Goal: Task Accomplishment & Management: Manage account settings

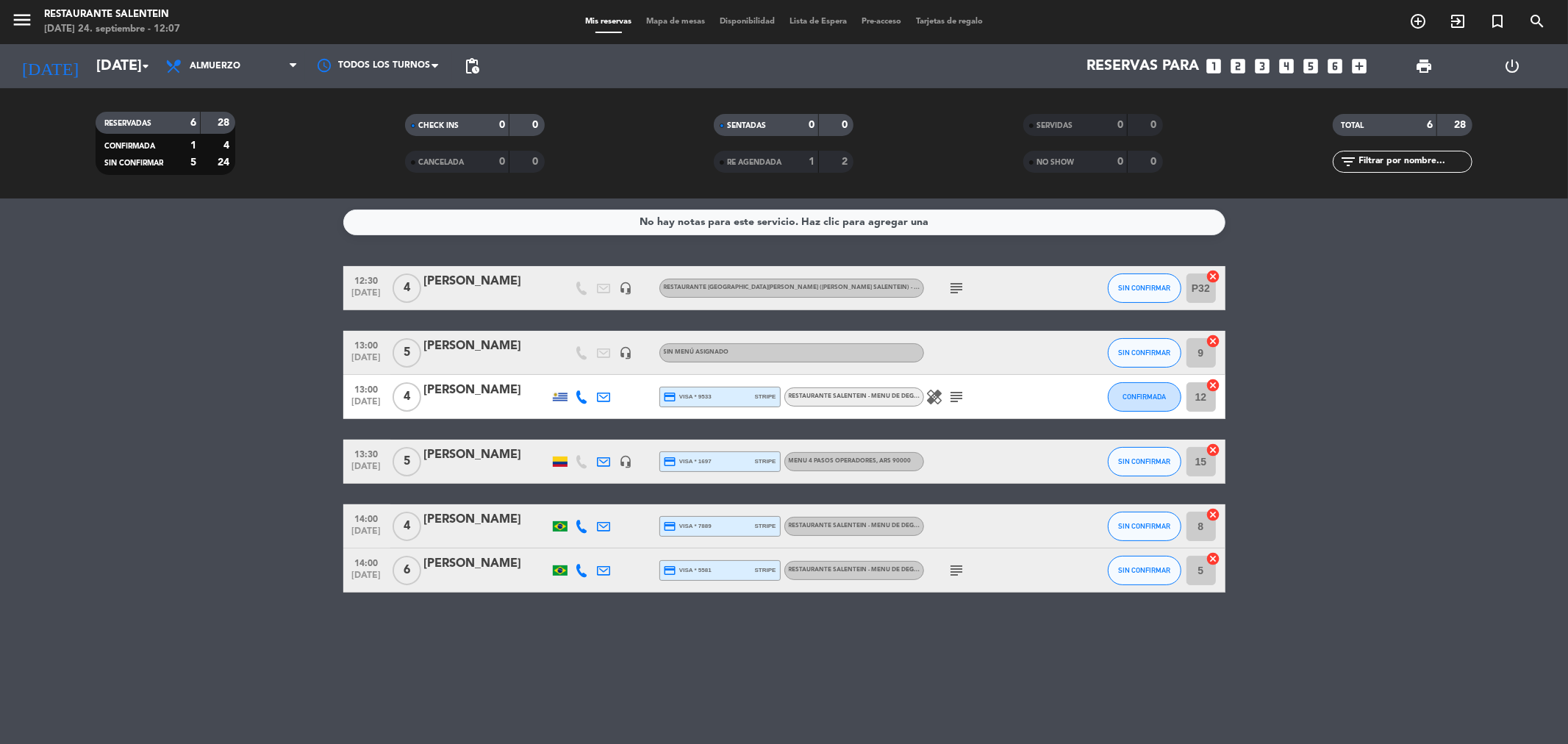
click at [468, 519] on div "[PERSON_NAME]" at bounding box center [486, 520] width 125 height 19
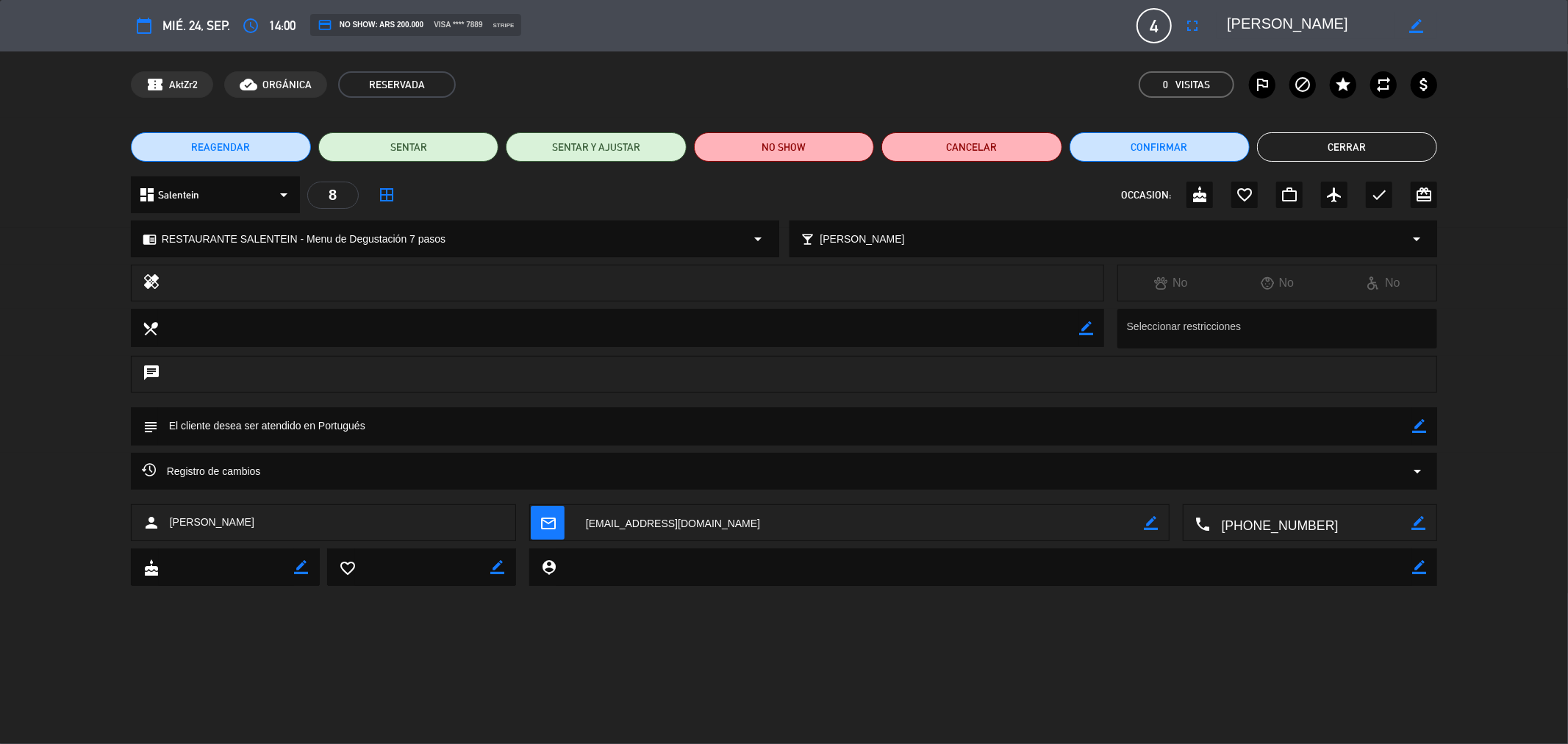
click at [1348, 138] on button "Cerrar" at bounding box center [1347, 147] width 180 height 30
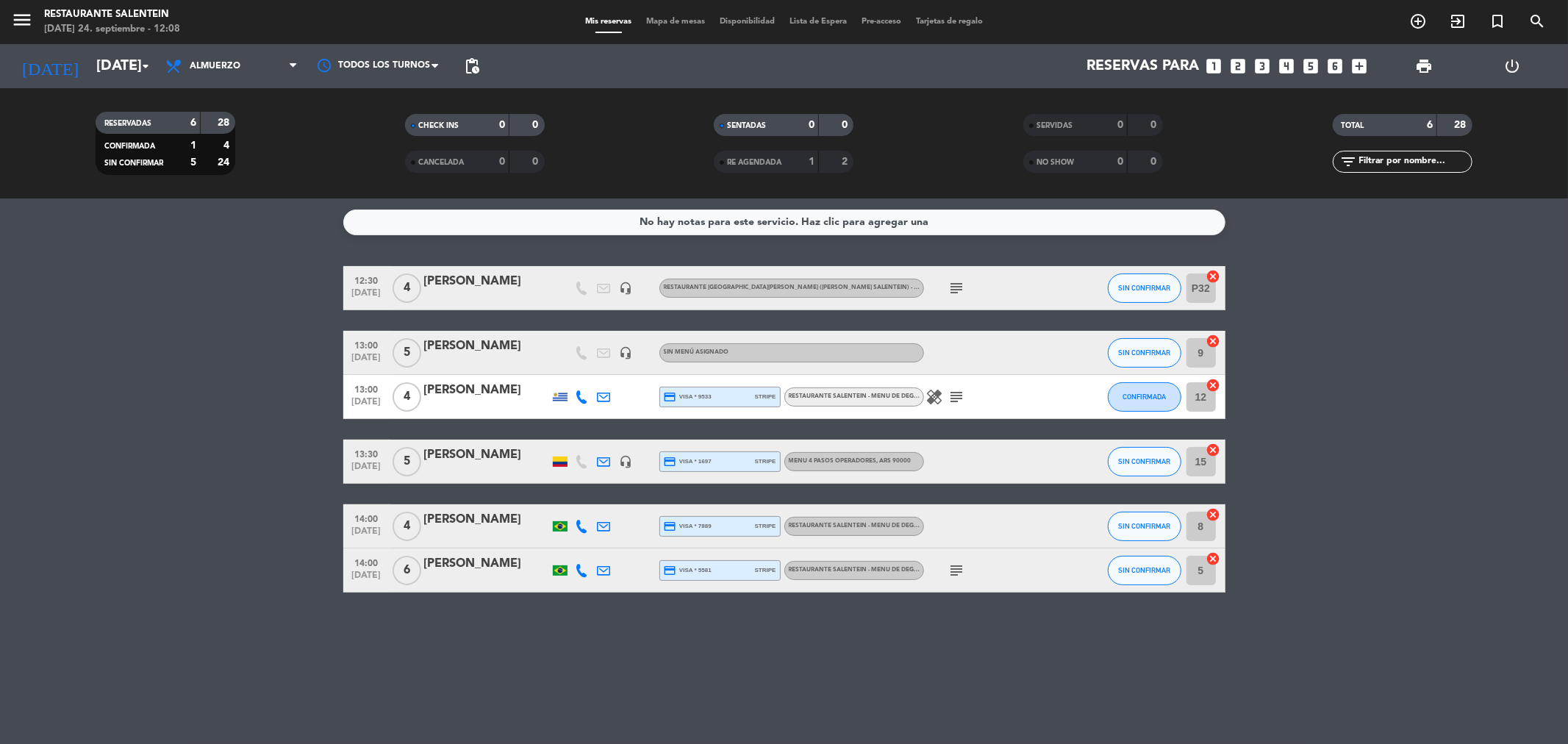
drag, startPoint x: 422, startPoint y: 461, endPoint x: 424, endPoint y: 449, distance: 12.2
click at [422, 461] on div "5" at bounding box center [407, 461] width 34 height 43
click at [441, 455] on div "[PERSON_NAME]" at bounding box center [486, 455] width 125 height 19
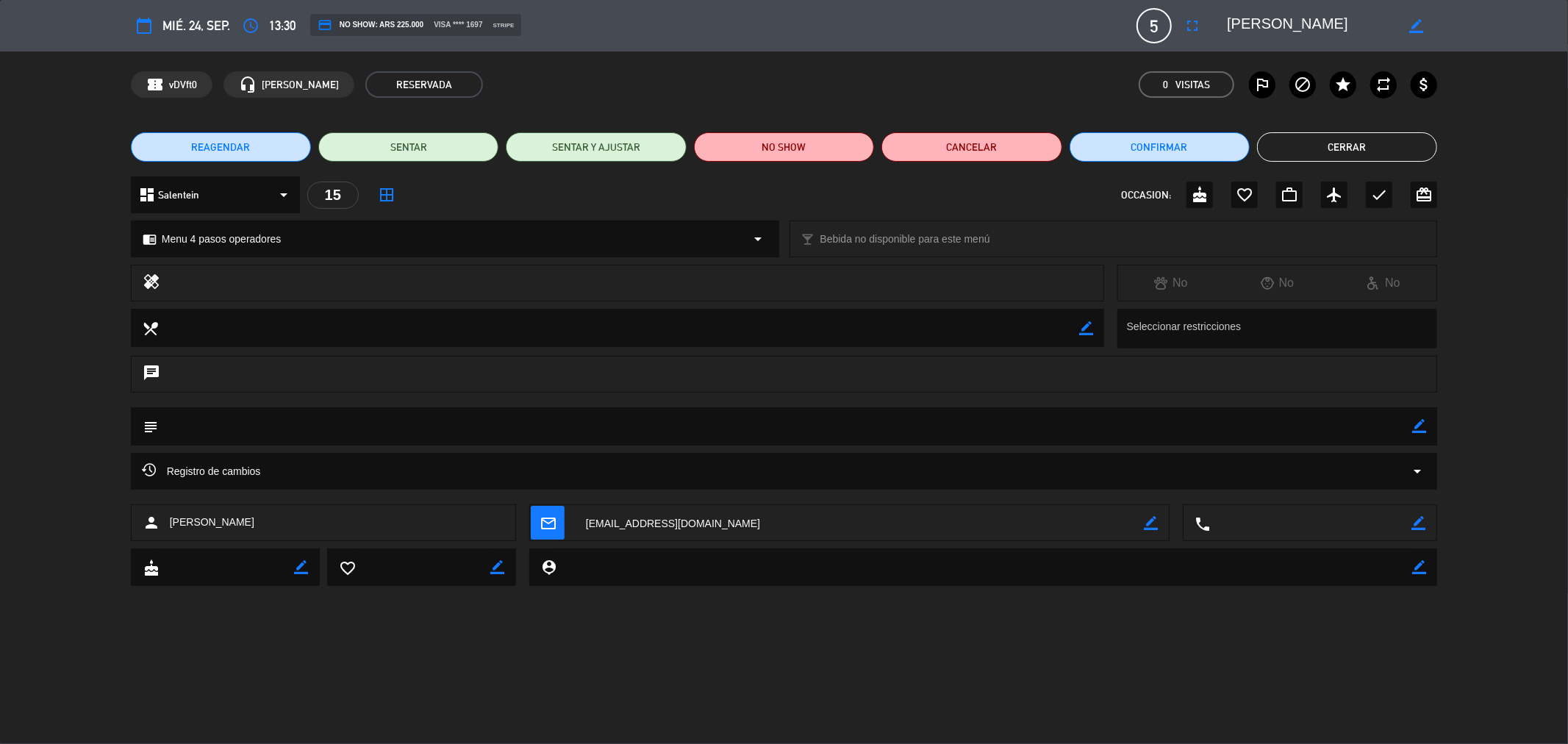
click at [1326, 148] on button "Cerrar" at bounding box center [1347, 147] width 180 height 30
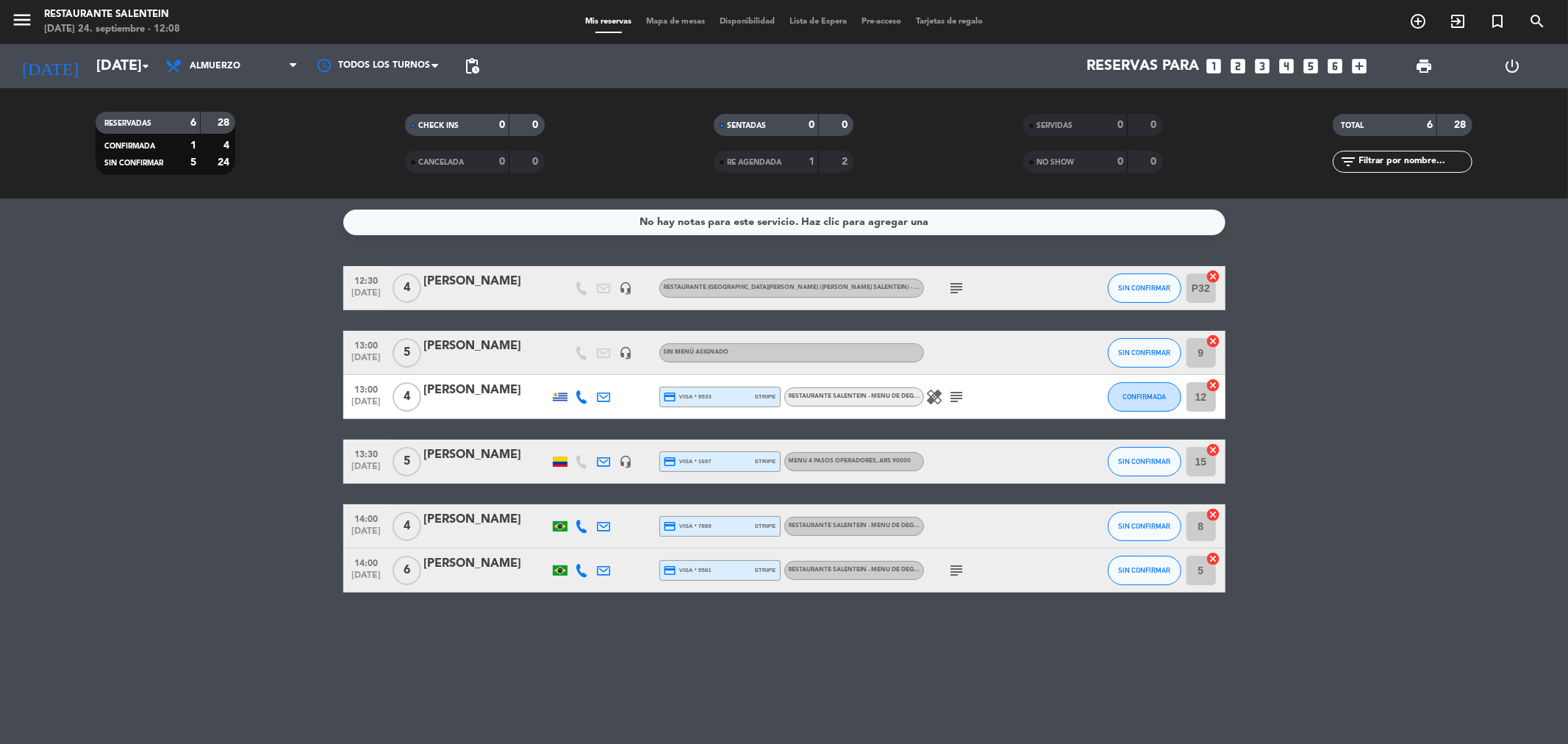
click at [471, 406] on div at bounding box center [486, 406] width 125 height 12
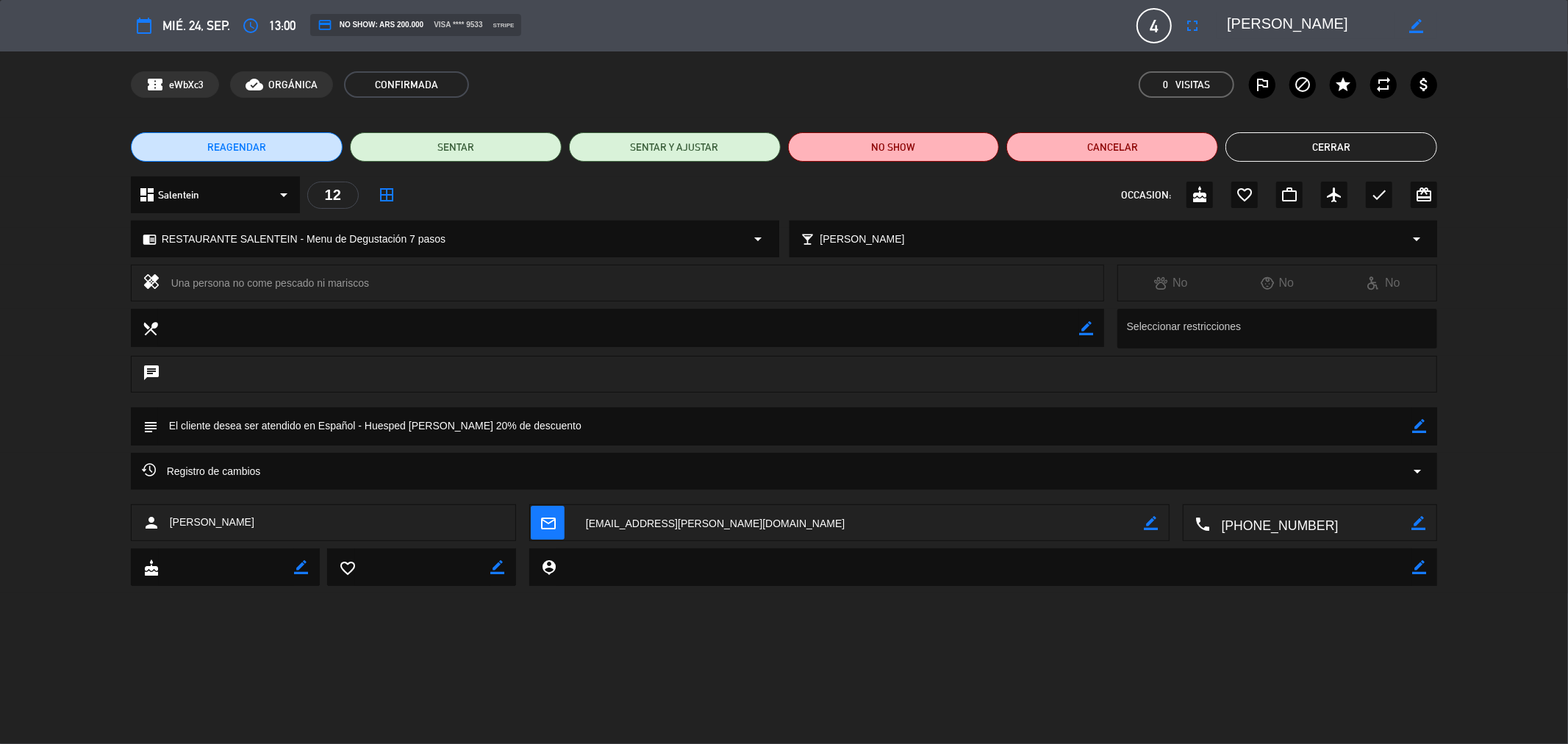
click at [1359, 148] on button "Cerrar" at bounding box center [1331, 147] width 212 height 30
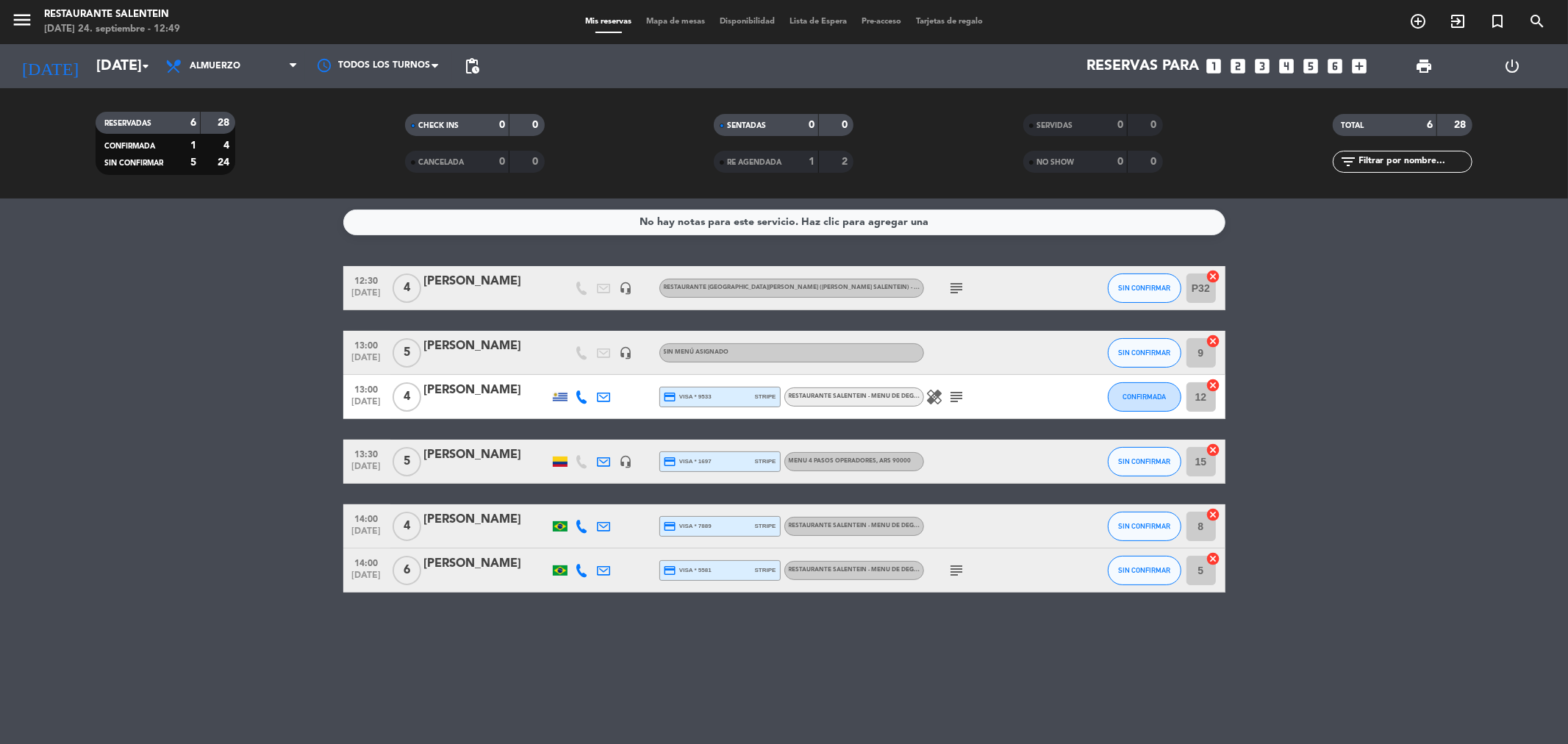
click at [99, 49] on div "[DATE] [DATE] arrow_drop_down" at bounding box center [85, 65] width 147 height 44
click at [105, 67] on input "[DATE]" at bounding box center [182, 66] width 187 height 33
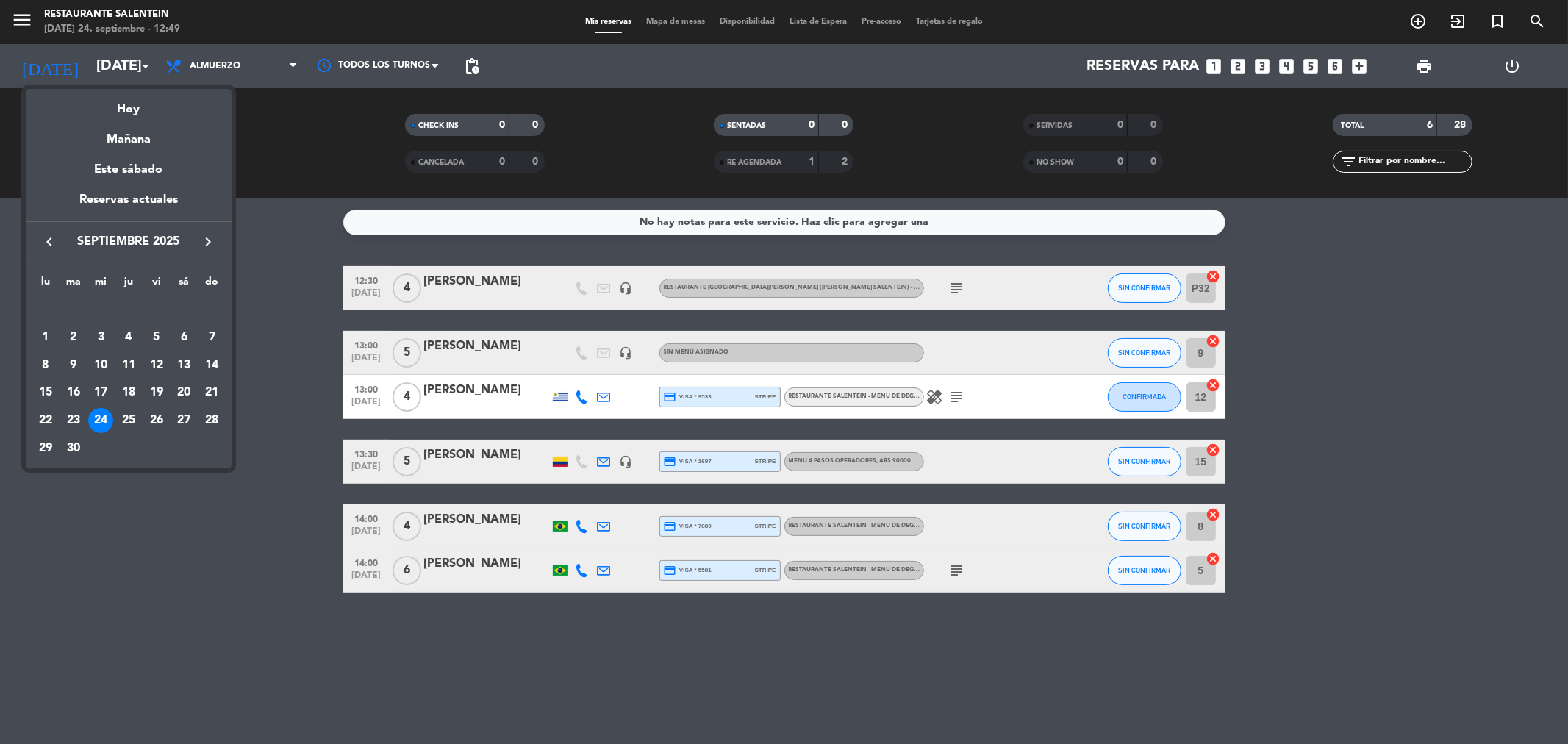
click at [94, 420] on div "24" at bounding box center [101, 420] width 25 height 25
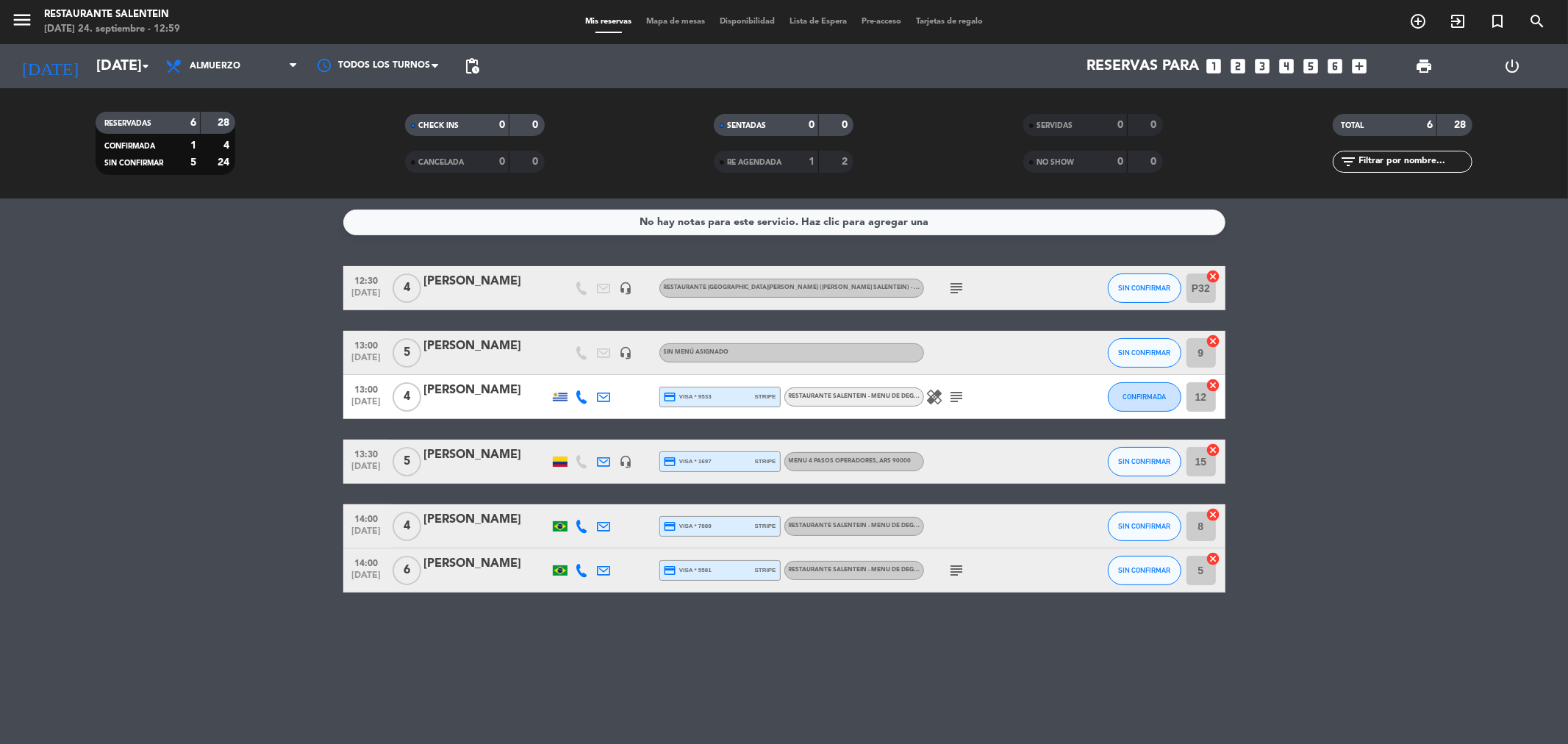
click at [476, 574] on div at bounding box center [486, 580] width 125 height 12
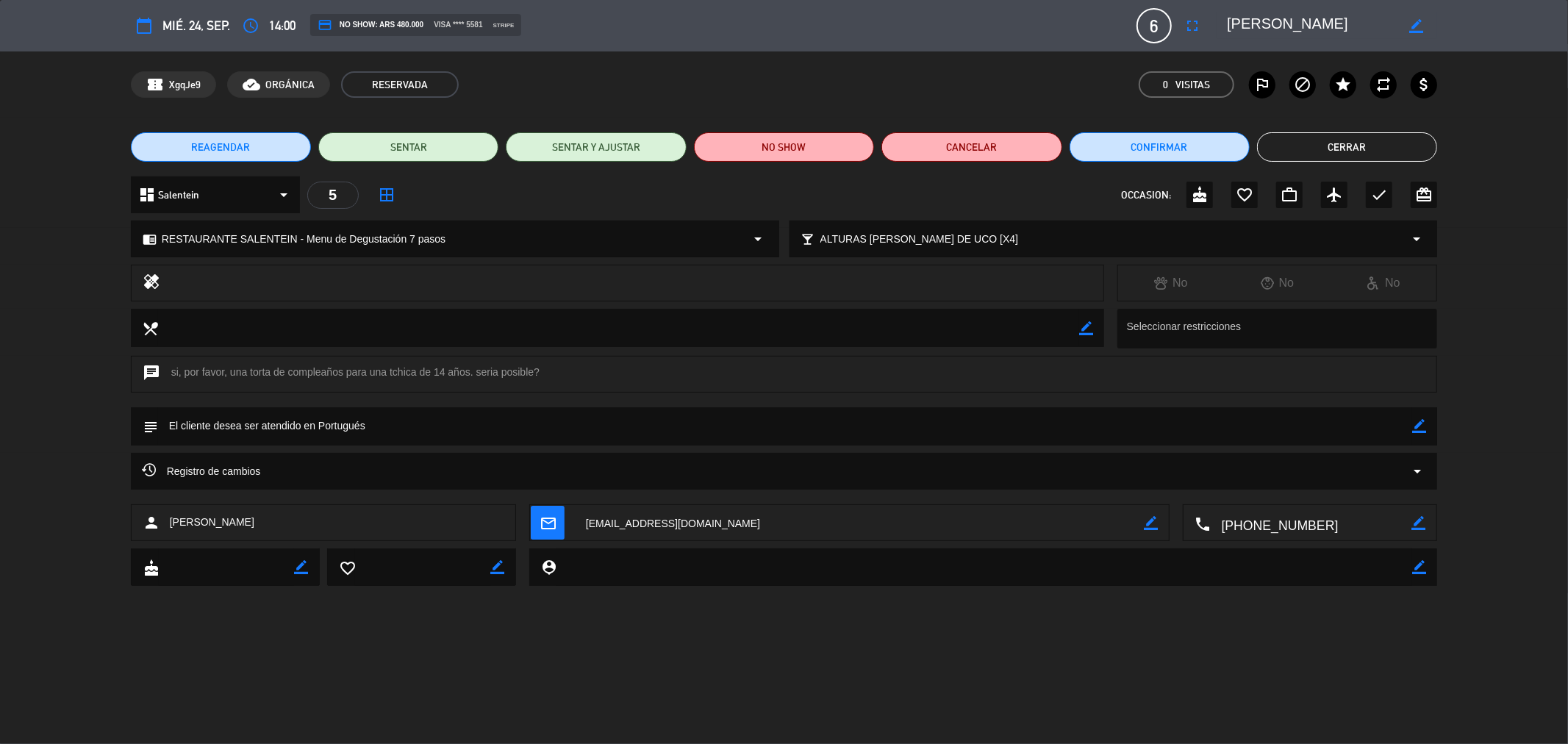
click at [1296, 147] on button "Cerrar" at bounding box center [1347, 147] width 180 height 30
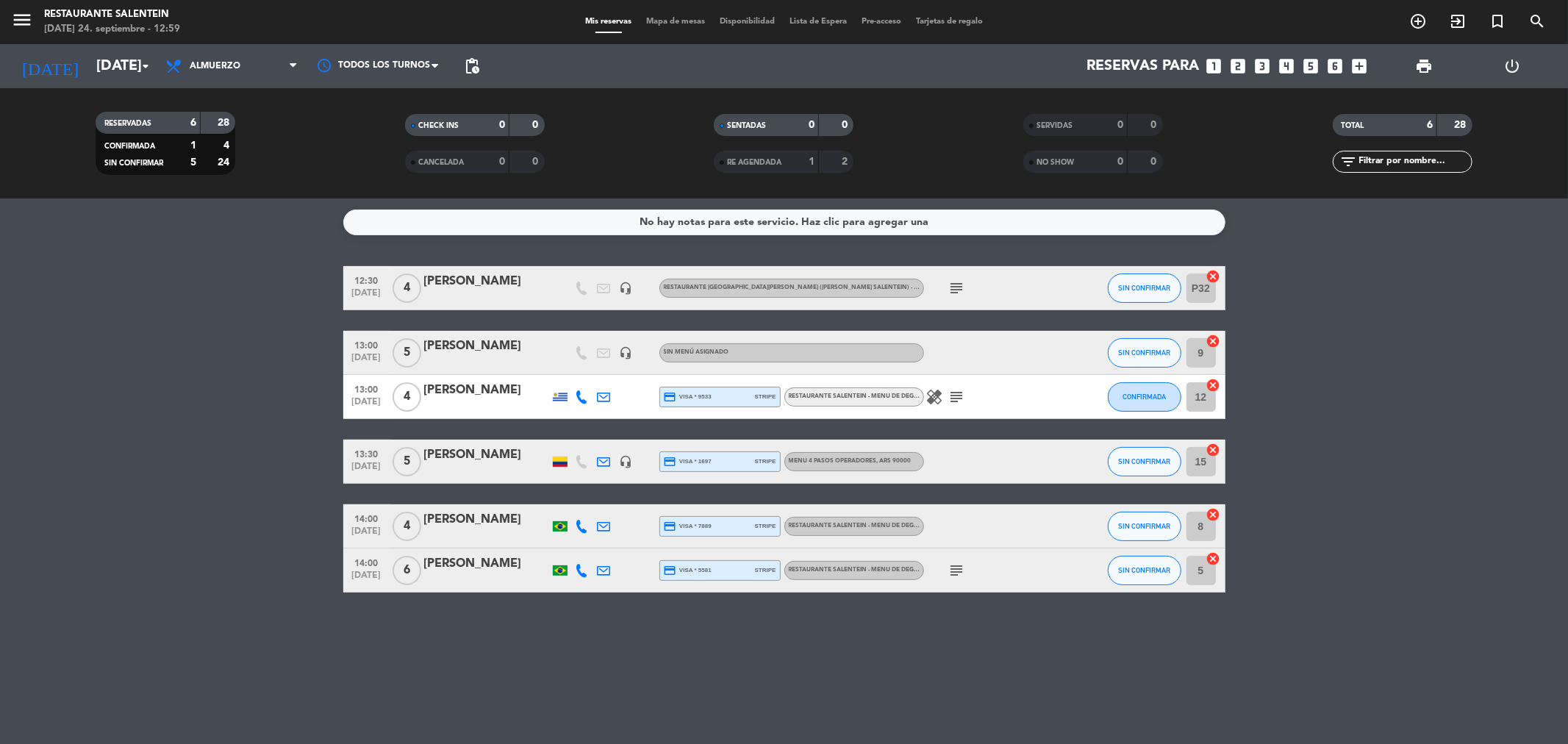
click at [939, 400] on icon "healing" at bounding box center [934, 397] width 18 height 18
click at [1215, 346] on icon "cancel" at bounding box center [1213, 342] width 15 height 15
click at [1211, 452] on icon "cancel" at bounding box center [1213, 450] width 15 height 15
click at [1203, 355] on icon "border_all" at bounding box center [1203, 353] width 18 height 18
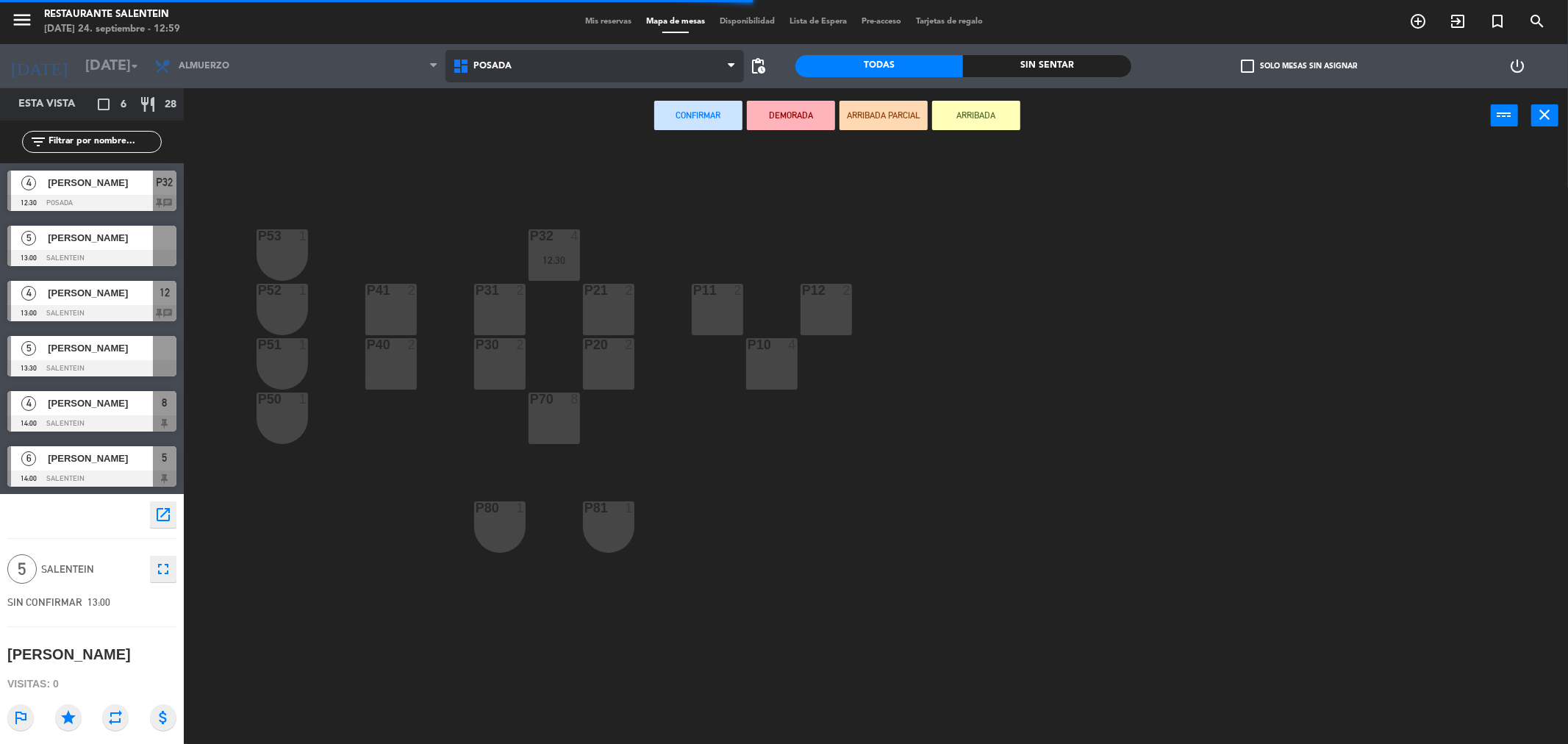
click at [548, 64] on span "Posada" at bounding box center [595, 66] width 299 height 33
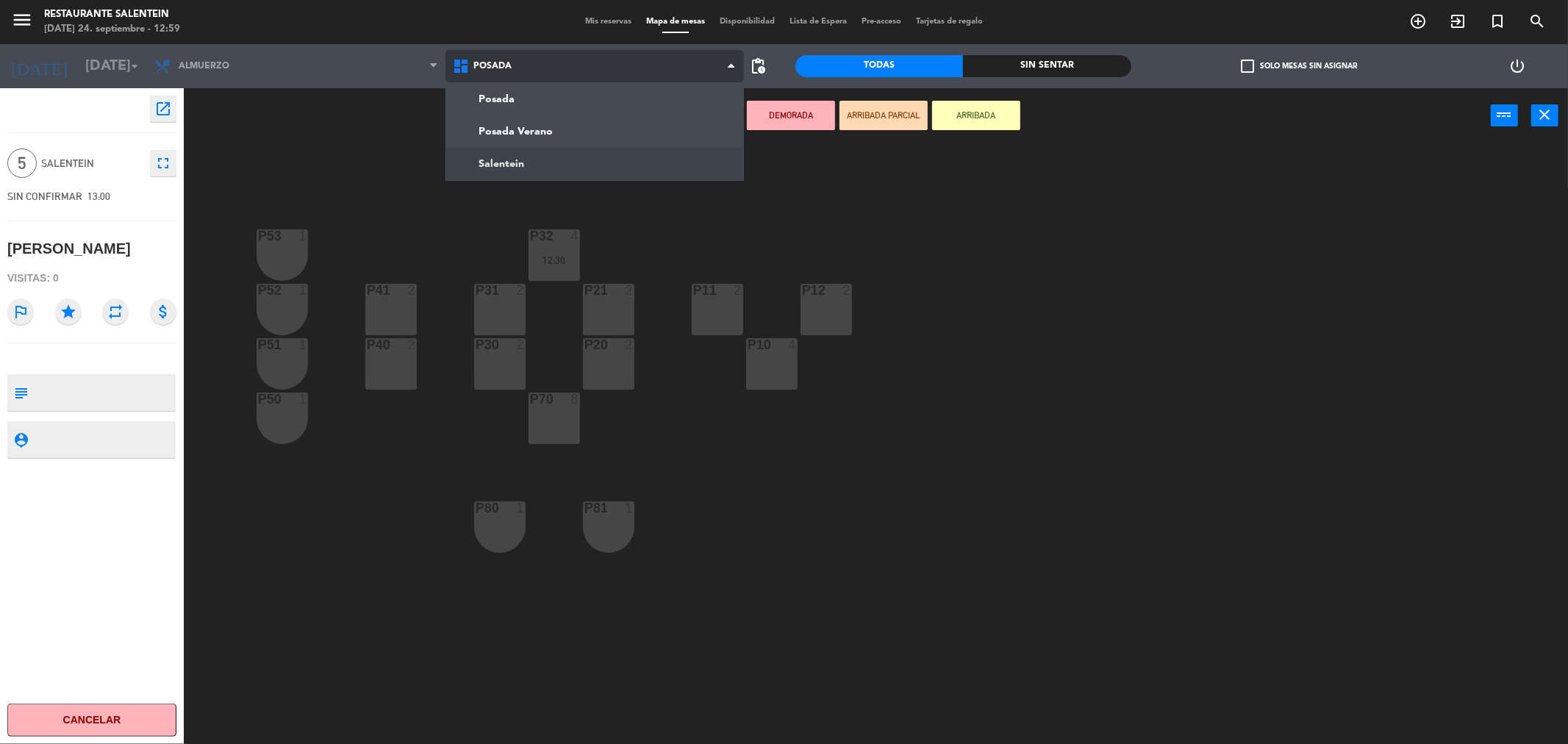
click at [577, 162] on ng-component "menu Restaurante Salentein [DATE] 24. septiembre - 12:59 Mis reservas Mapa de m…" at bounding box center [784, 374] width 1568 height 750
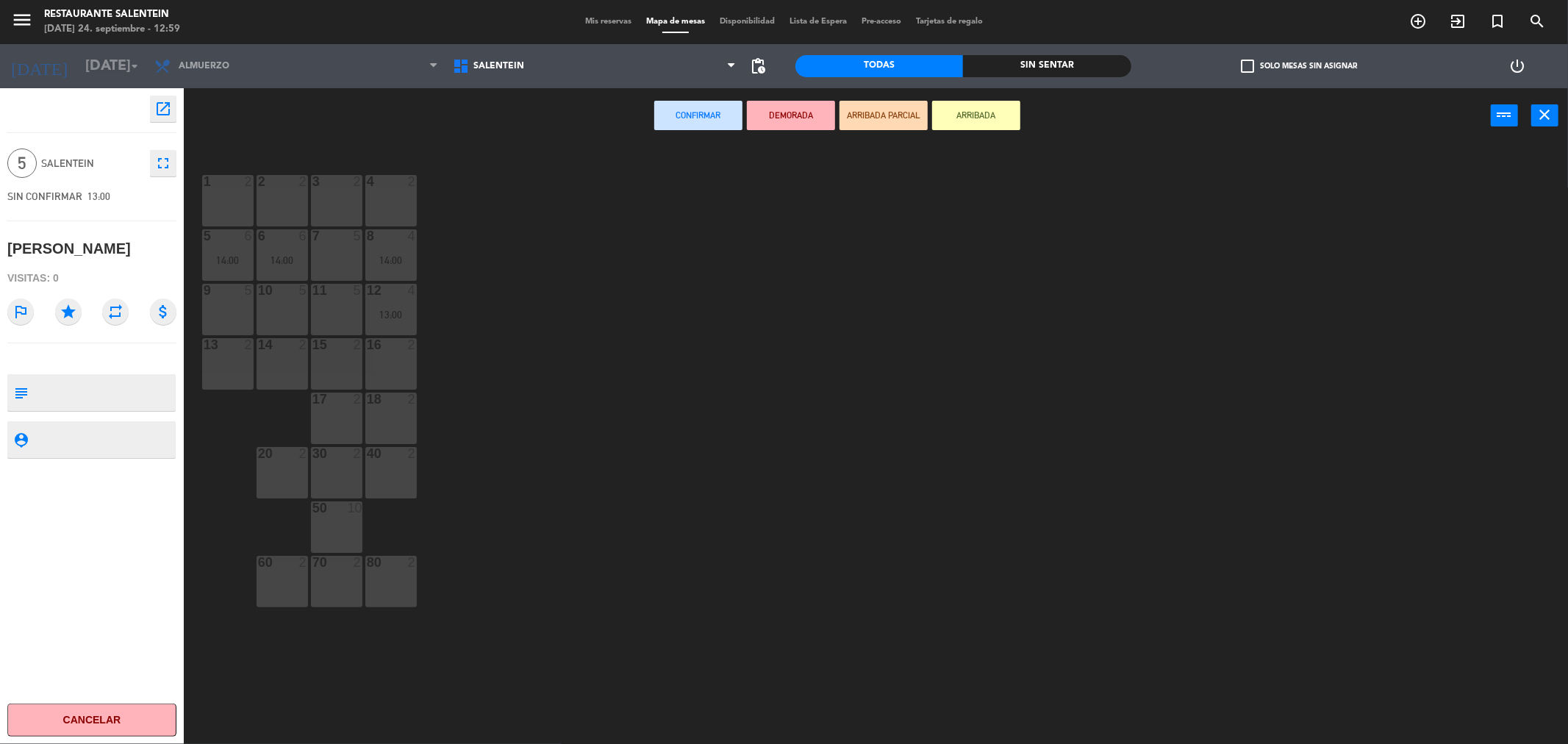
click at [332, 360] on div "15 2" at bounding box center [336, 363] width 51 height 51
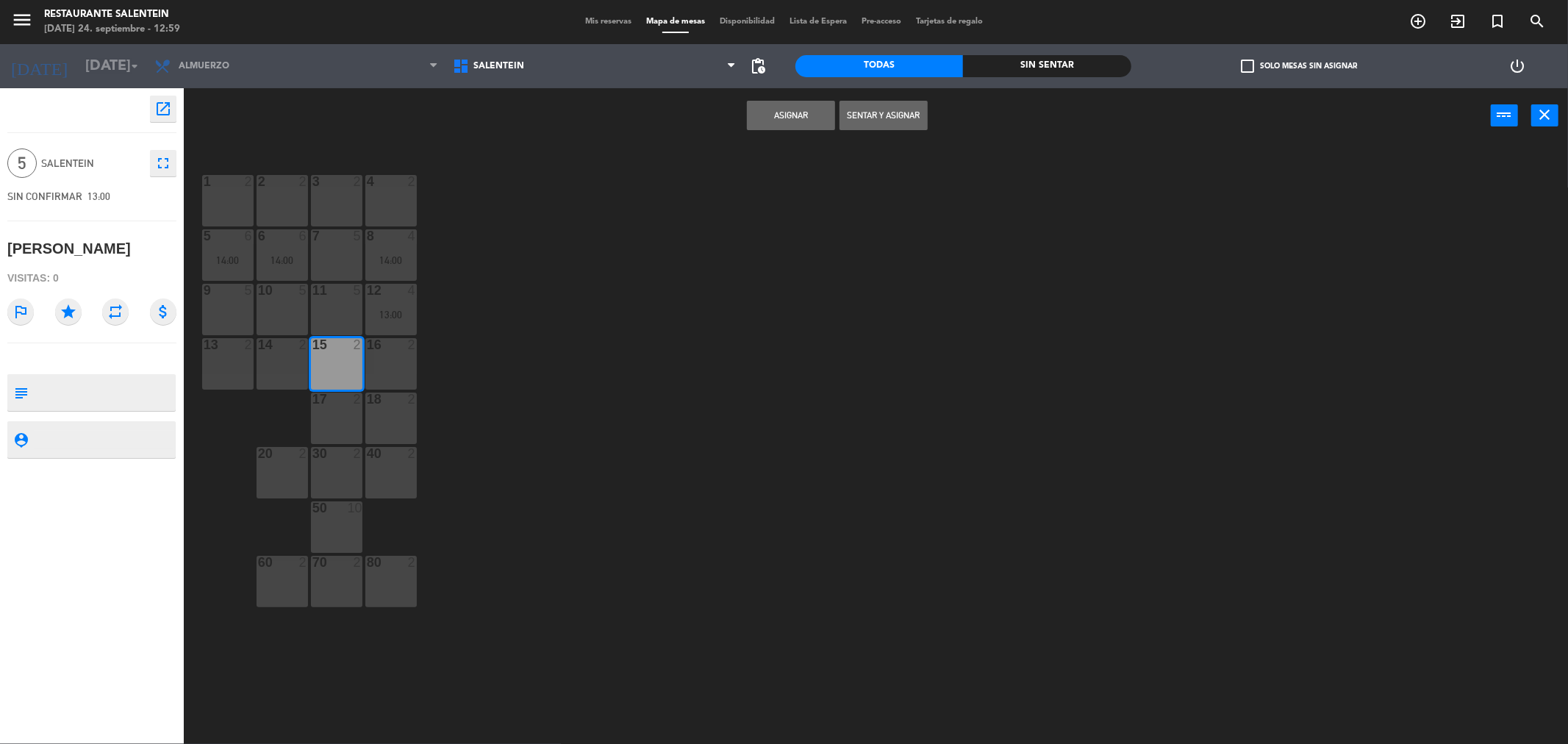
click at [796, 118] on button "Asignar" at bounding box center [791, 116] width 89 height 30
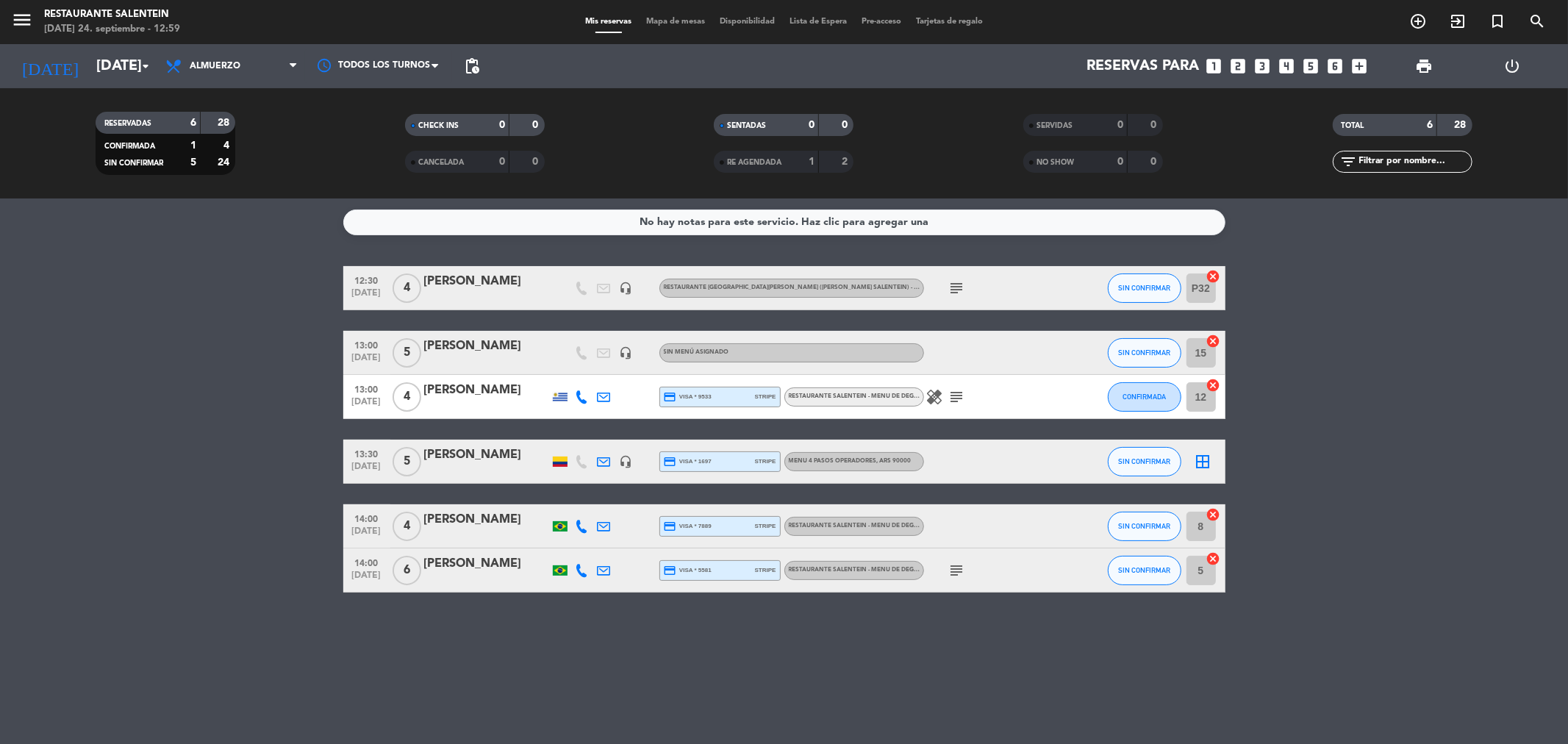
click at [1208, 457] on icon "border_all" at bounding box center [1203, 461] width 18 height 18
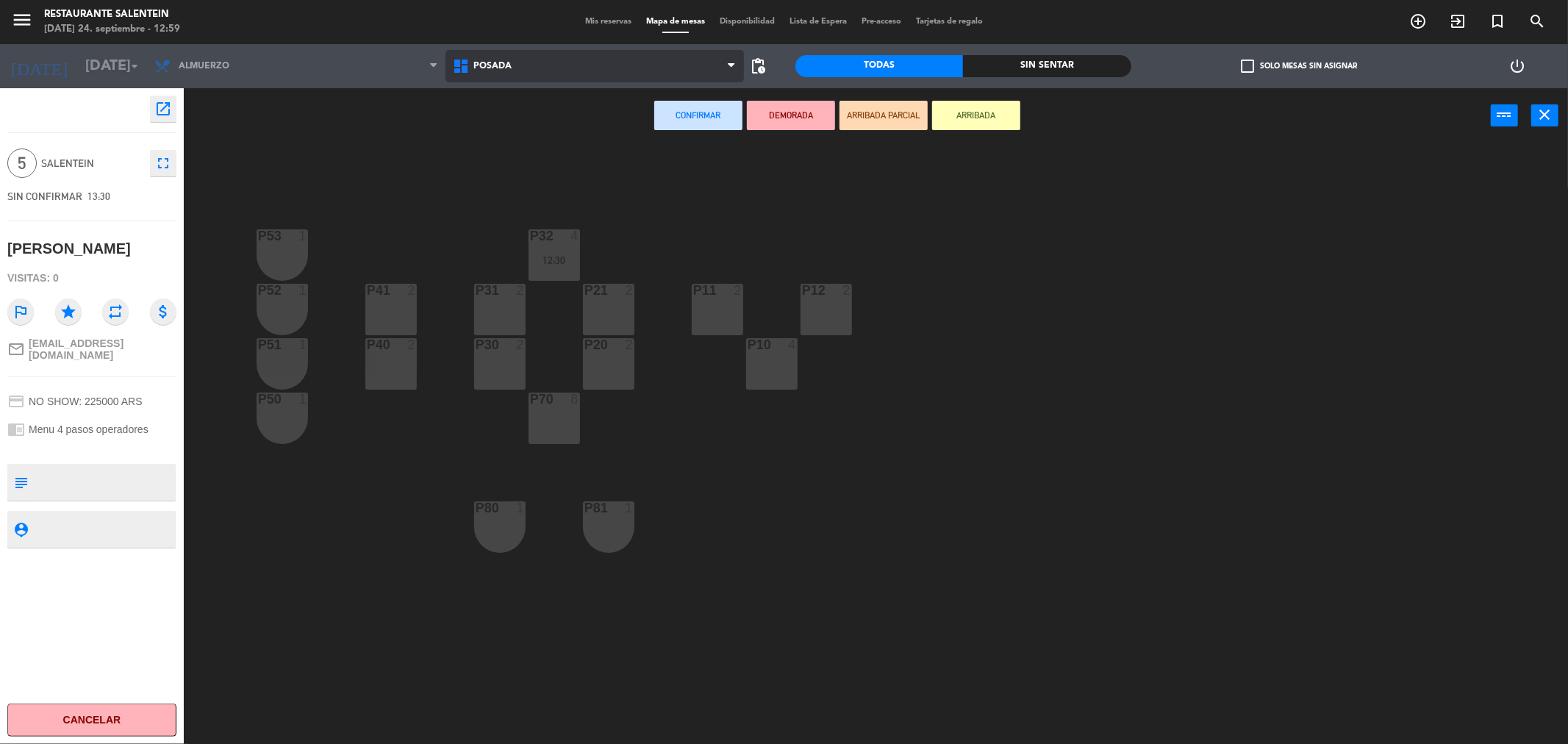
click at [494, 69] on span "Posada" at bounding box center [492, 65] width 38 height 10
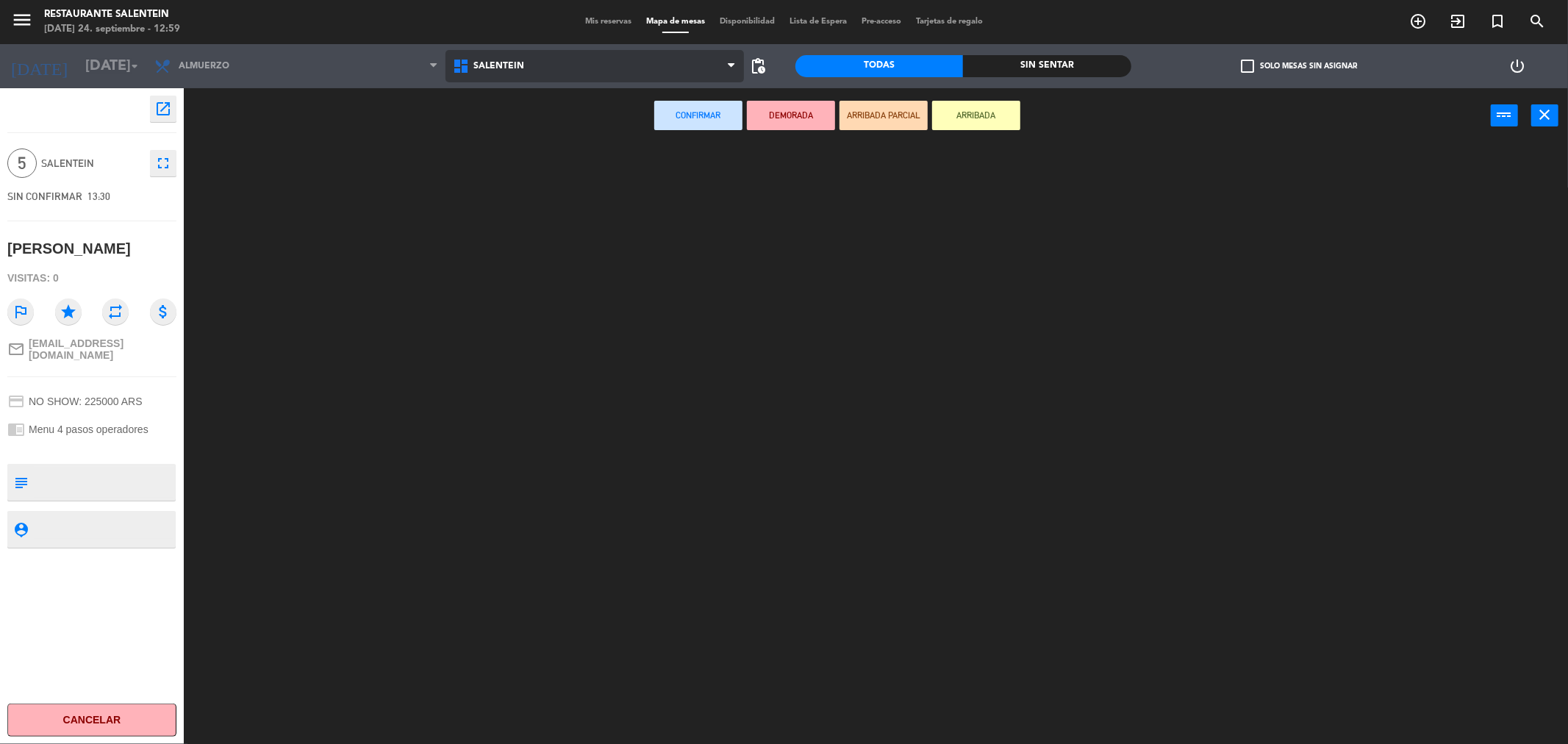
click at [474, 163] on ng-component "menu Restaurante Salentein [DATE] 24. septiembre - 12:59 Mis reservas Mapa de m…" at bounding box center [784, 374] width 1568 height 750
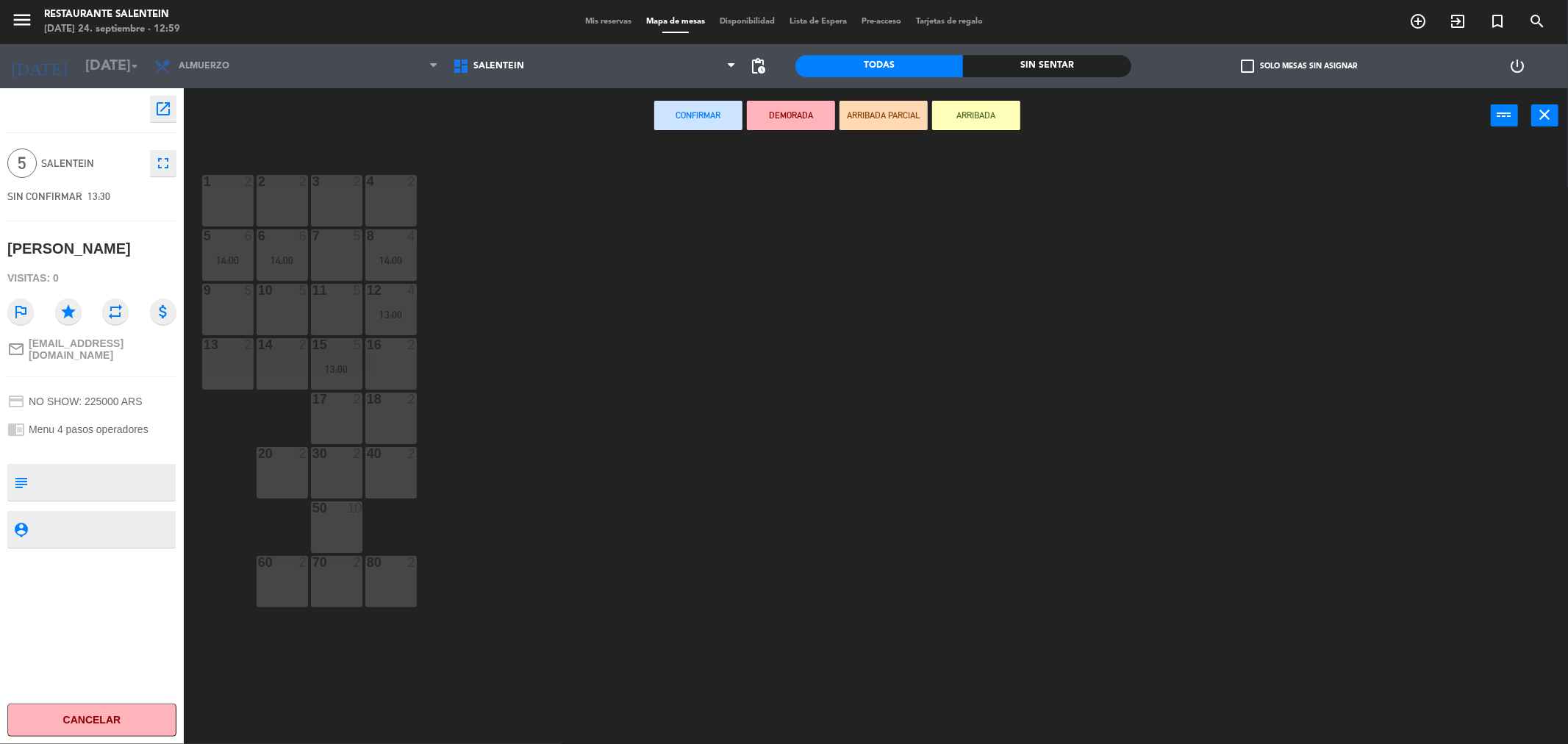
click at [231, 319] on div "9 5" at bounding box center [228, 309] width 51 height 51
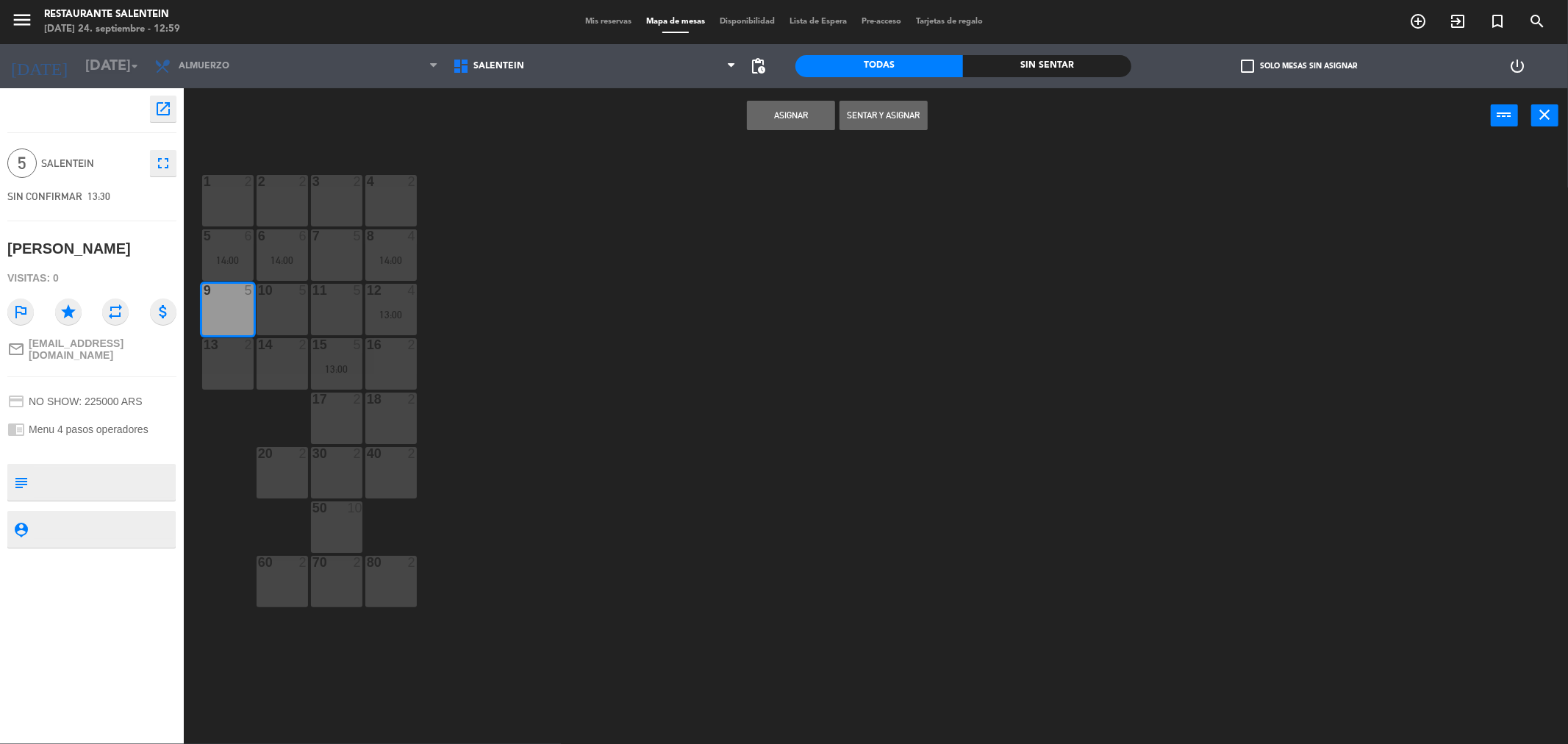
click at [775, 119] on button "Asignar" at bounding box center [791, 116] width 89 height 30
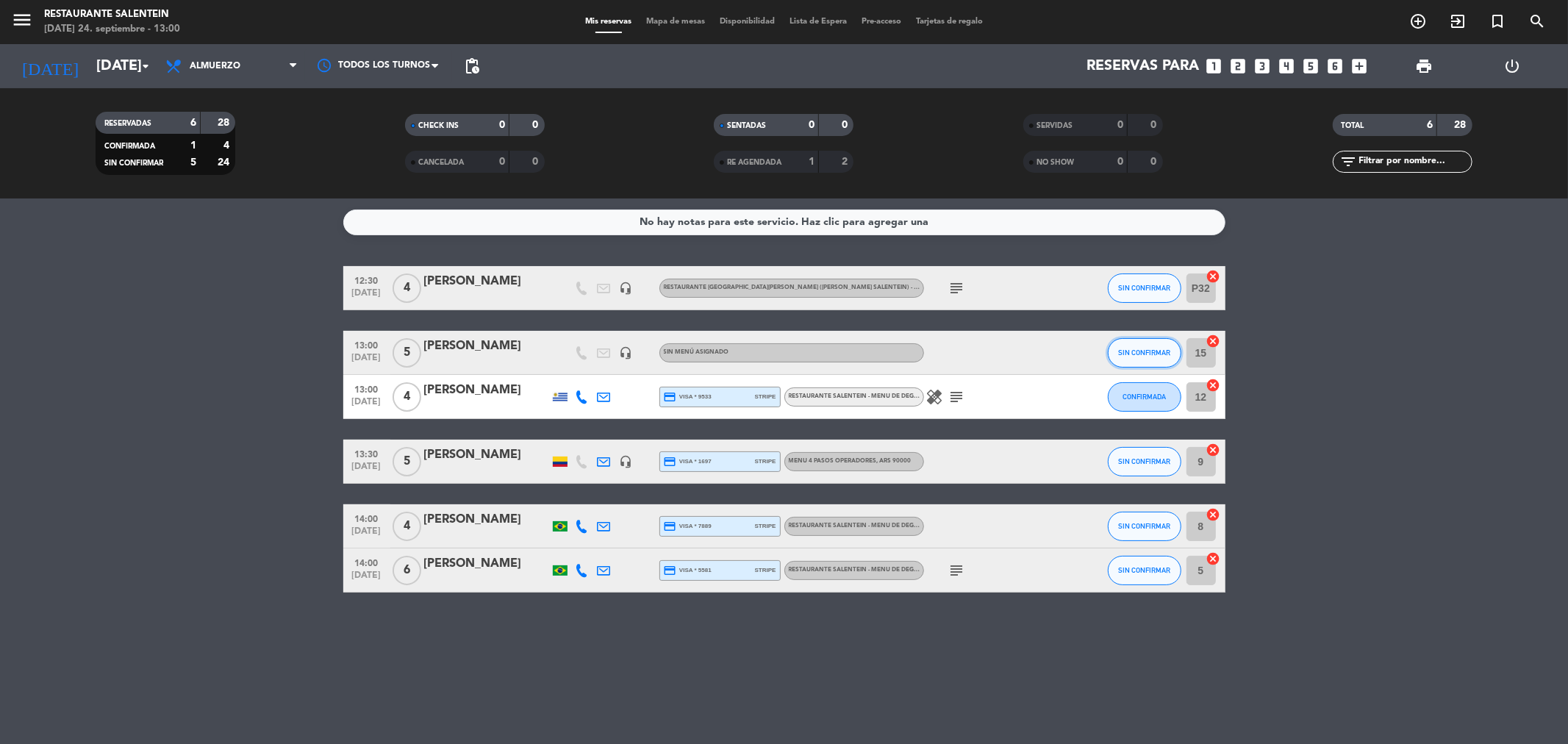
click at [1136, 355] on span "SIN CONFIRMAR" at bounding box center [1144, 352] width 52 height 8
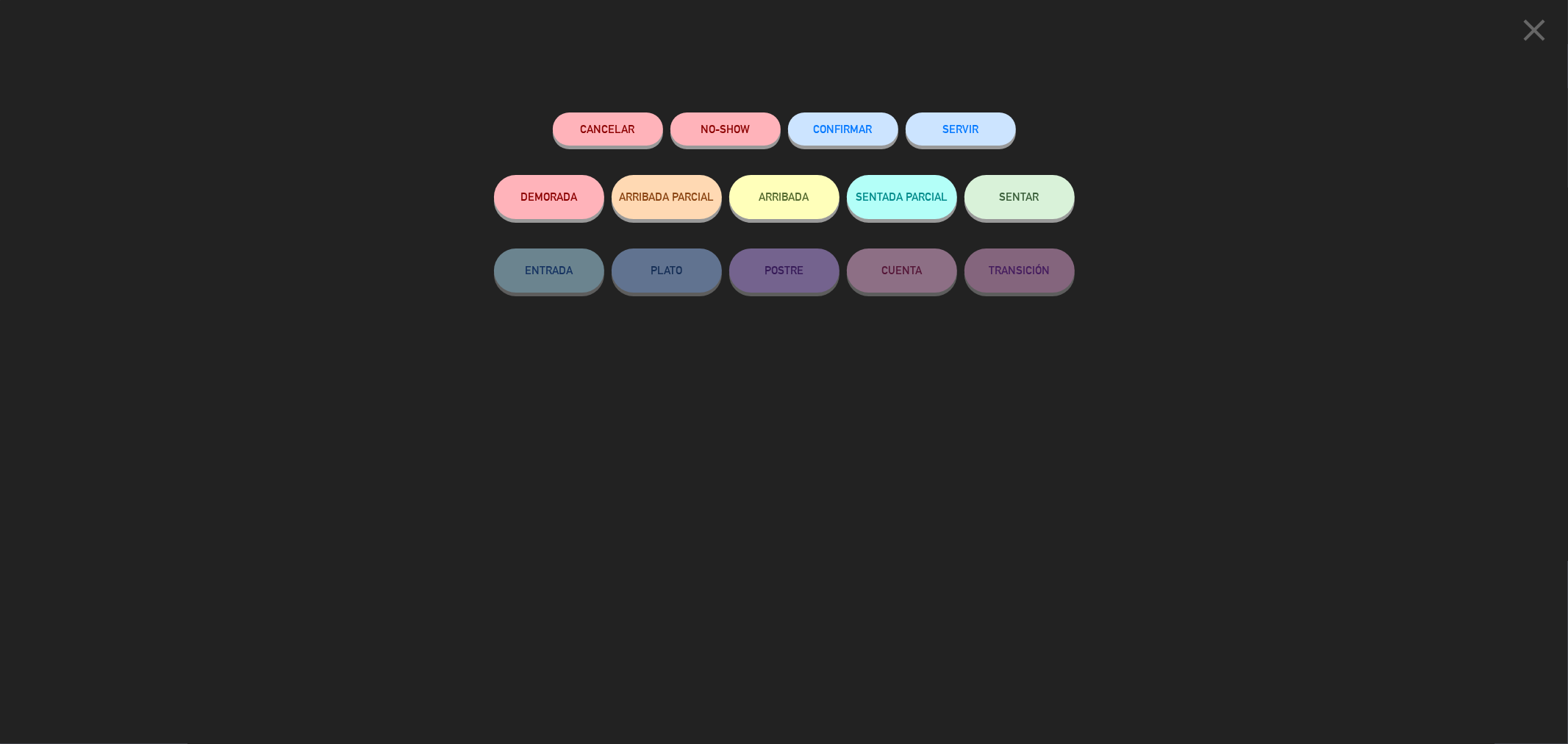
click at [1070, 199] on button "SENTAR" at bounding box center [1019, 196] width 110 height 44
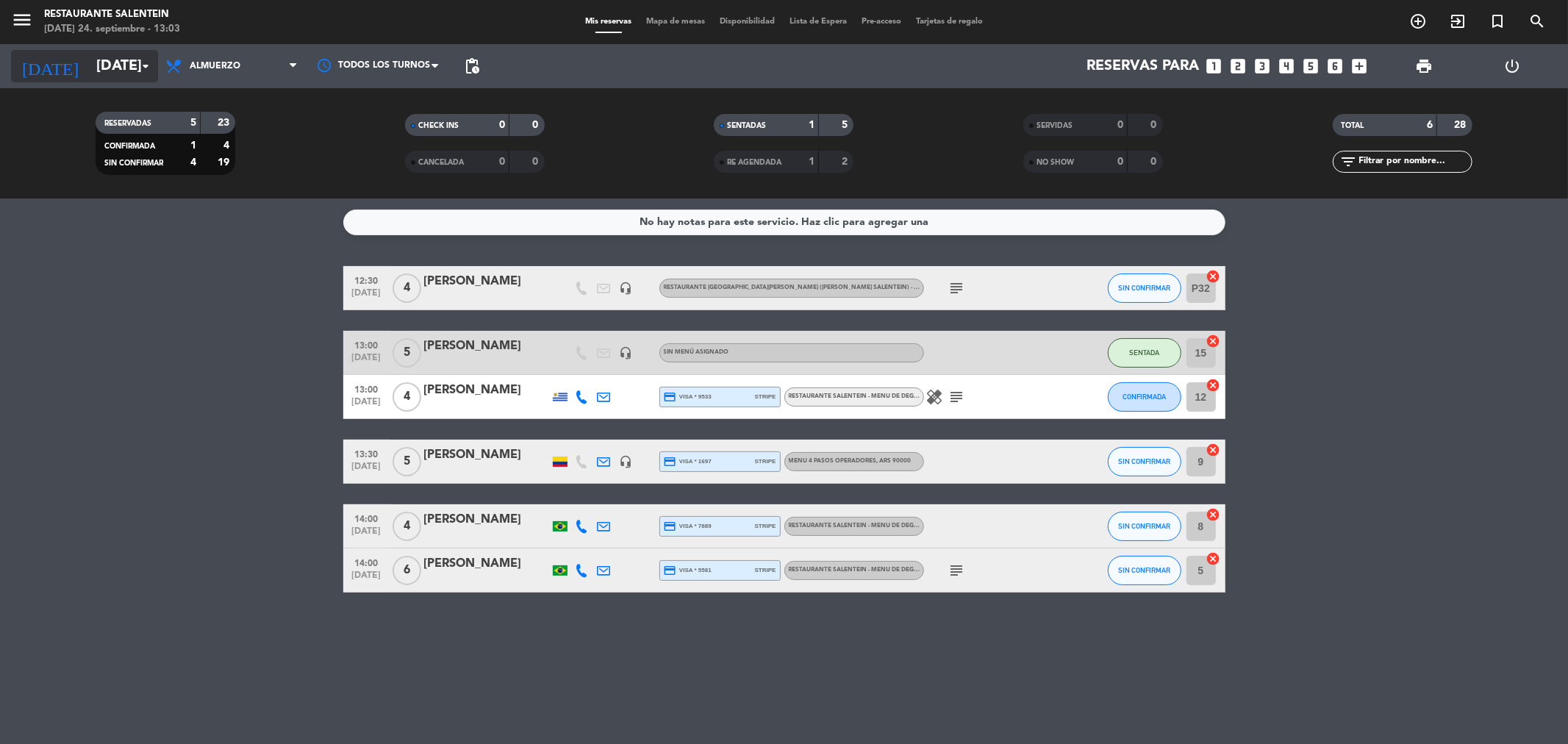
click at [129, 64] on input "[DATE]" at bounding box center [182, 66] width 187 height 33
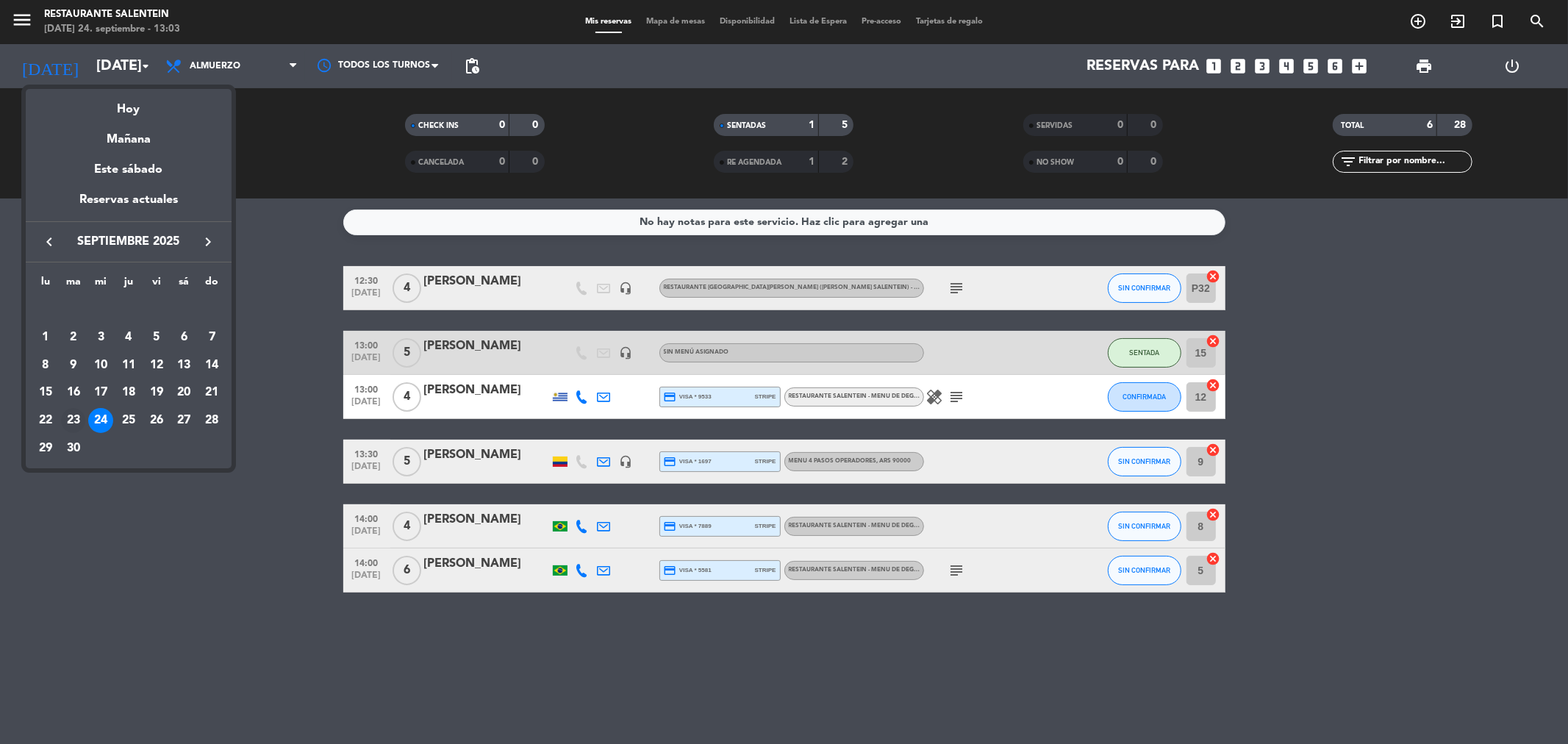
click at [75, 414] on div "23" at bounding box center [73, 420] width 25 height 25
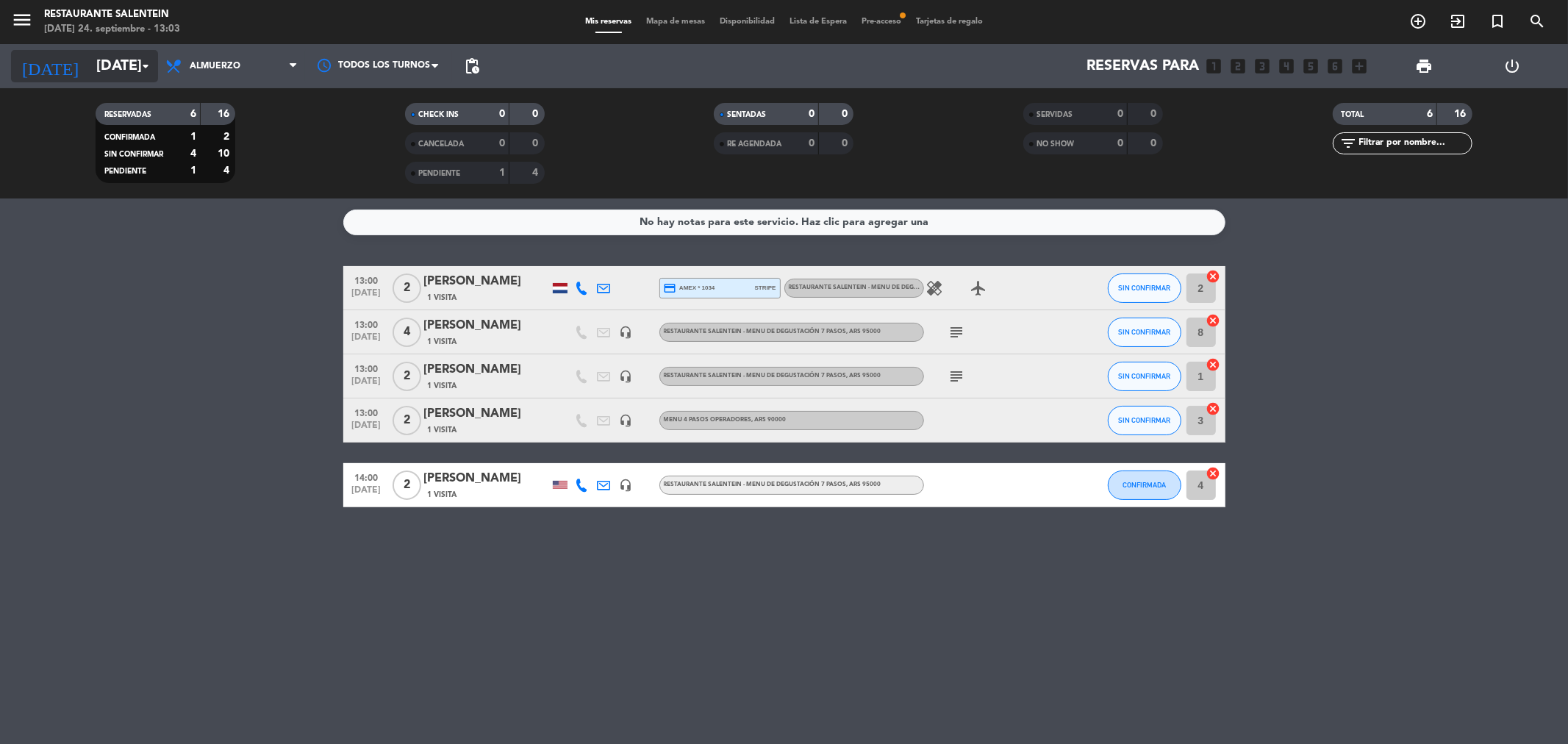
click at [91, 63] on input "[DATE]" at bounding box center [182, 66] width 187 height 33
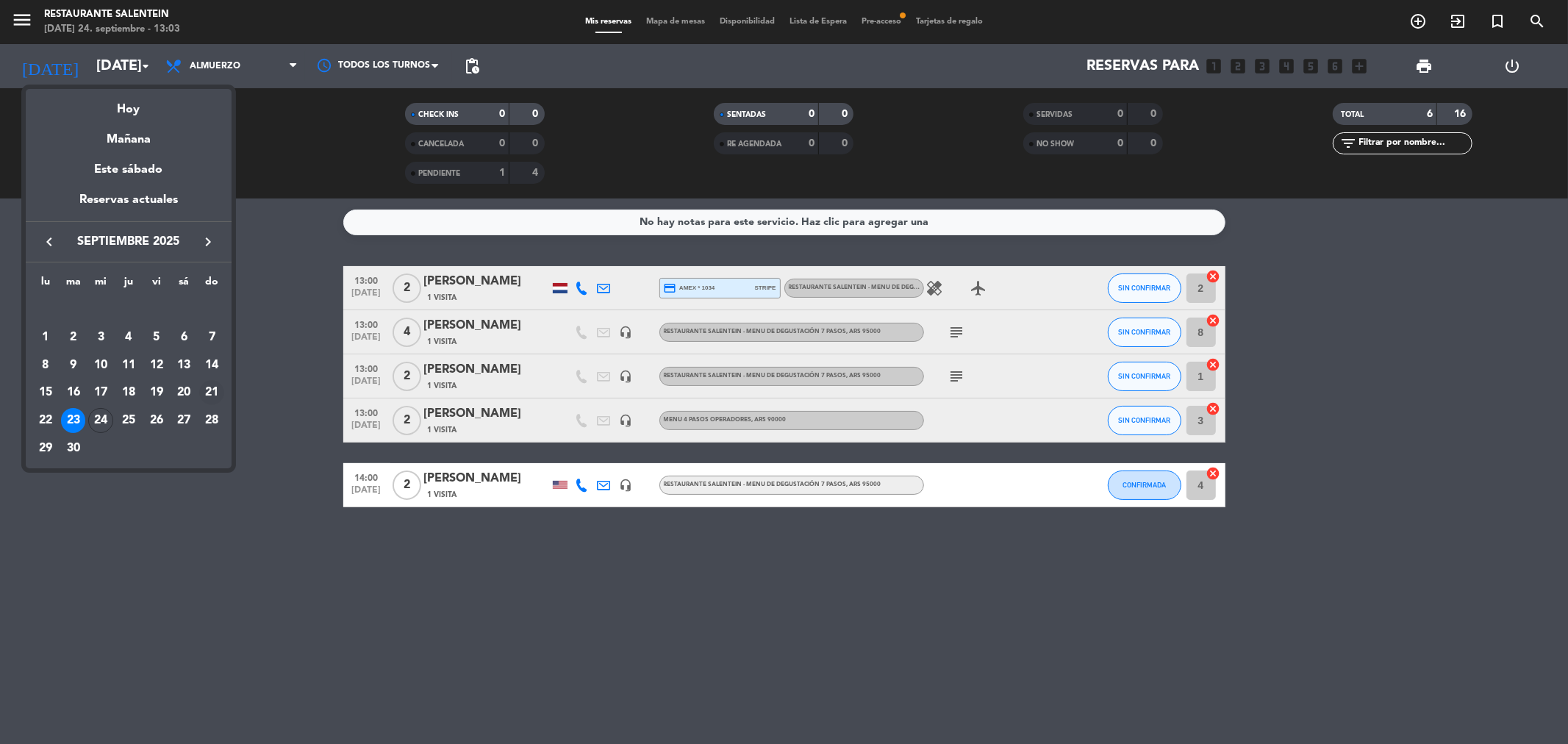
click at [211, 387] on div "21" at bounding box center [211, 392] width 25 height 25
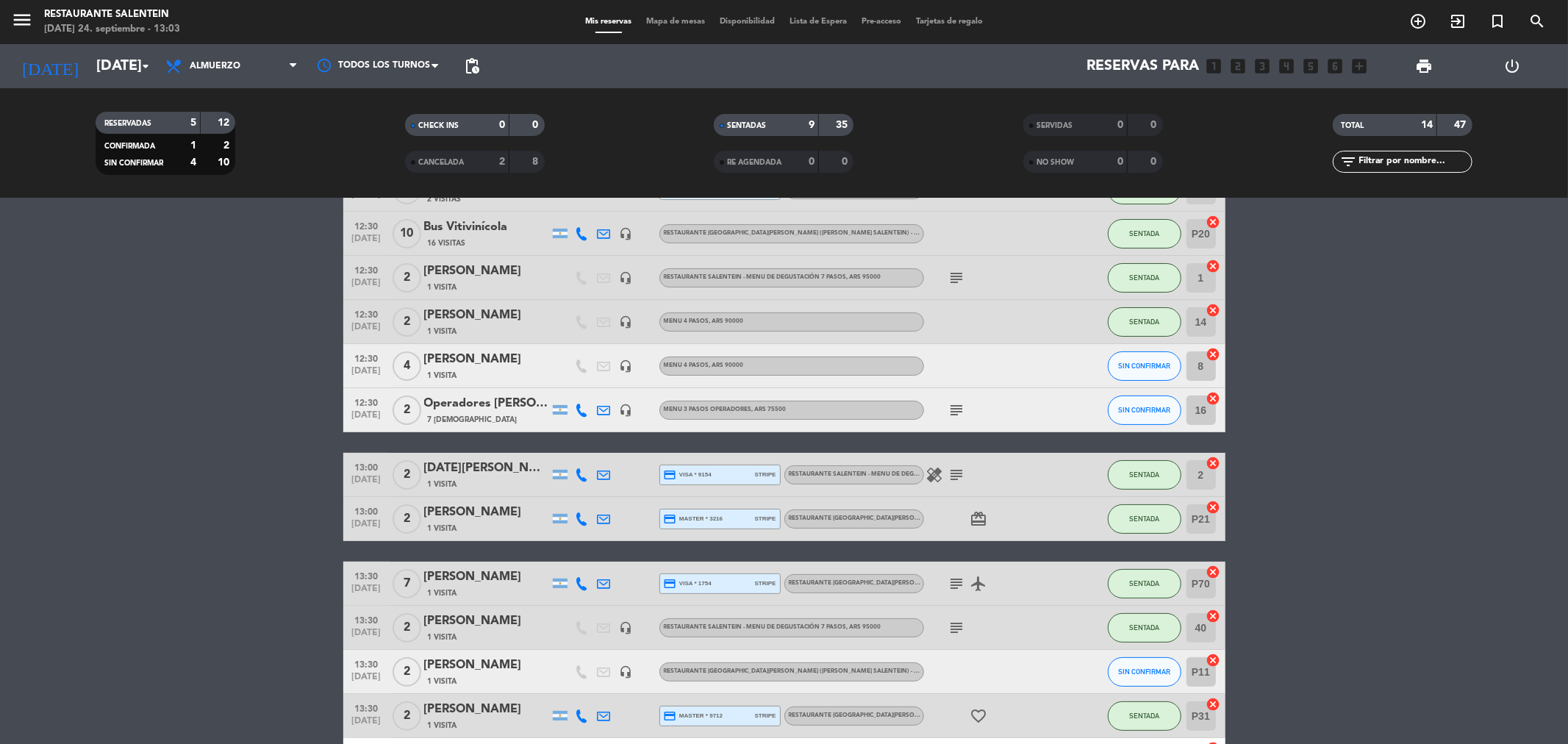
scroll to position [245, 0]
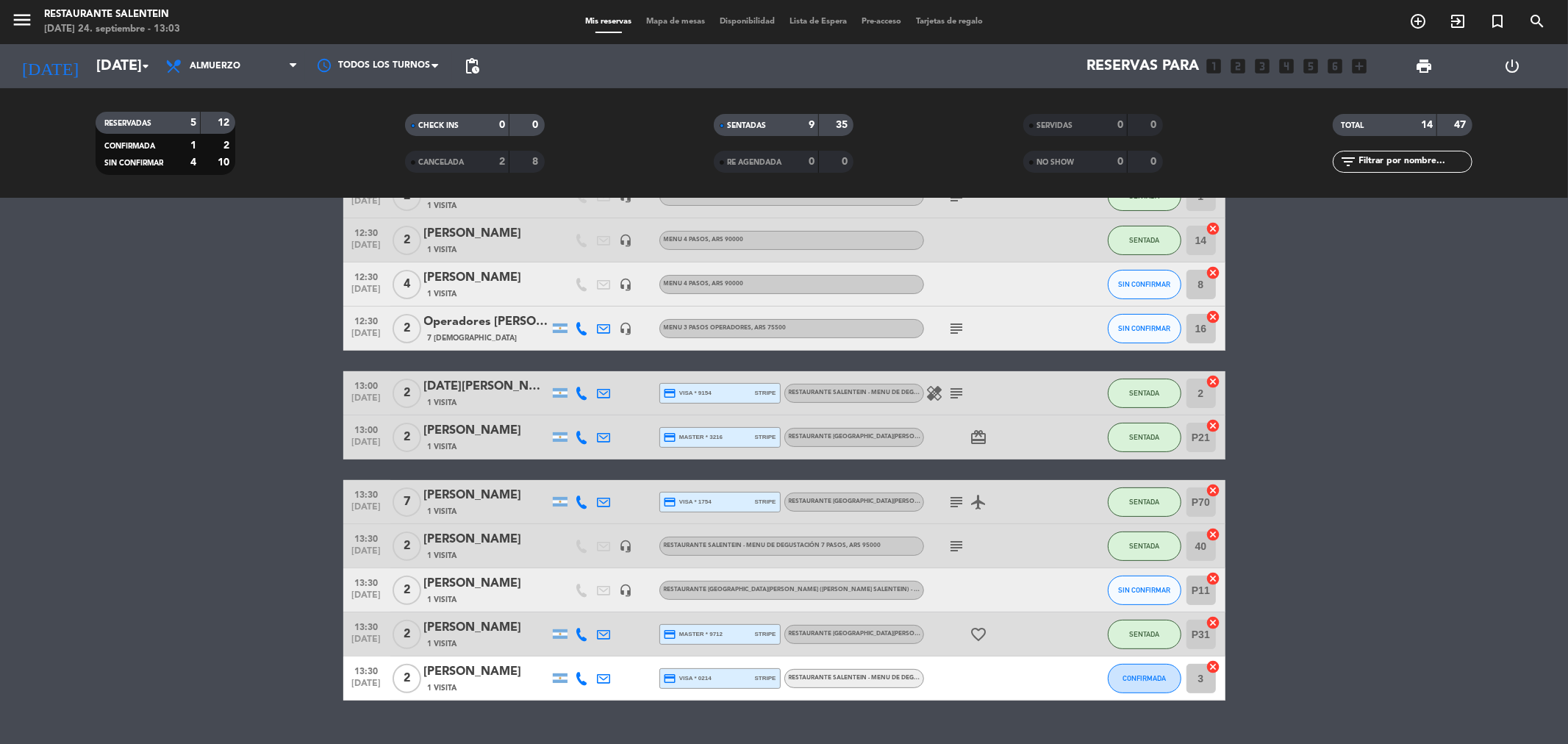
click at [964, 398] on icon "subject" at bounding box center [957, 393] width 18 height 18
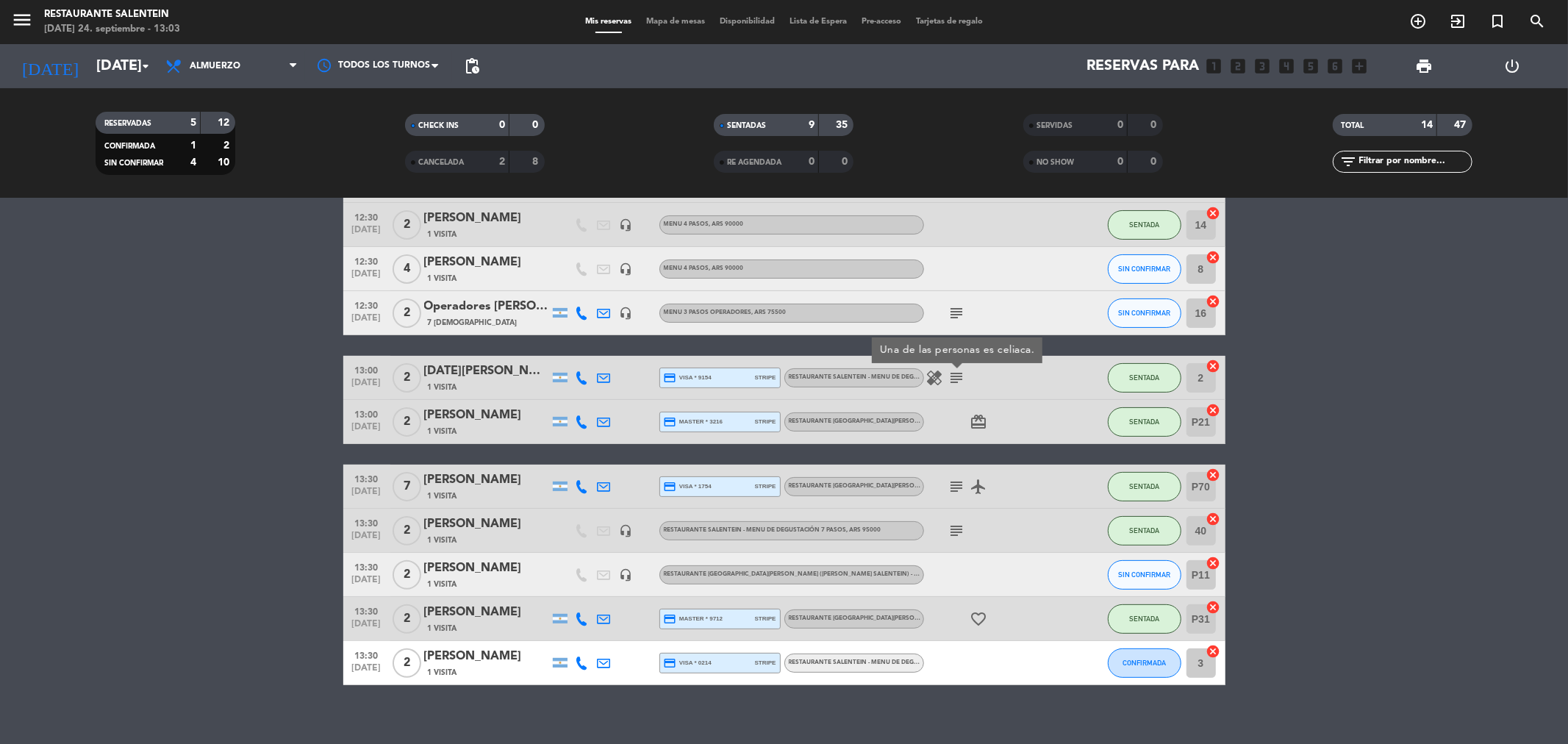
scroll to position [274, 0]
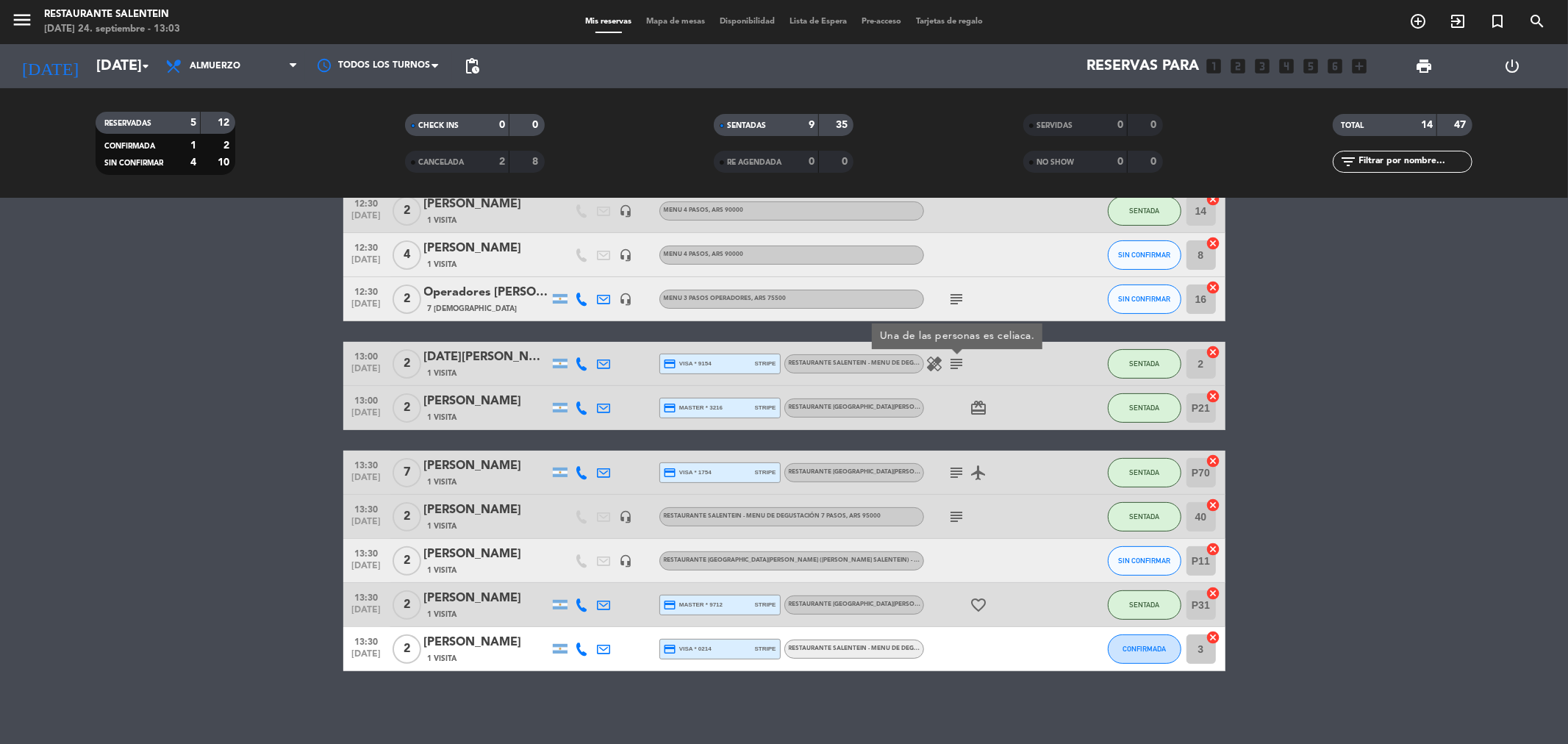
click at [960, 512] on icon "subject" at bounding box center [957, 516] width 18 height 18
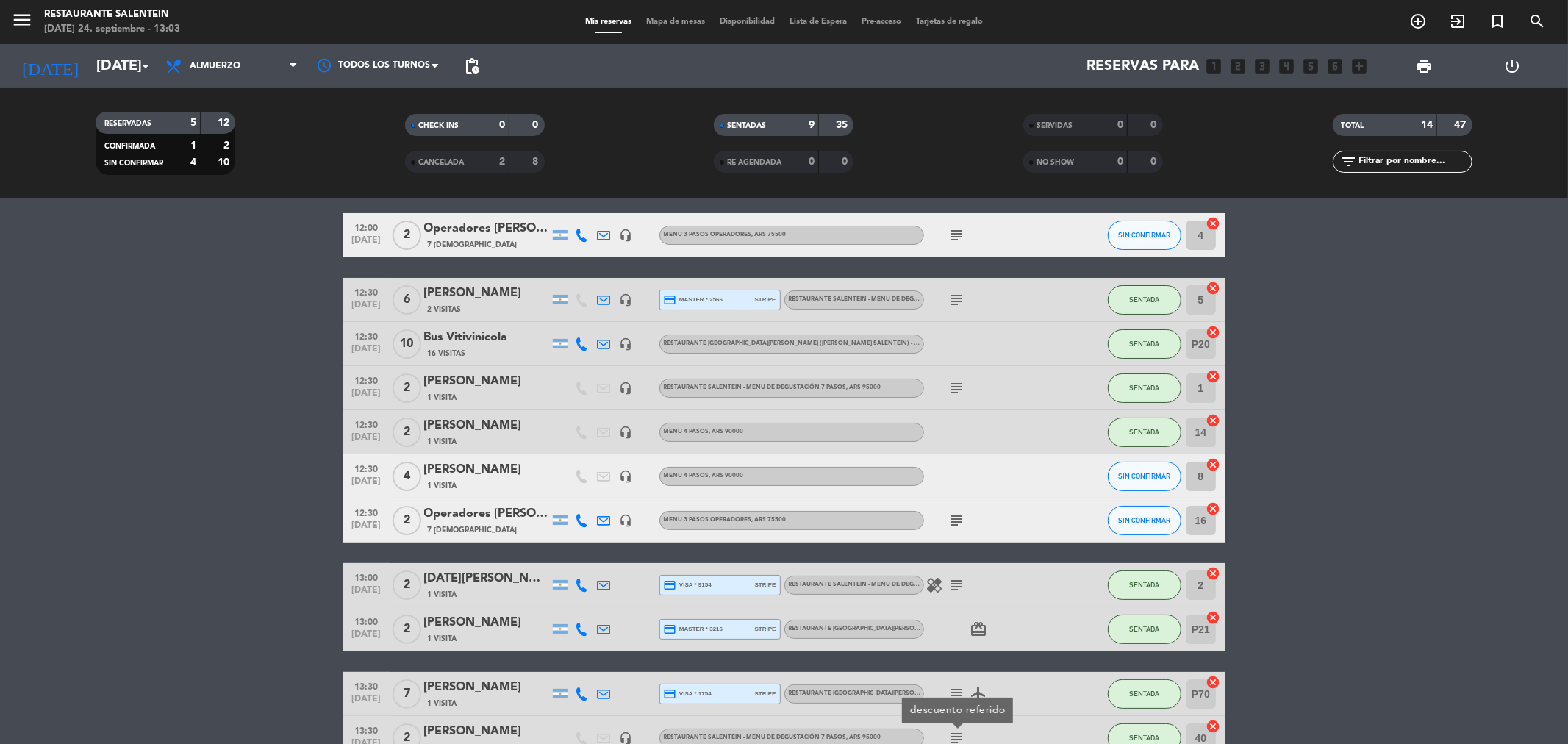
scroll to position [30, 0]
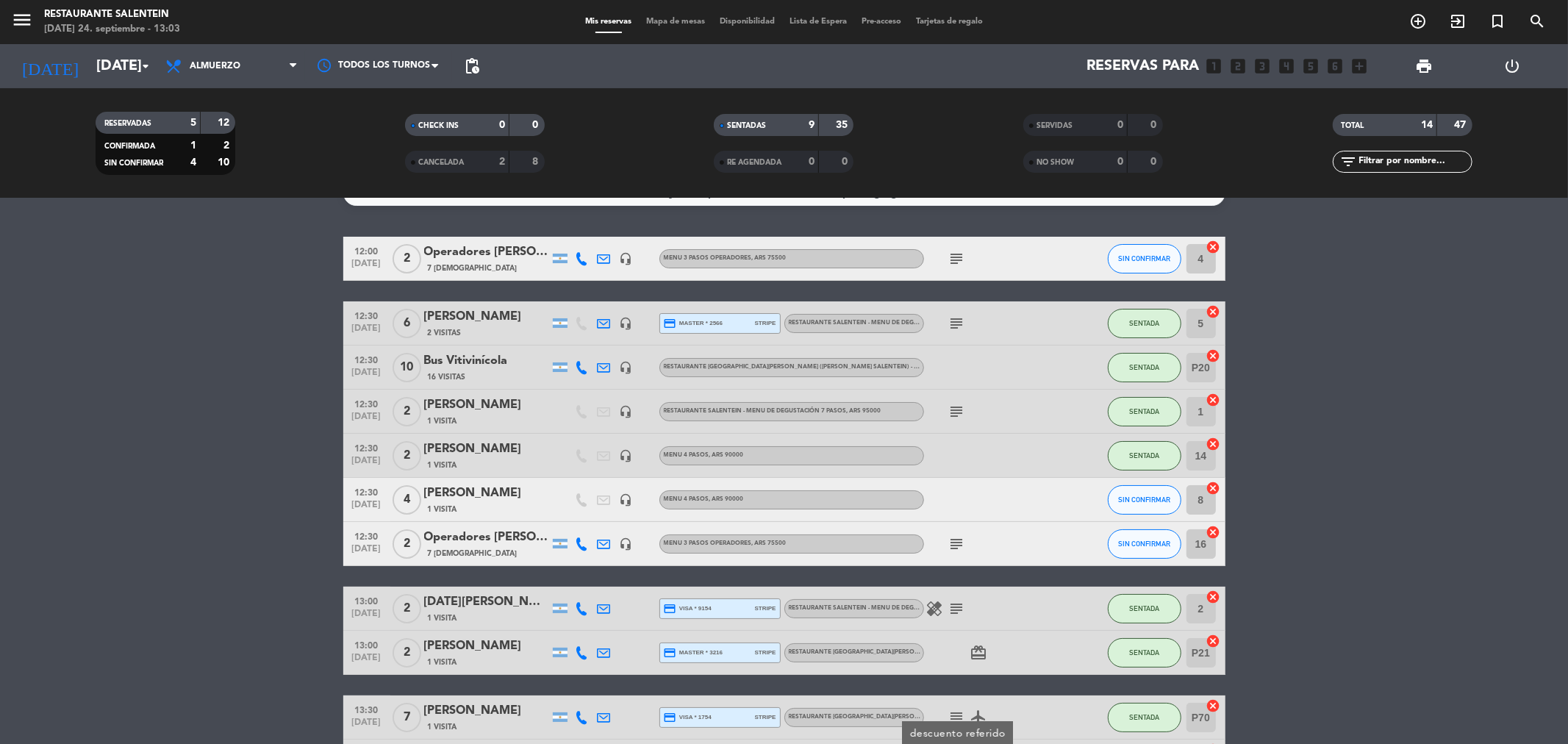
click at [950, 255] on icon "subject" at bounding box center [957, 259] width 18 height 18
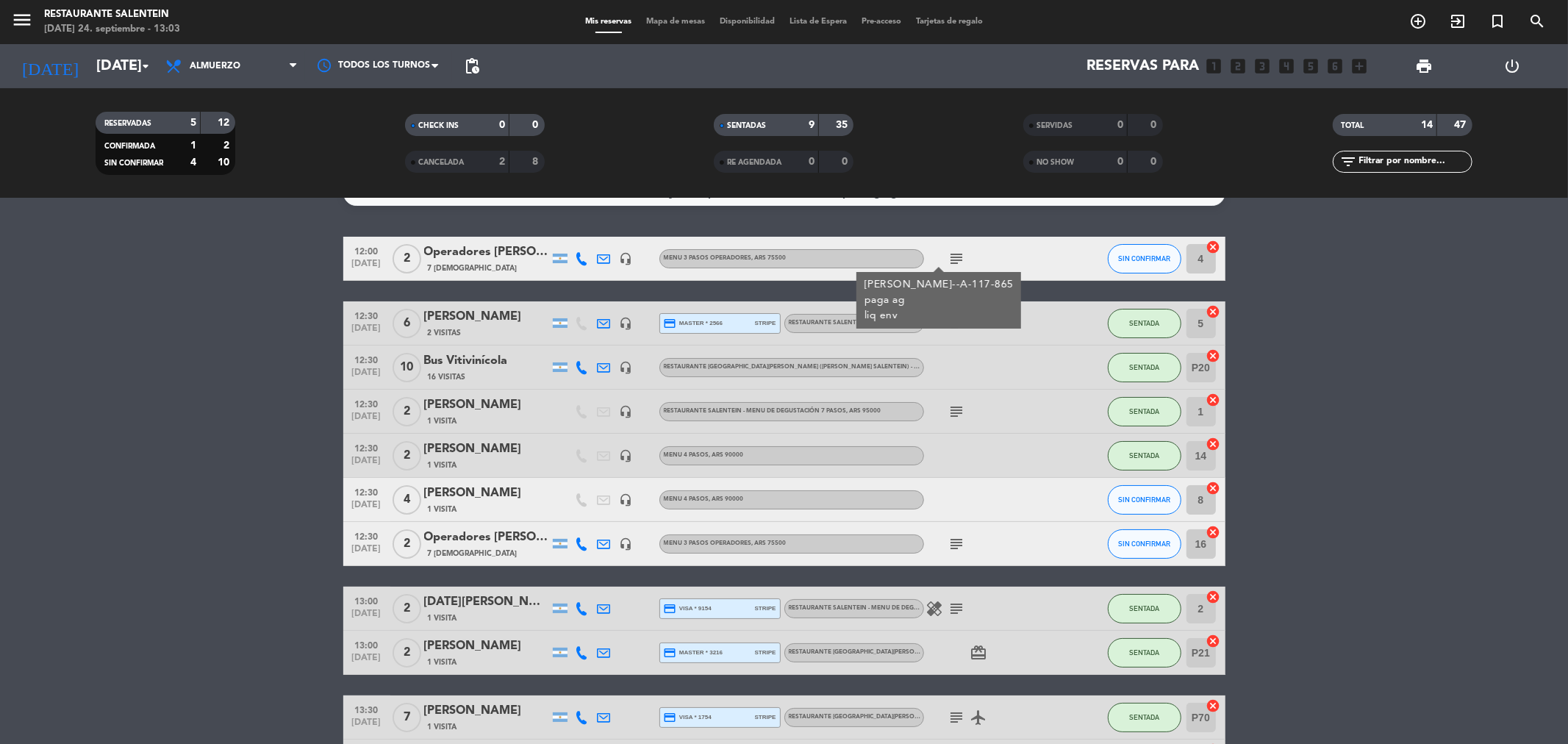
click at [958, 419] on icon "subject" at bounding box center [957, 412] width 18 height 18
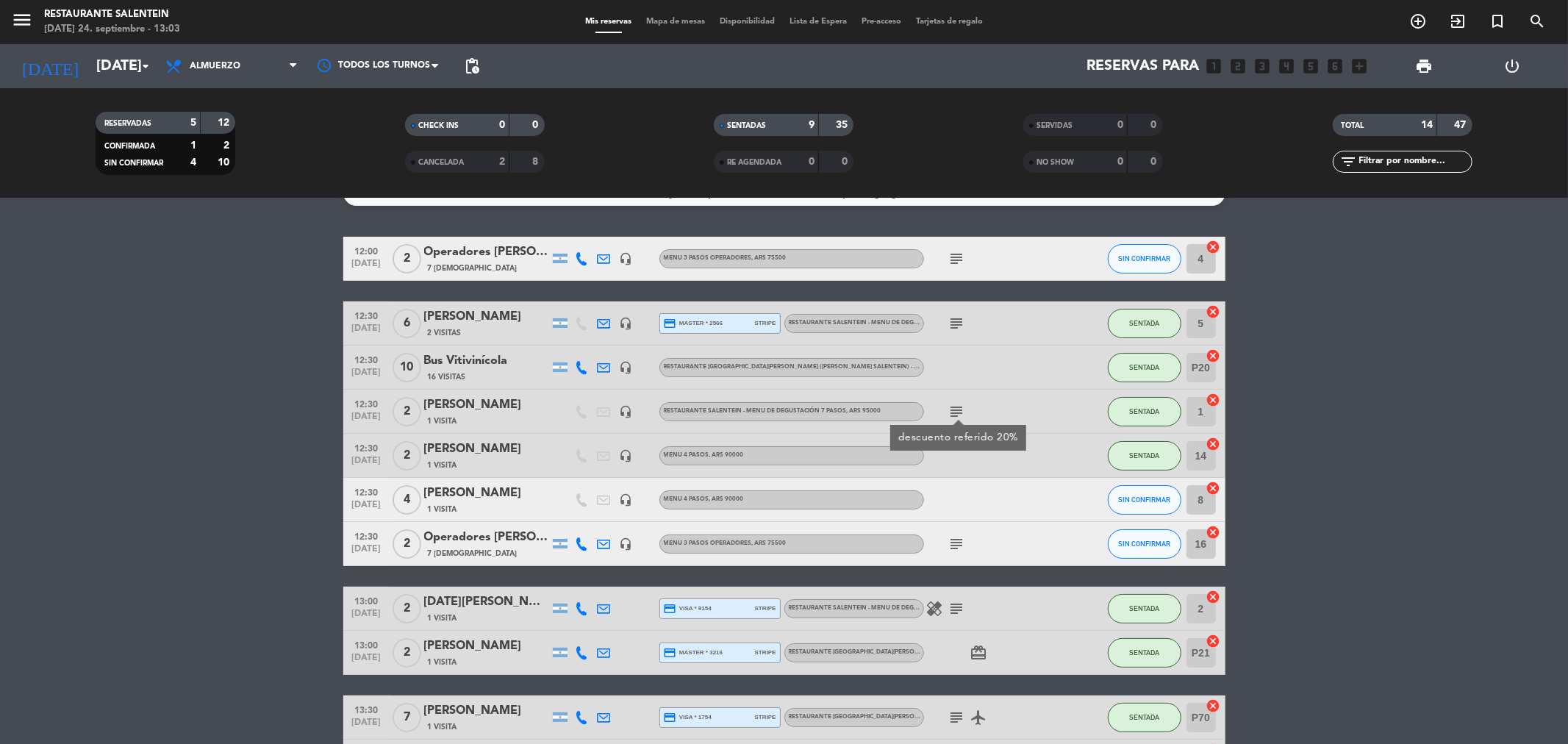
click at [953, 540] on icon "subject" at bounding box center [957, 543] width 18 height 18
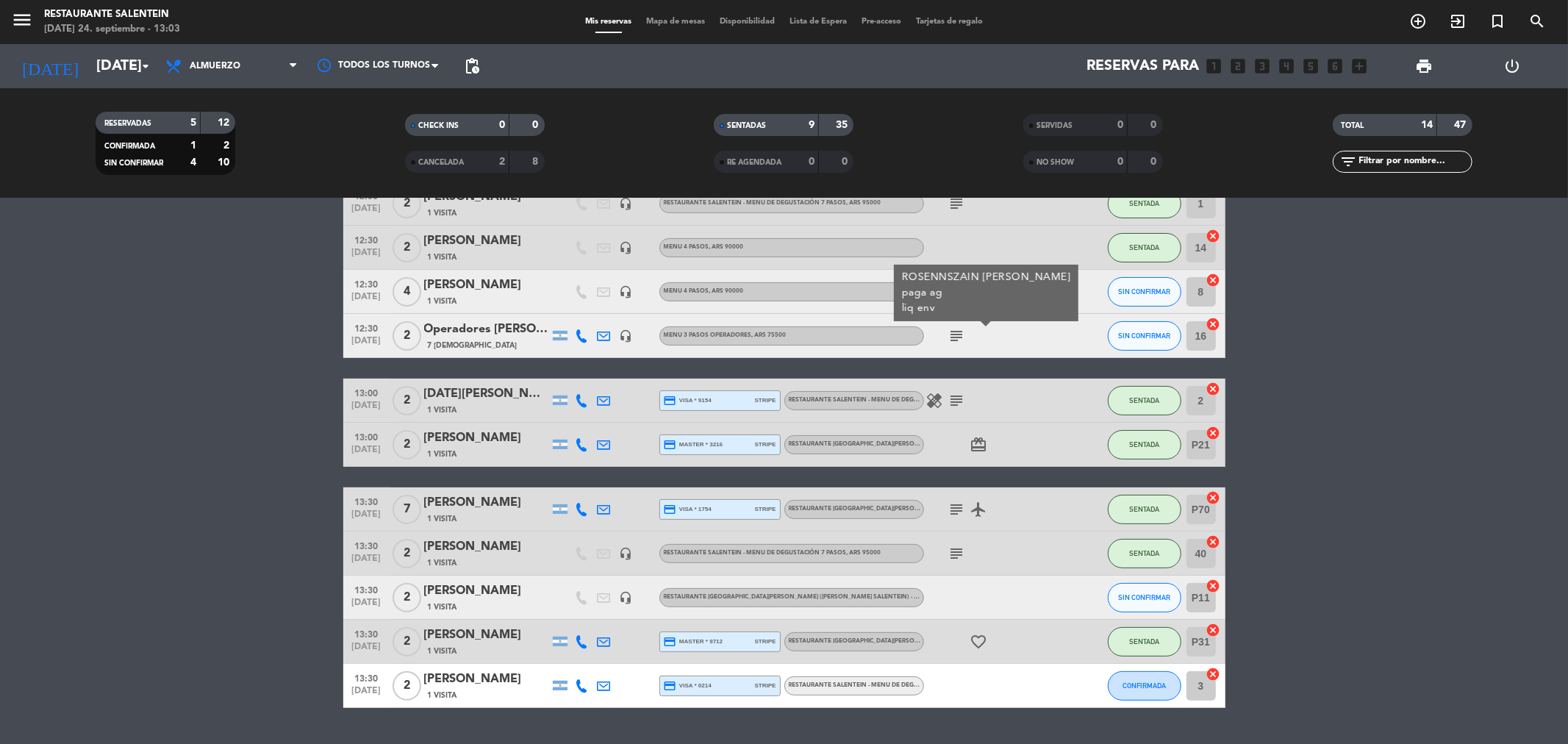
scroll to position [274, 0]
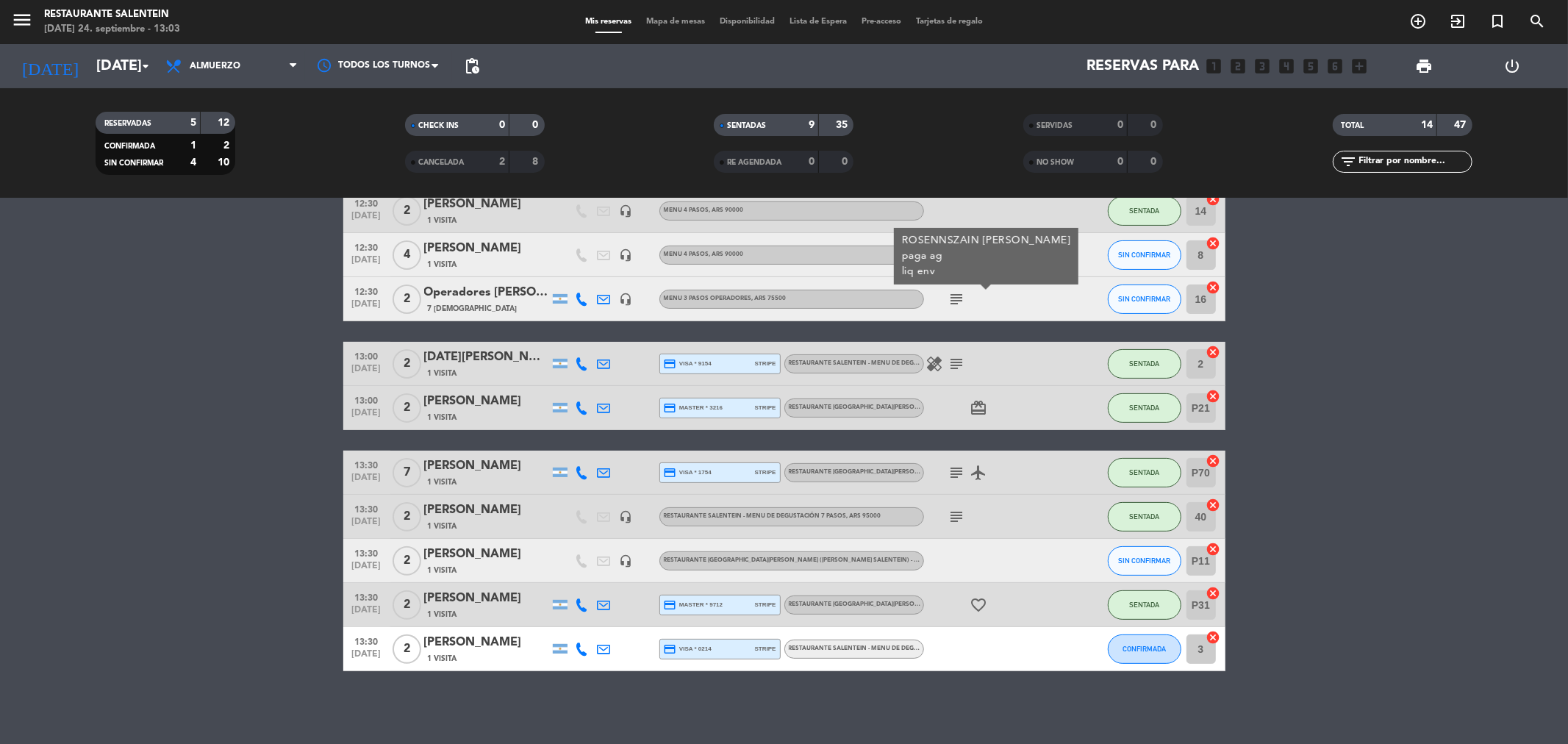
click at [954, 471] on icon "subject" at bounding box center [957, 472] width 18 height 18
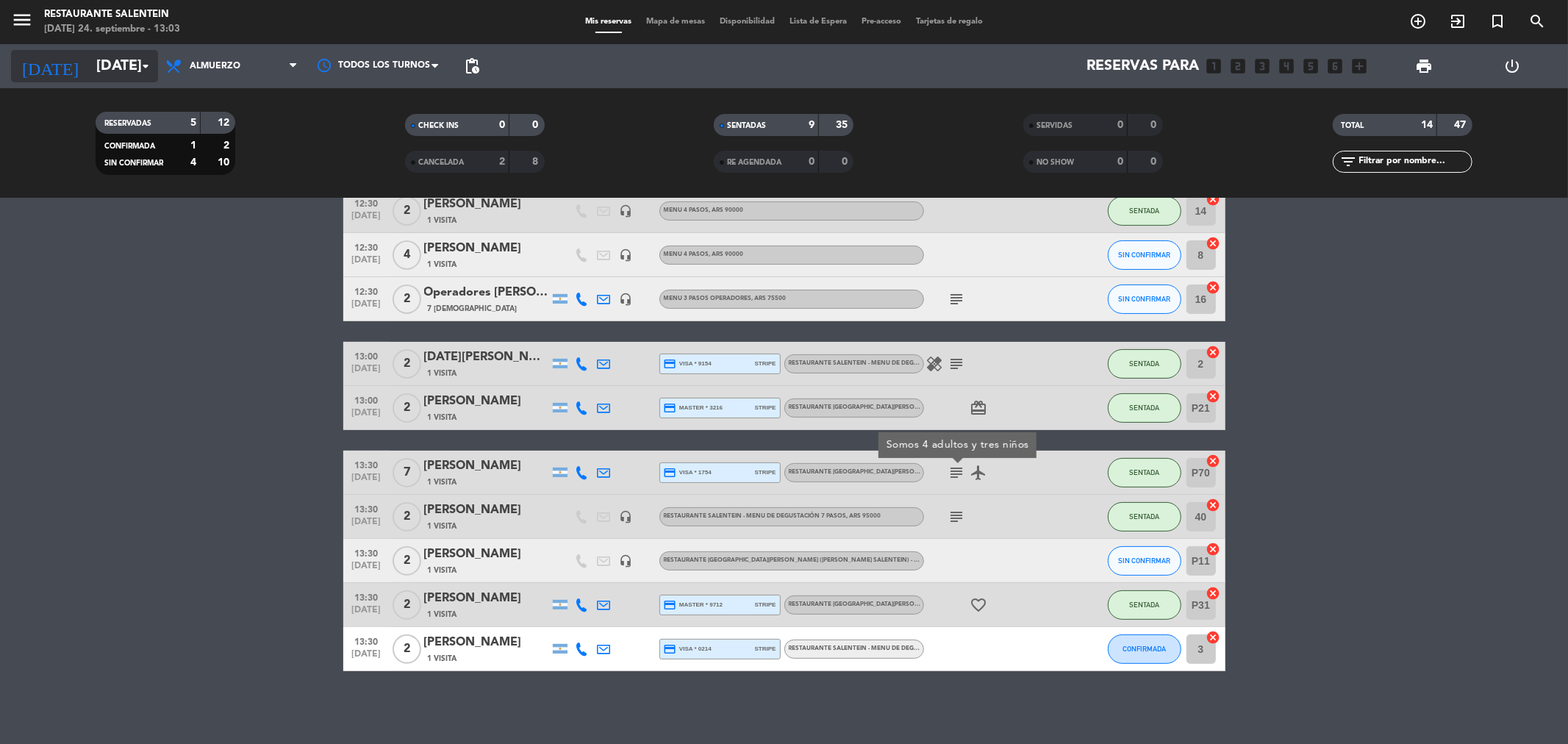
click at [135, 77] on input "[DATE]" at bounding box center [182, 66] width 187 height 33
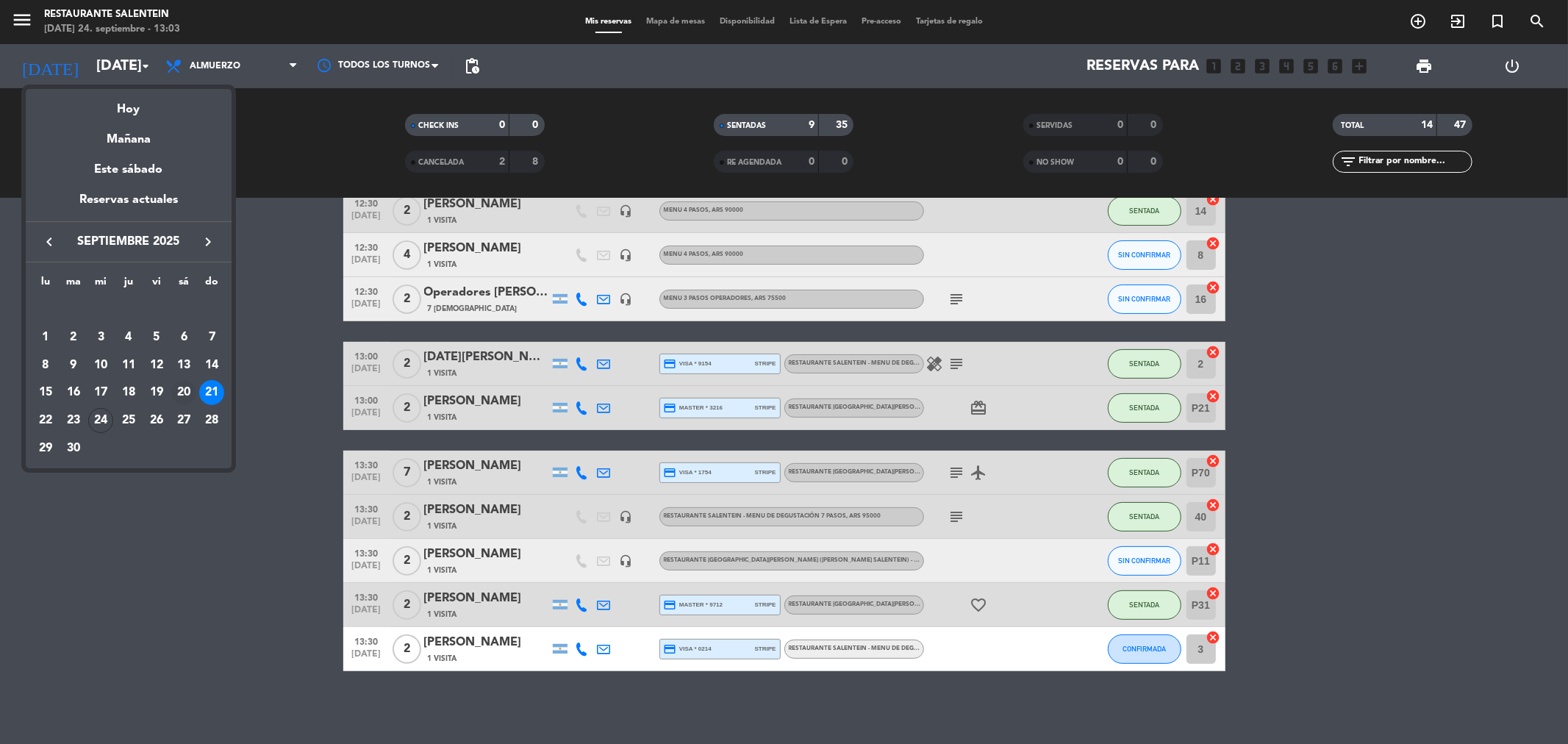
click at [177, 390] on div "20" at bounding box center [184, 392] width 25 height 25
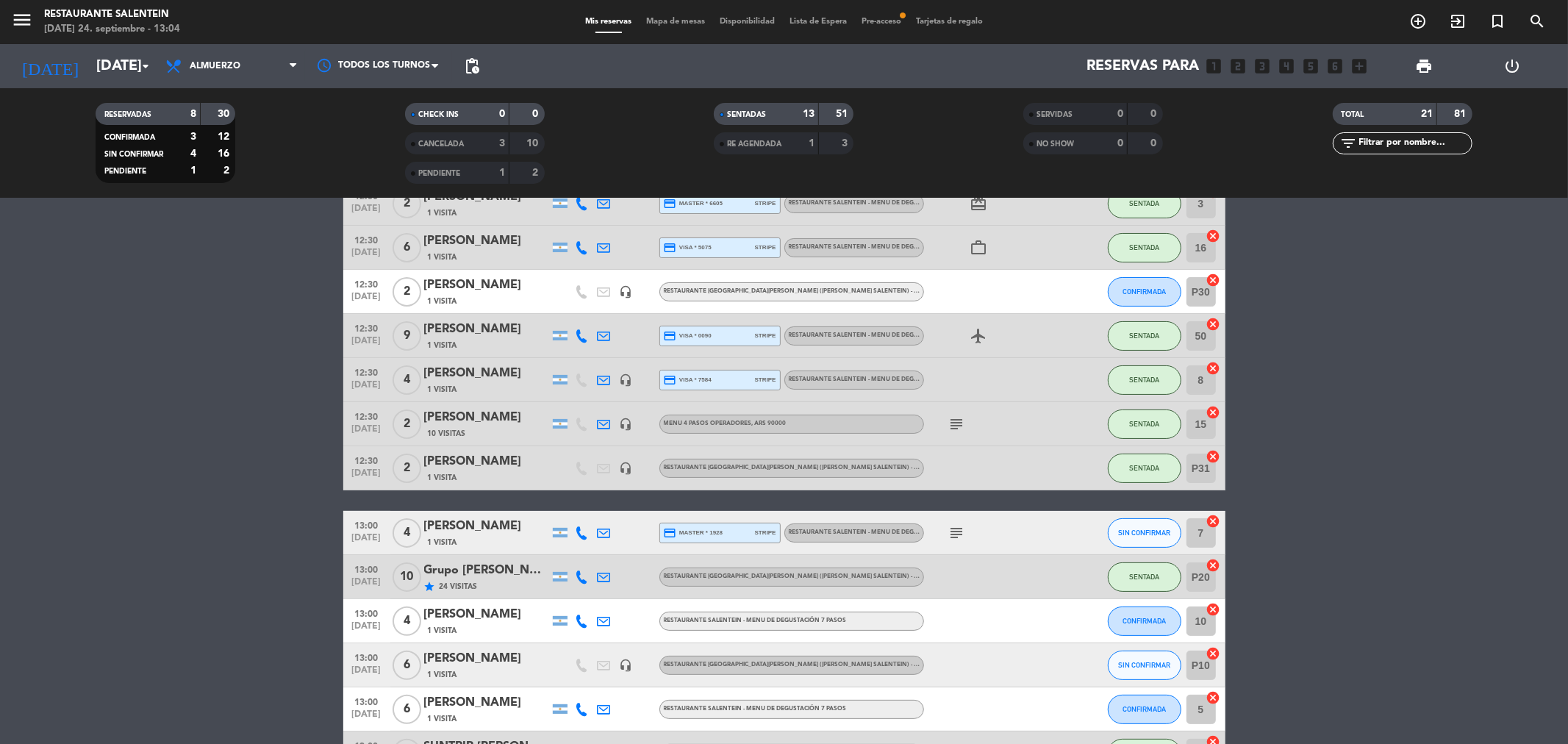
scroll to position [192, 0]
click at [933, 422] on div "subject" at bounding box center [990, 425] width 133 height 43
click at [965, 420] on icon "subject" at bounding box center [957, 425] width 18 height 18
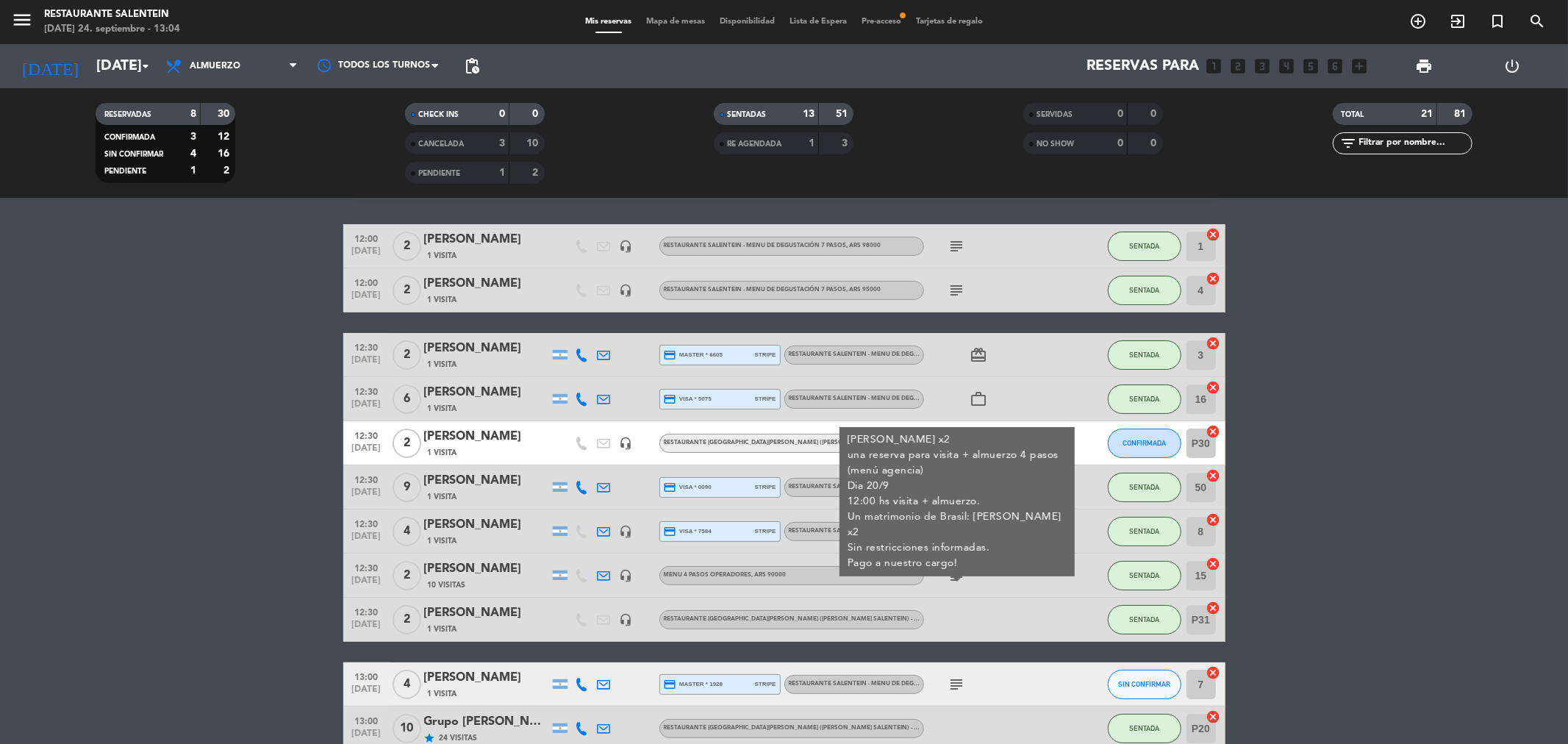
scroll to position [0, 0]
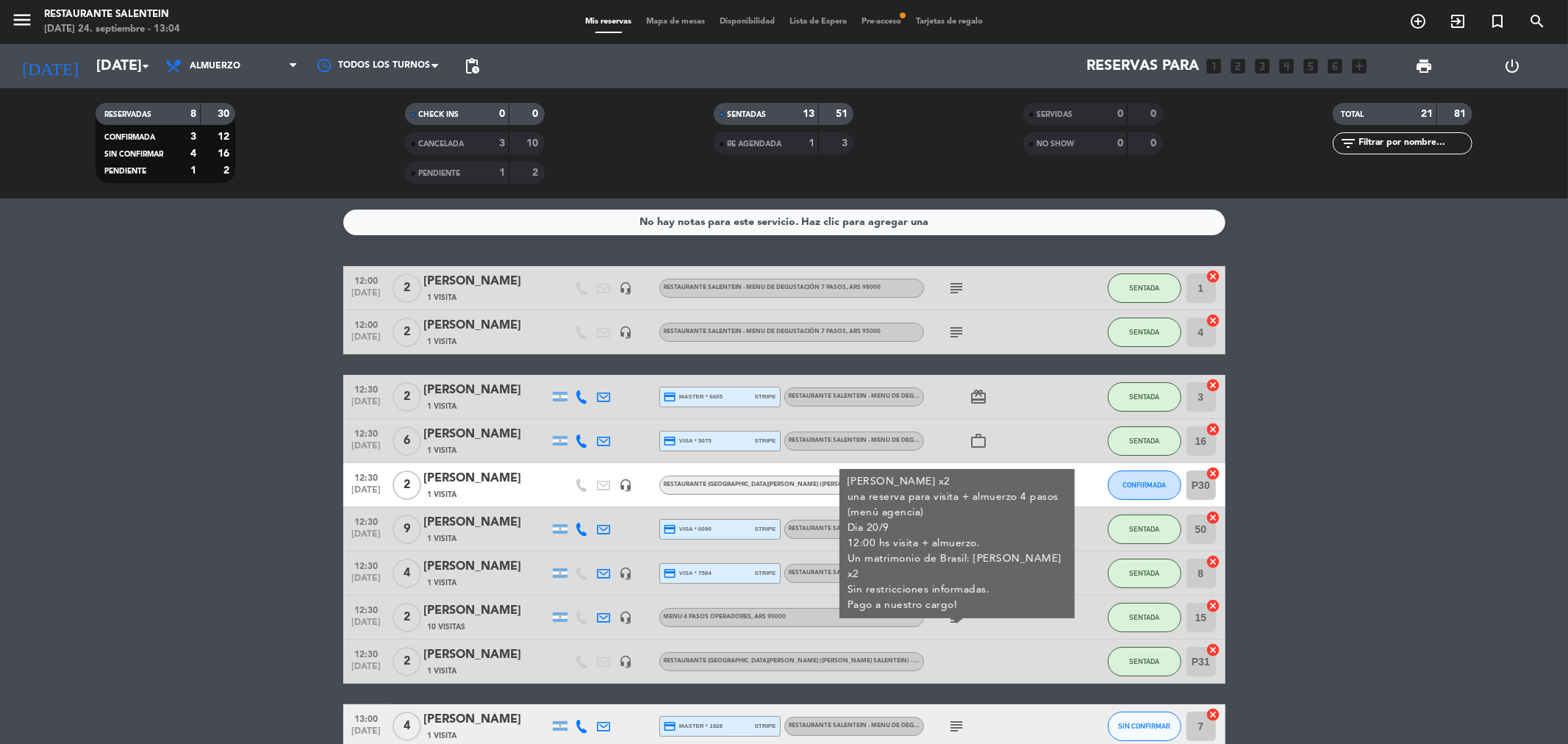
click at [959, 287] on icon "subject" at bounding box center [957, 288] width 18 height 18
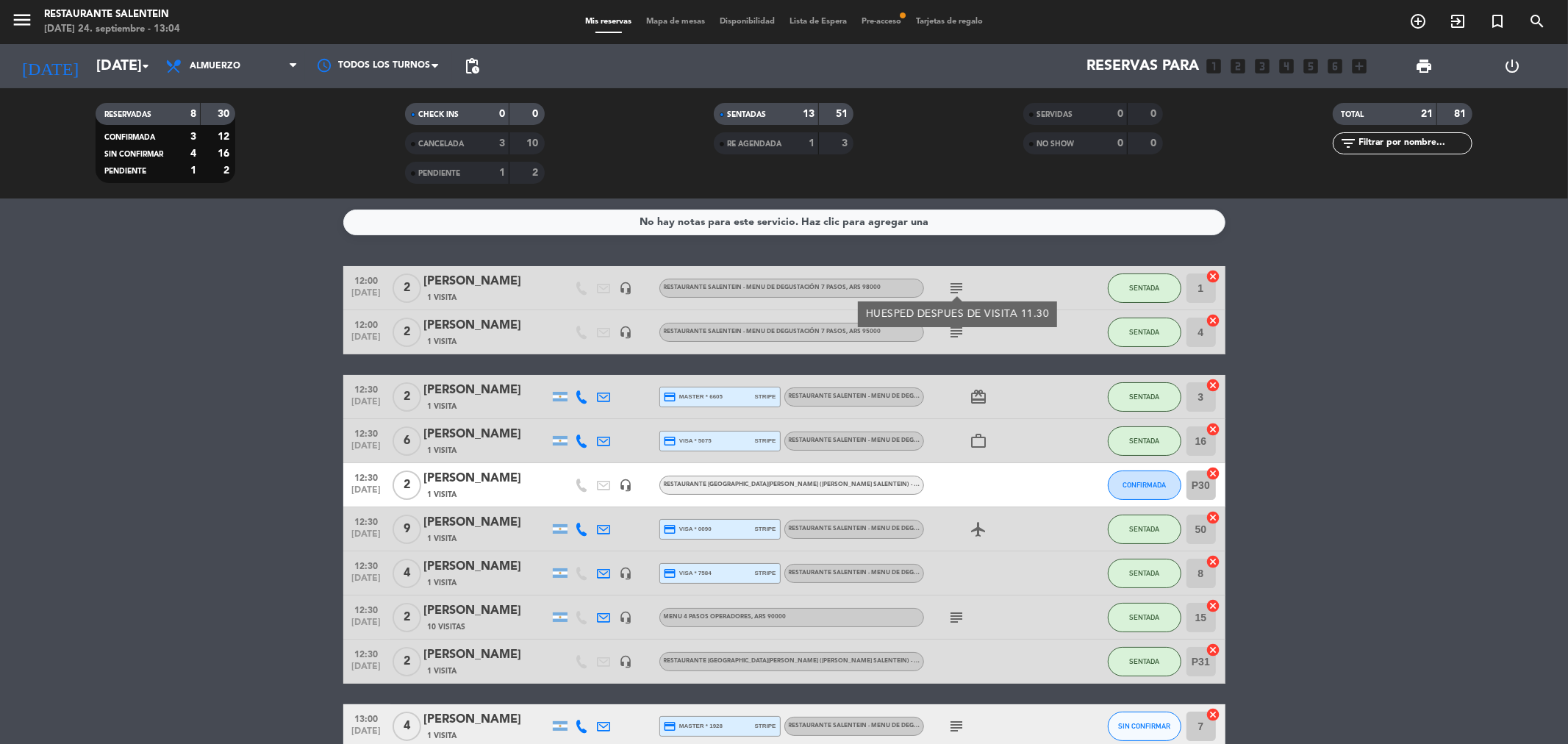
click at [961, 335] on icon "subject" at bounding box center [957, 332] width 18 height 18
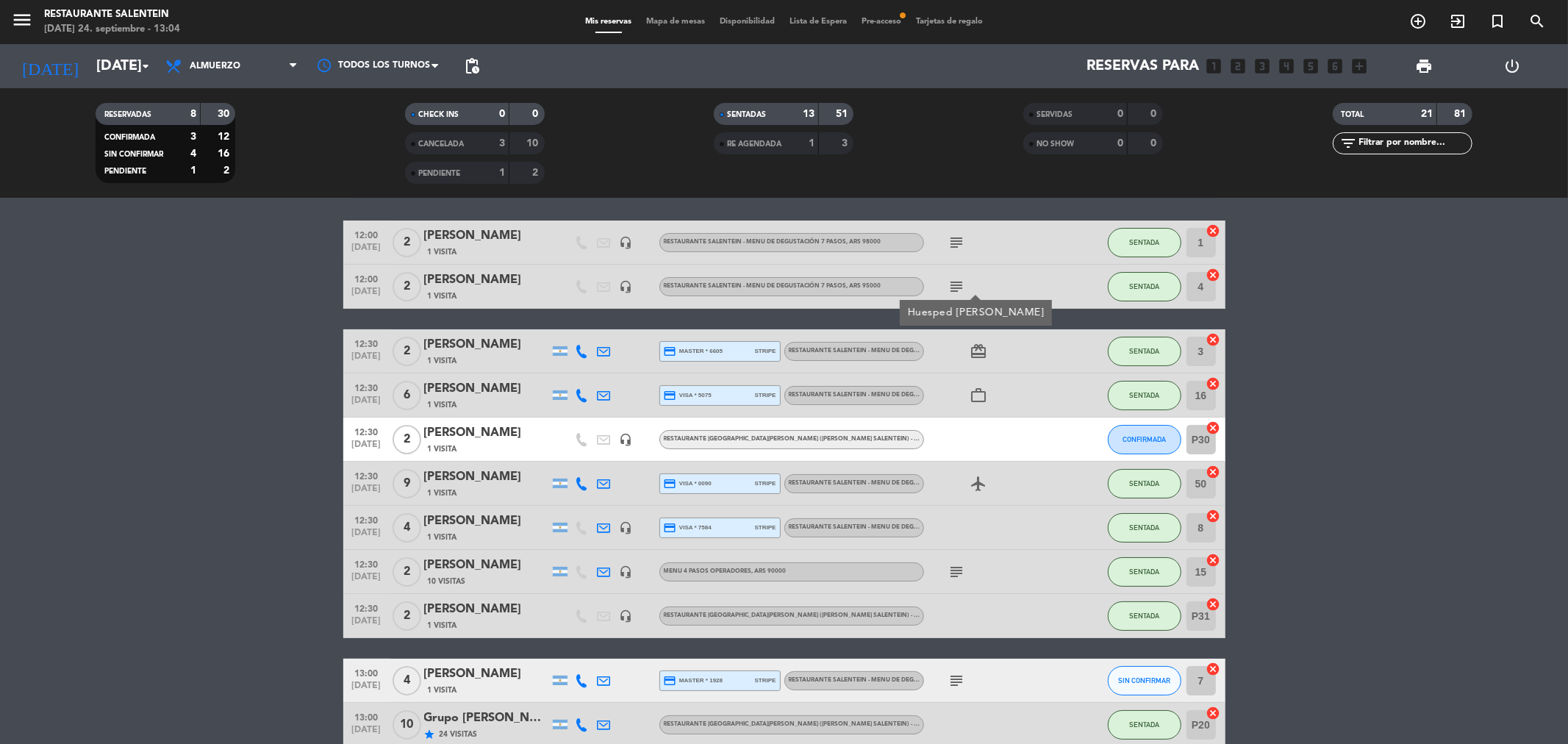
scroll to position [81, 0]
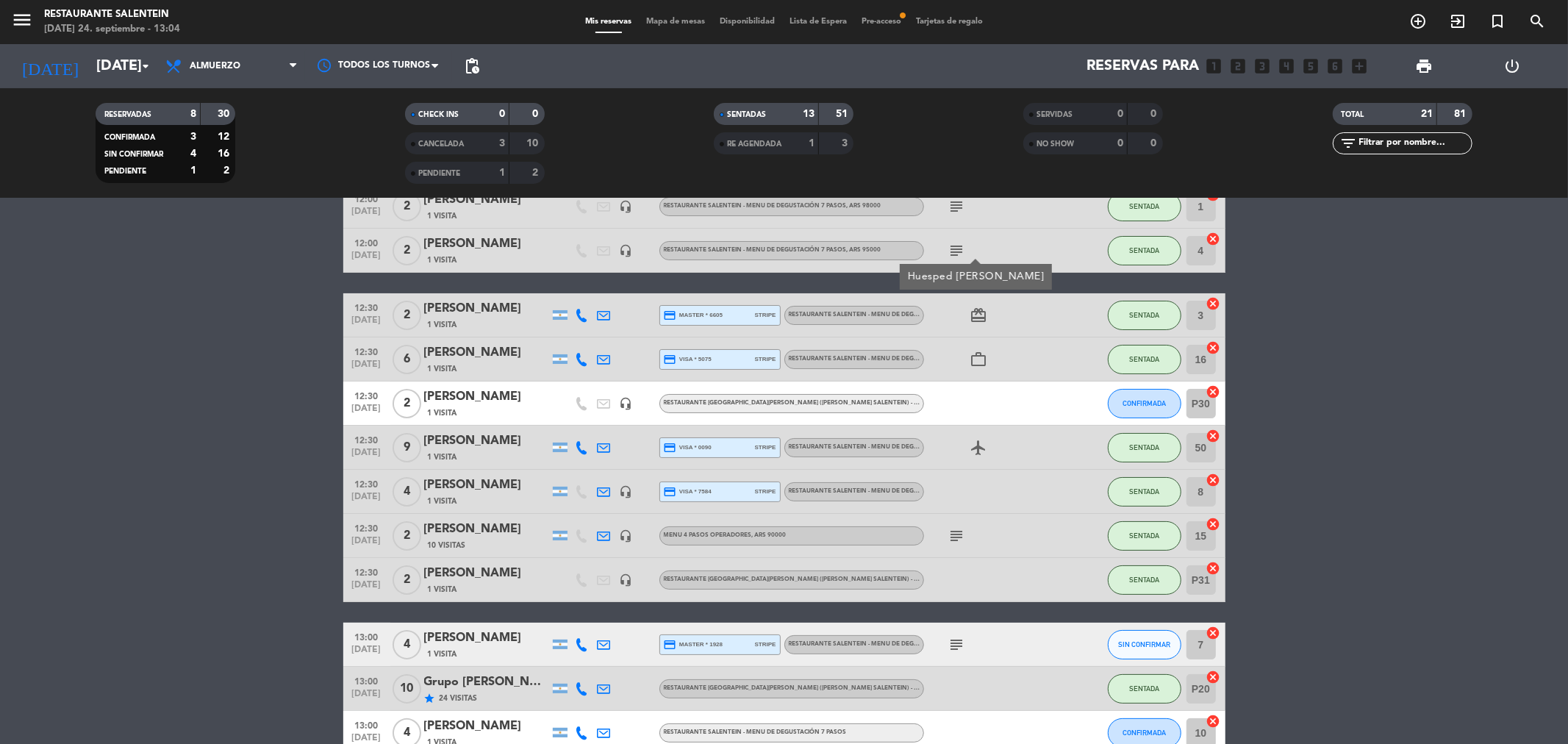
click at [959, 528] on icon "subject" at bounding box center [957, 536] width 18 height 18
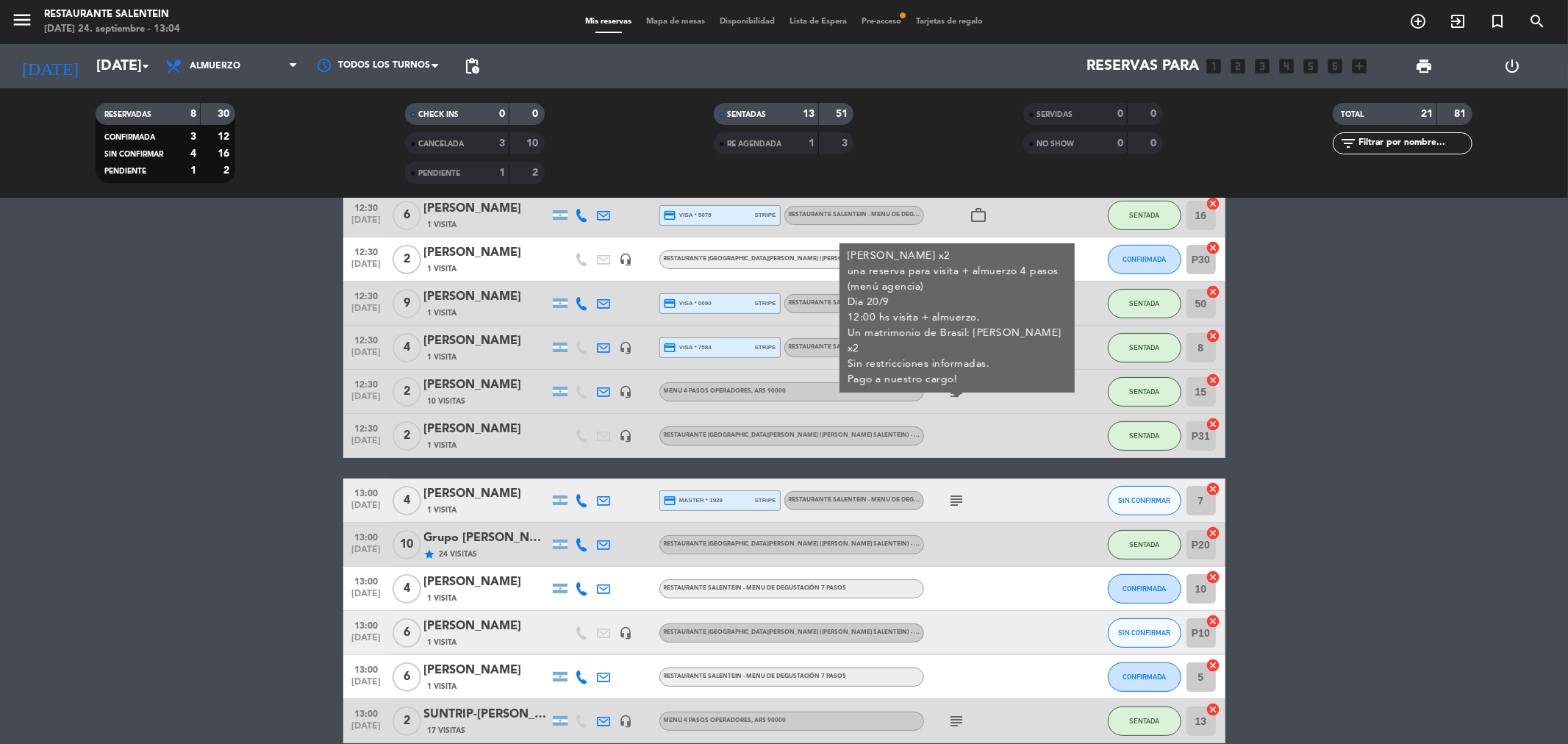
scroll to position [245, 0]
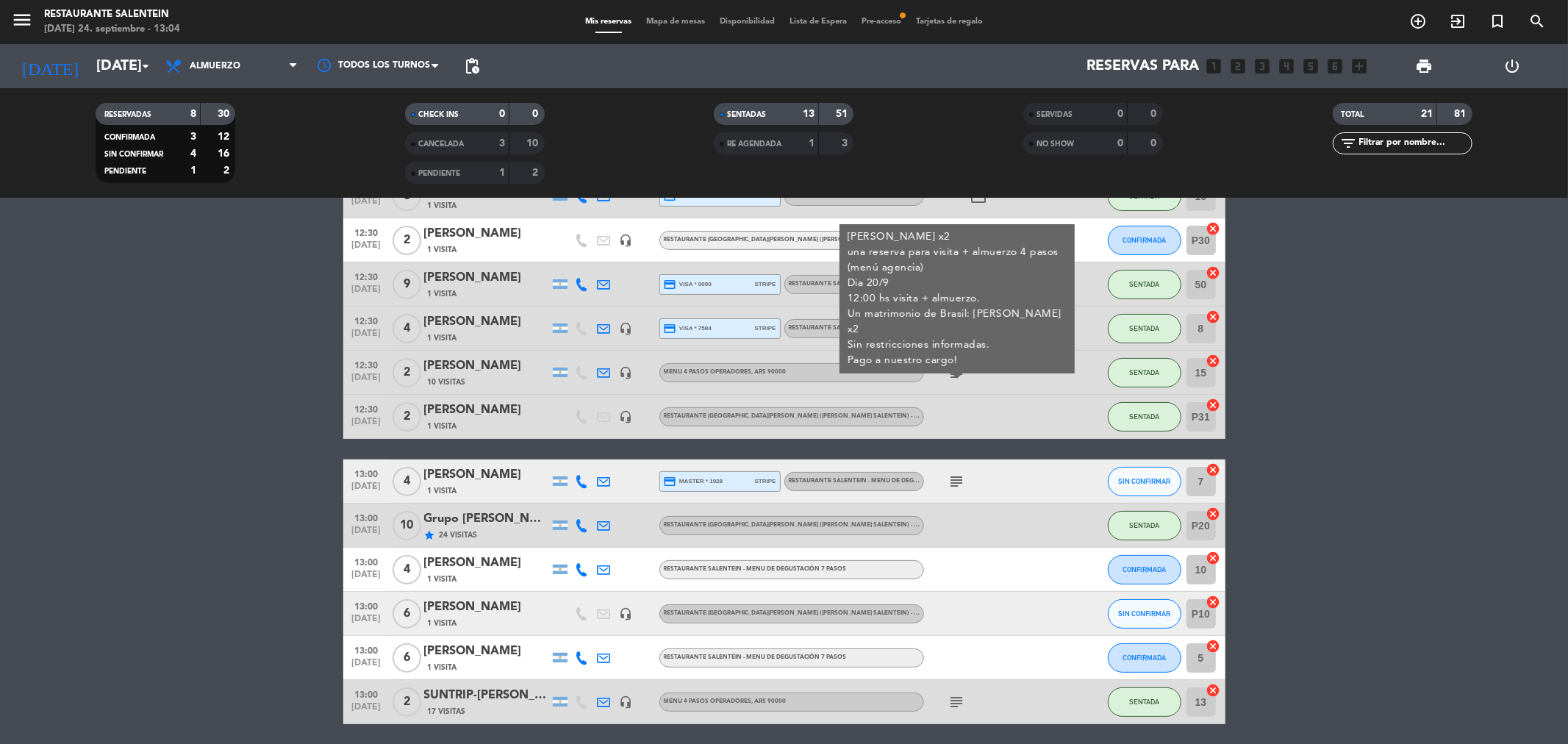
click at [959, 483] on icon "subject" at bounding box center [957, 481] width 18 height 18
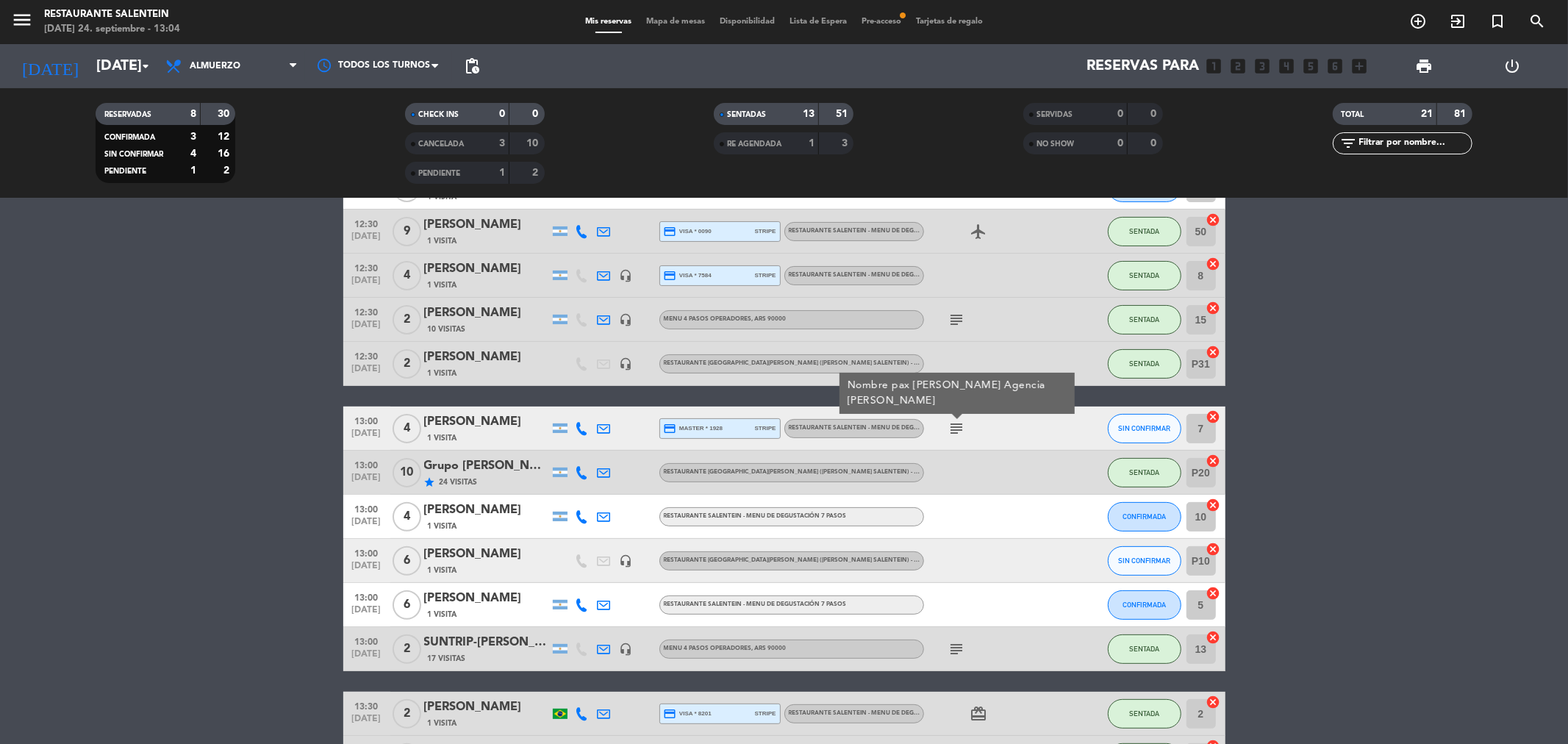
scroll to position [327, 0]
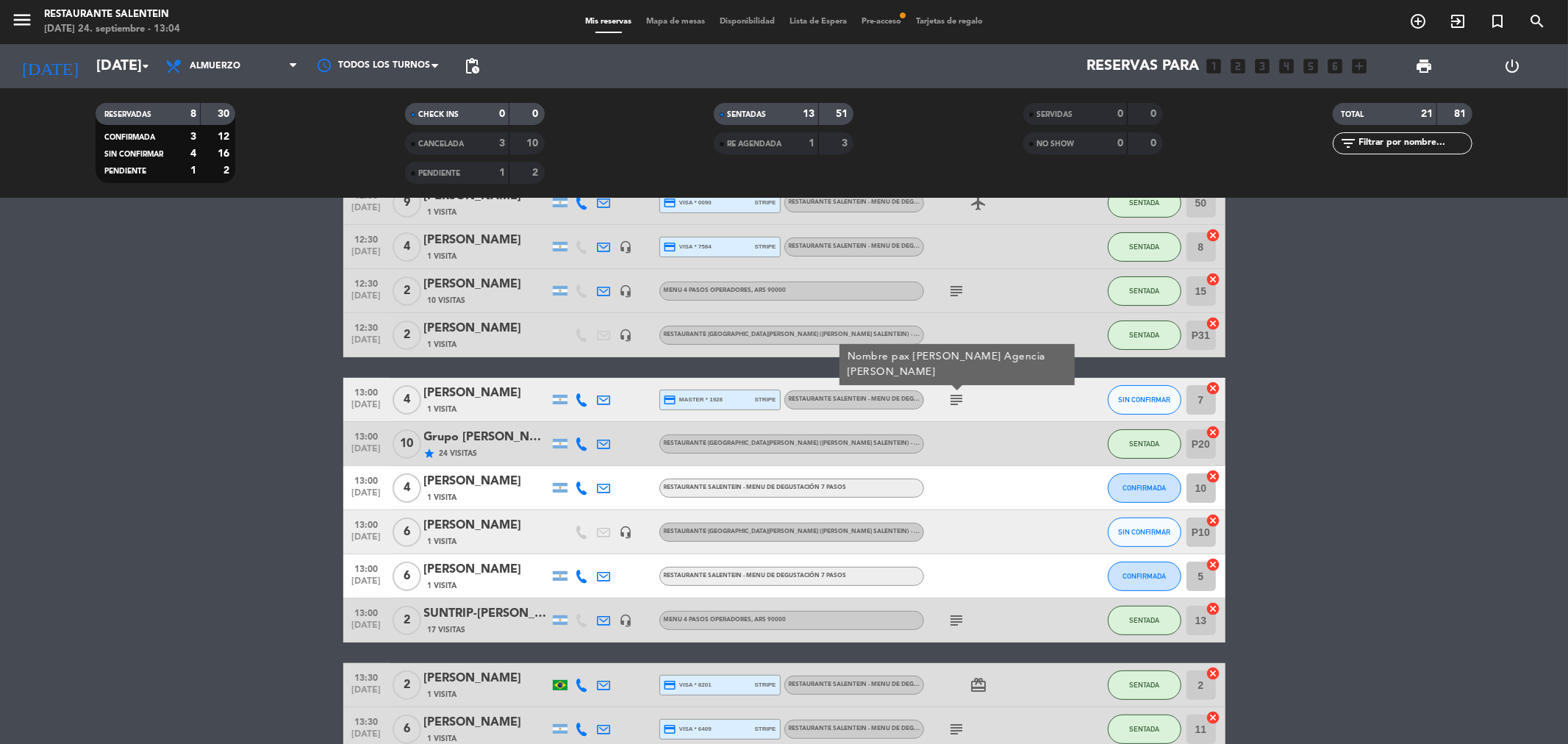
click at [964, 606] on div "subject" at bounding box center [990, 620] width 133 height 43
click at [960, 625] on icon "subject" at bounding box center [957, 620] width 18 height 18
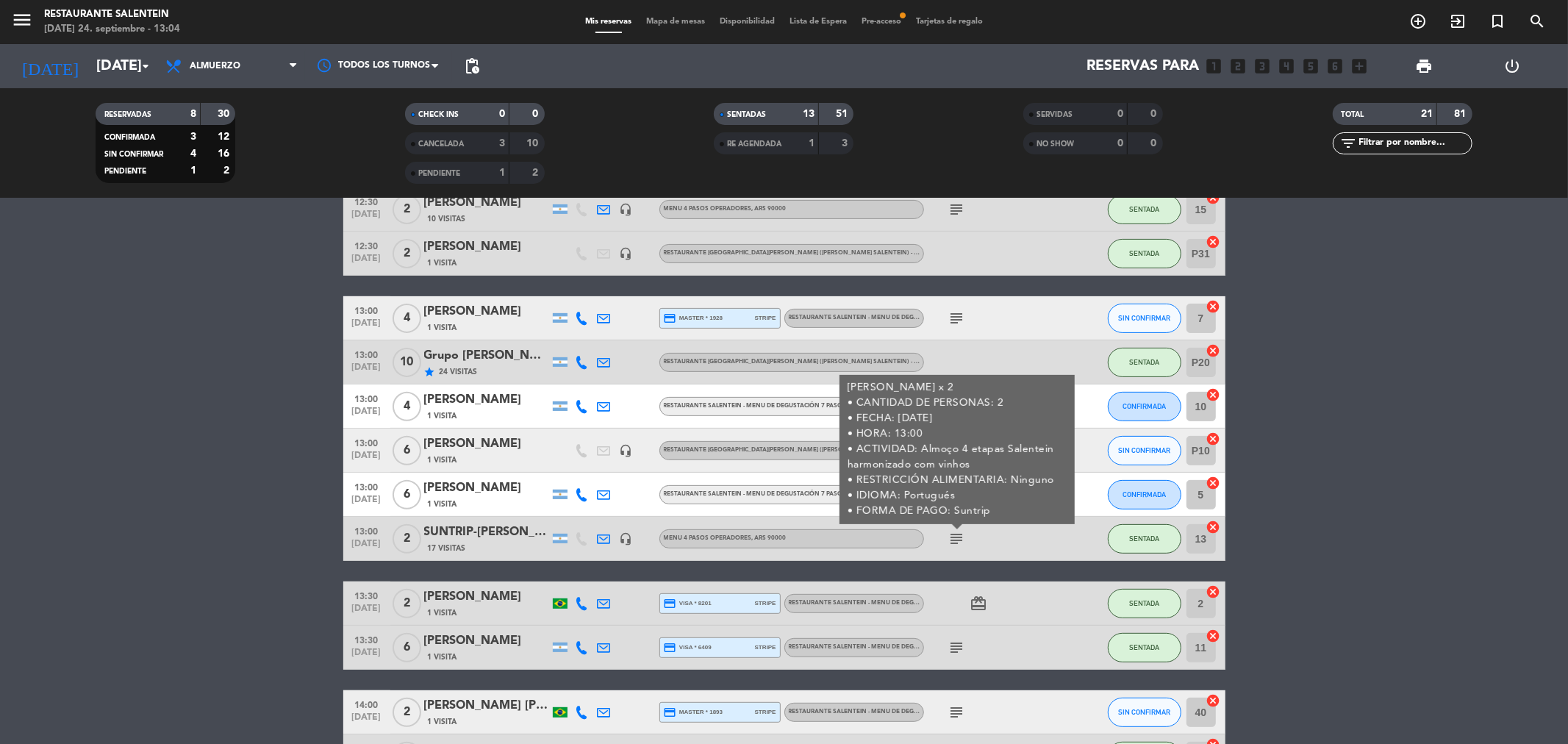
scroll to position [490, 0]
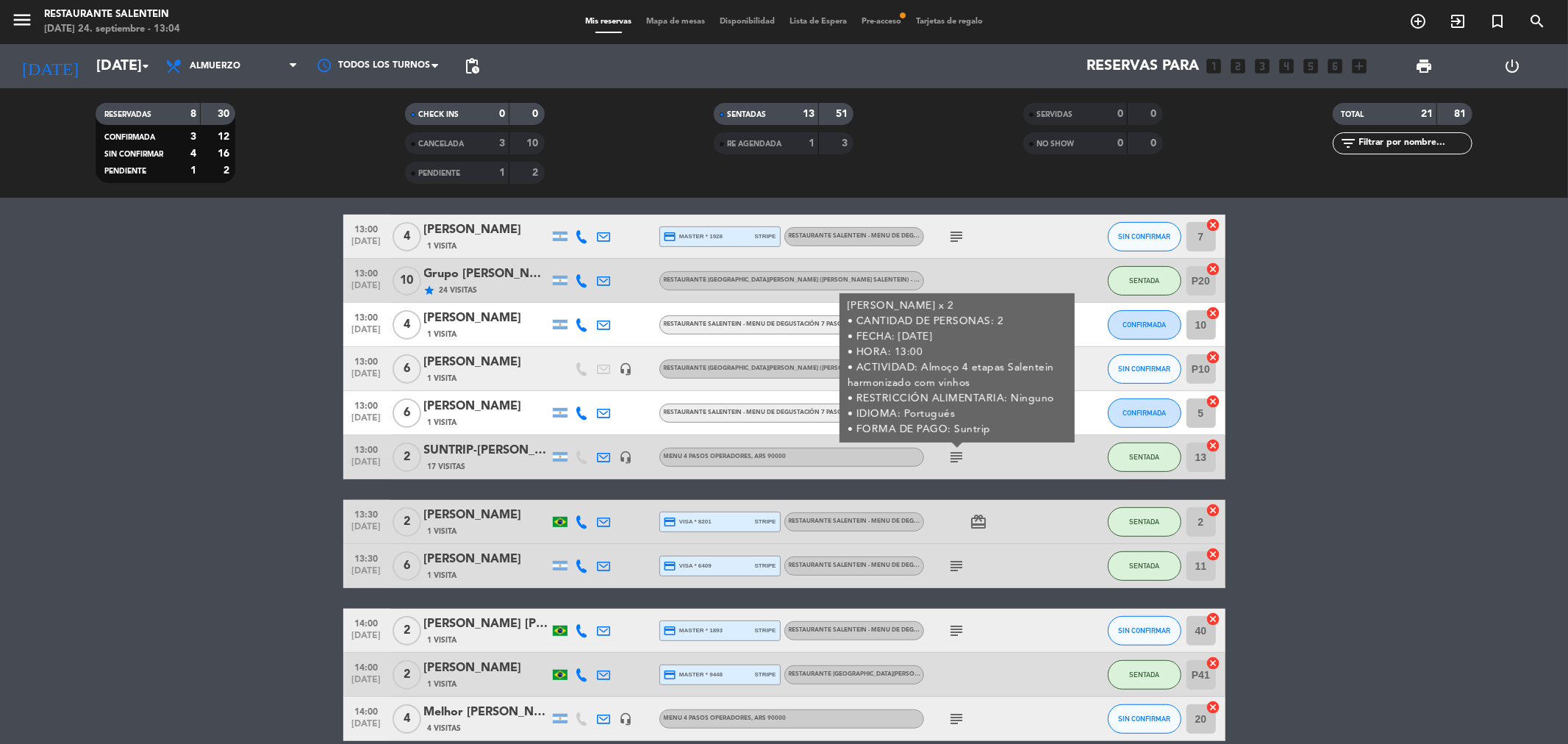
click at [956, 573] on icon "subject" at bounding box center [957, 566] width 18 height 18
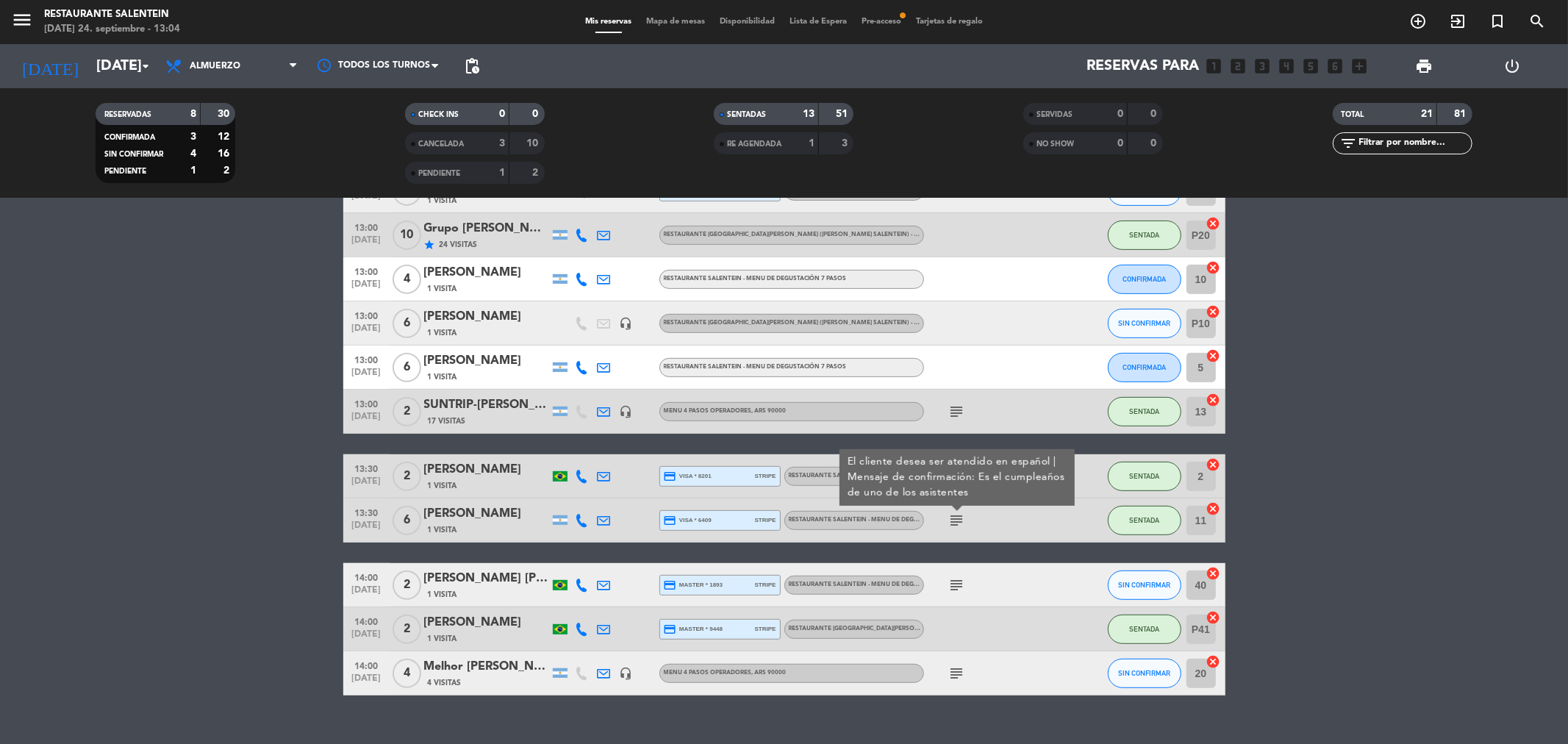
scroll to position [560, 0]
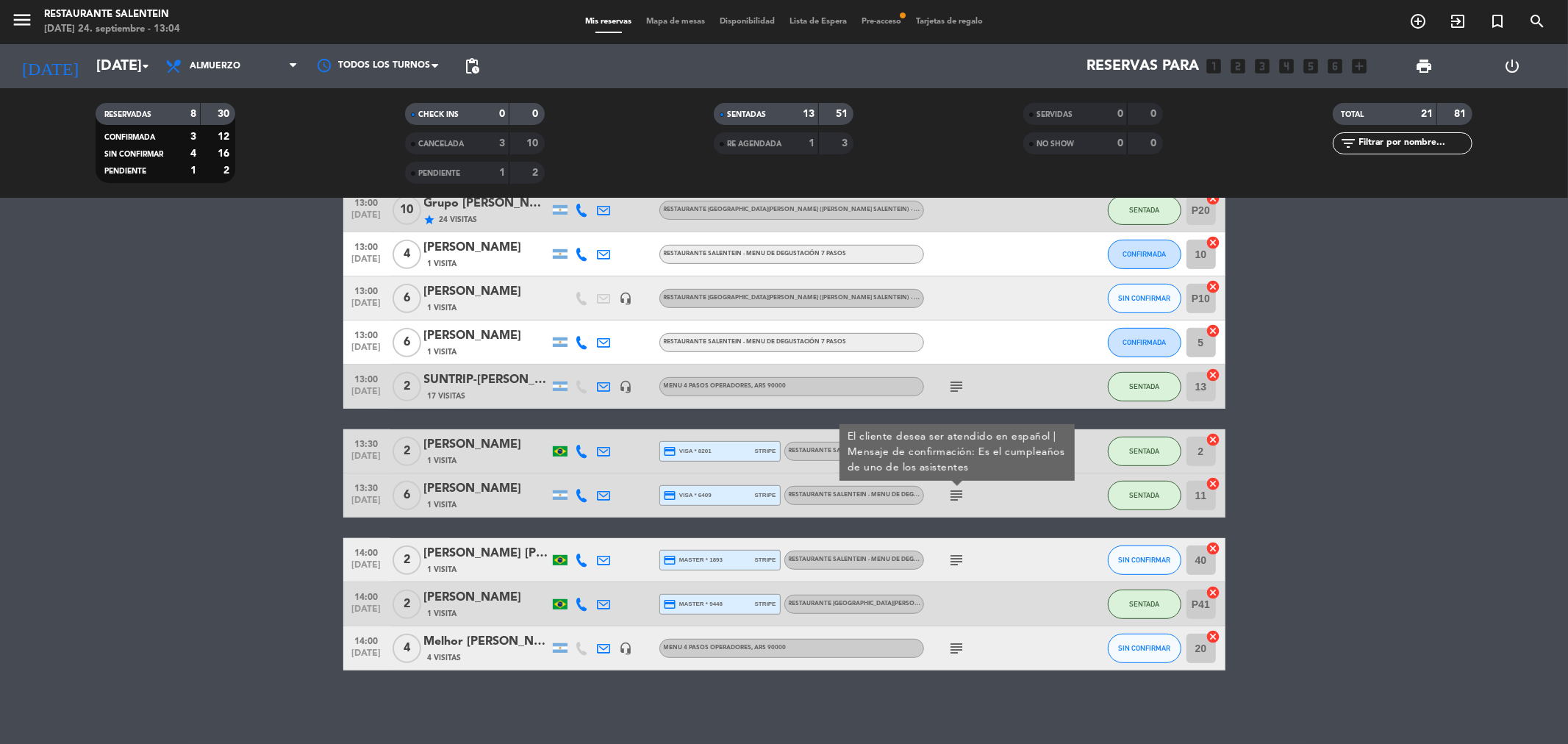
click at [956, 568] on icon "subject" at bounding box center [957, 560] width 18 height 18
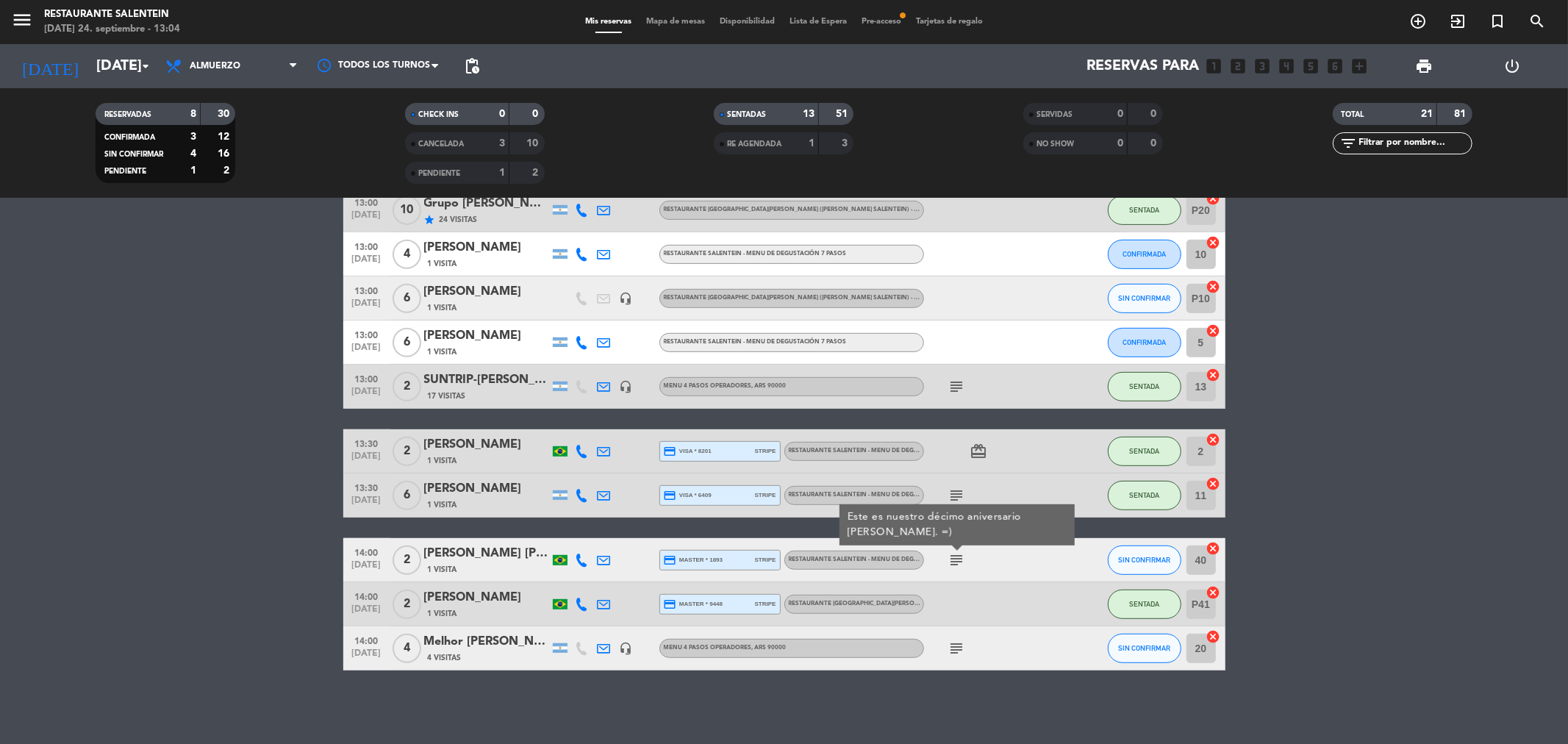
click at [959, 639] on icon "subject" at bounding box center [957, 648] width 18 height 18
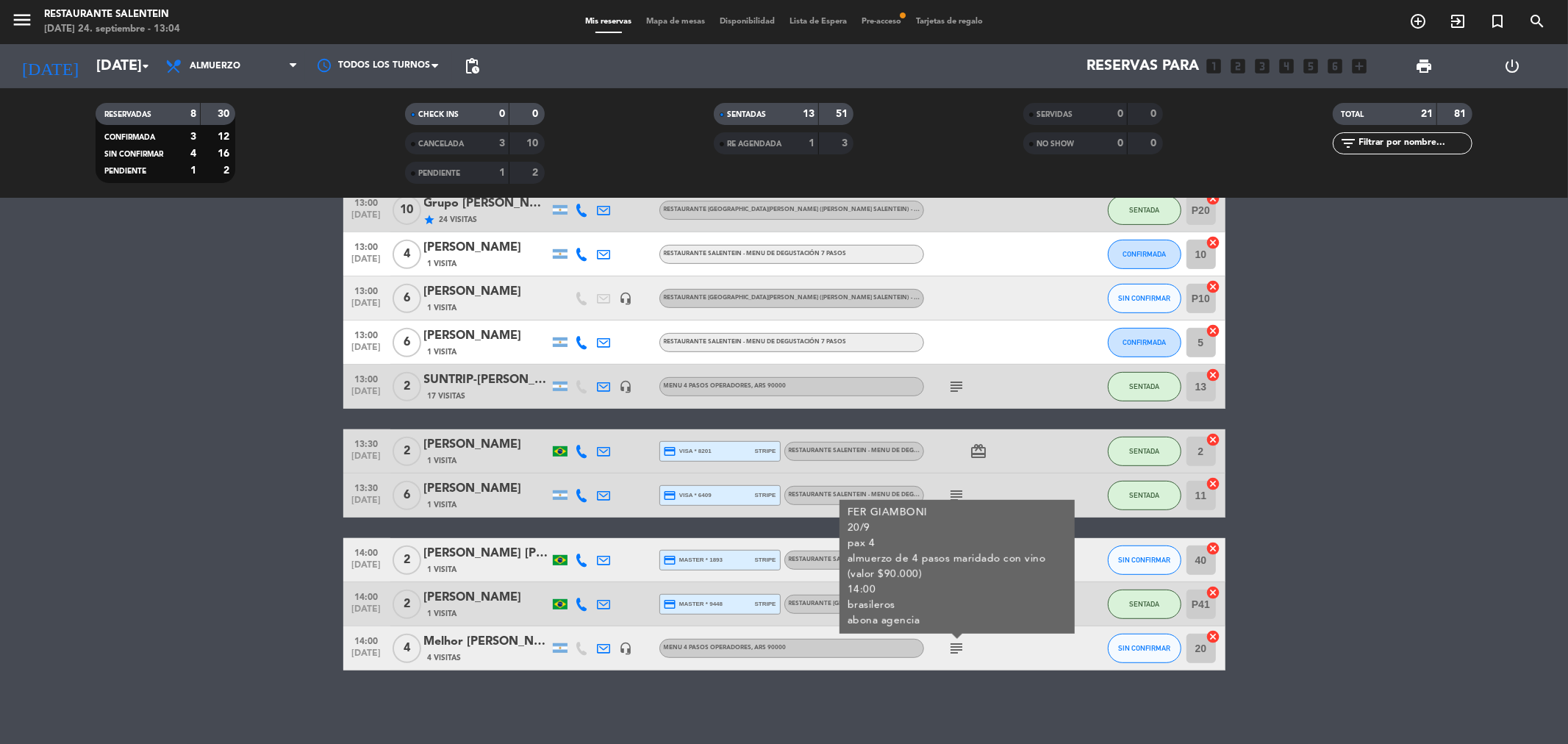
click at [481, 651] on div "Melhor [PERSON_NAME]" at bounding box center [486, 641] width 125 height 19
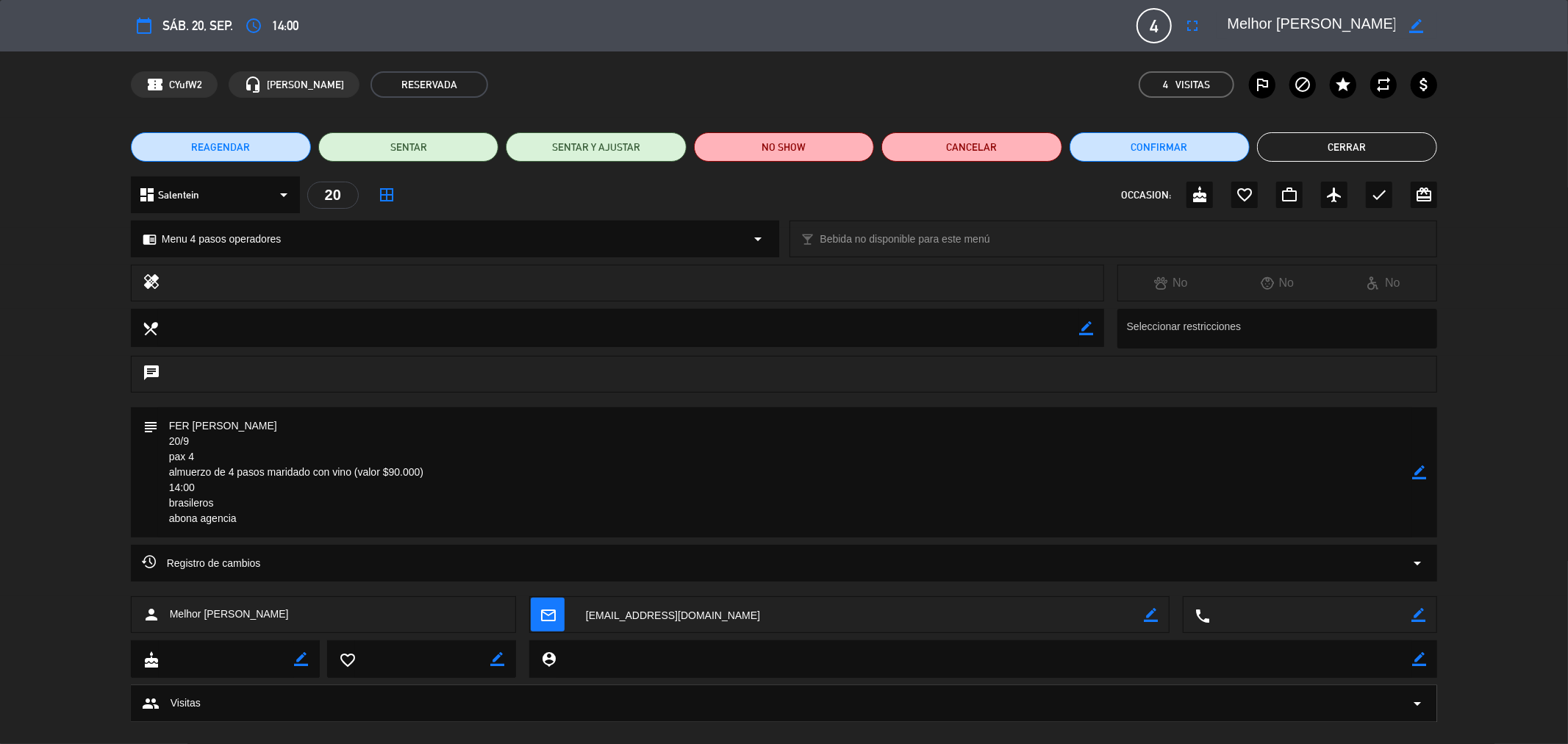
drag, startPoint x: 250, startPoint y: 425, endPoint x: 167, endPoint y: 416, distance: 83.5
click at [167, 416] on textarea at bounding box center [785, 471] width 1254 height 130
click at [1355, 143] on button "Cerrar" at bounding box center [1347, 147] width 180 height 30
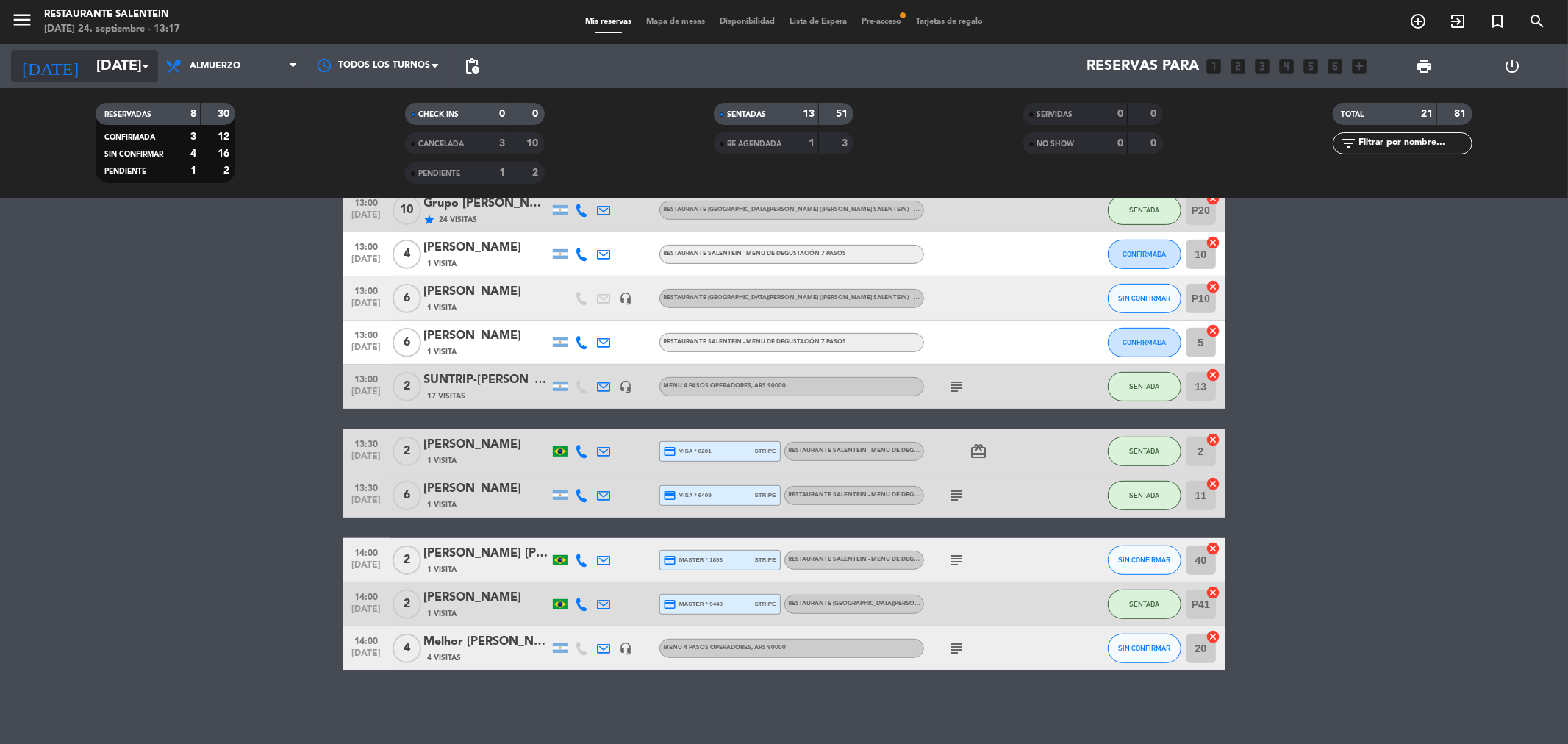
click at [133, 72] on input "[DATE]" at bounding box center [182, 66] width 187 height 33
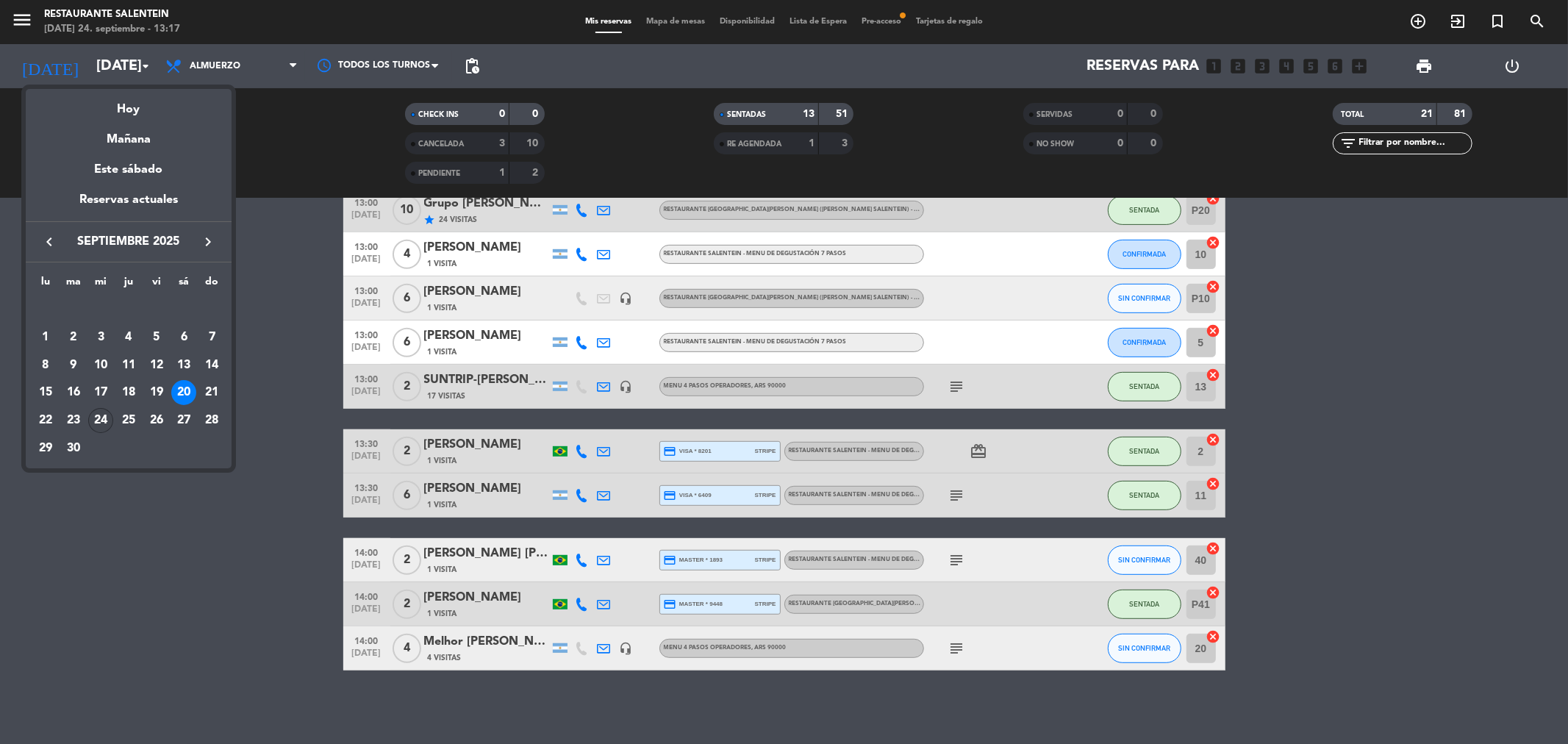
click at [105, 423] on div "24" at bounding box center [101, 420] width 25 height 25
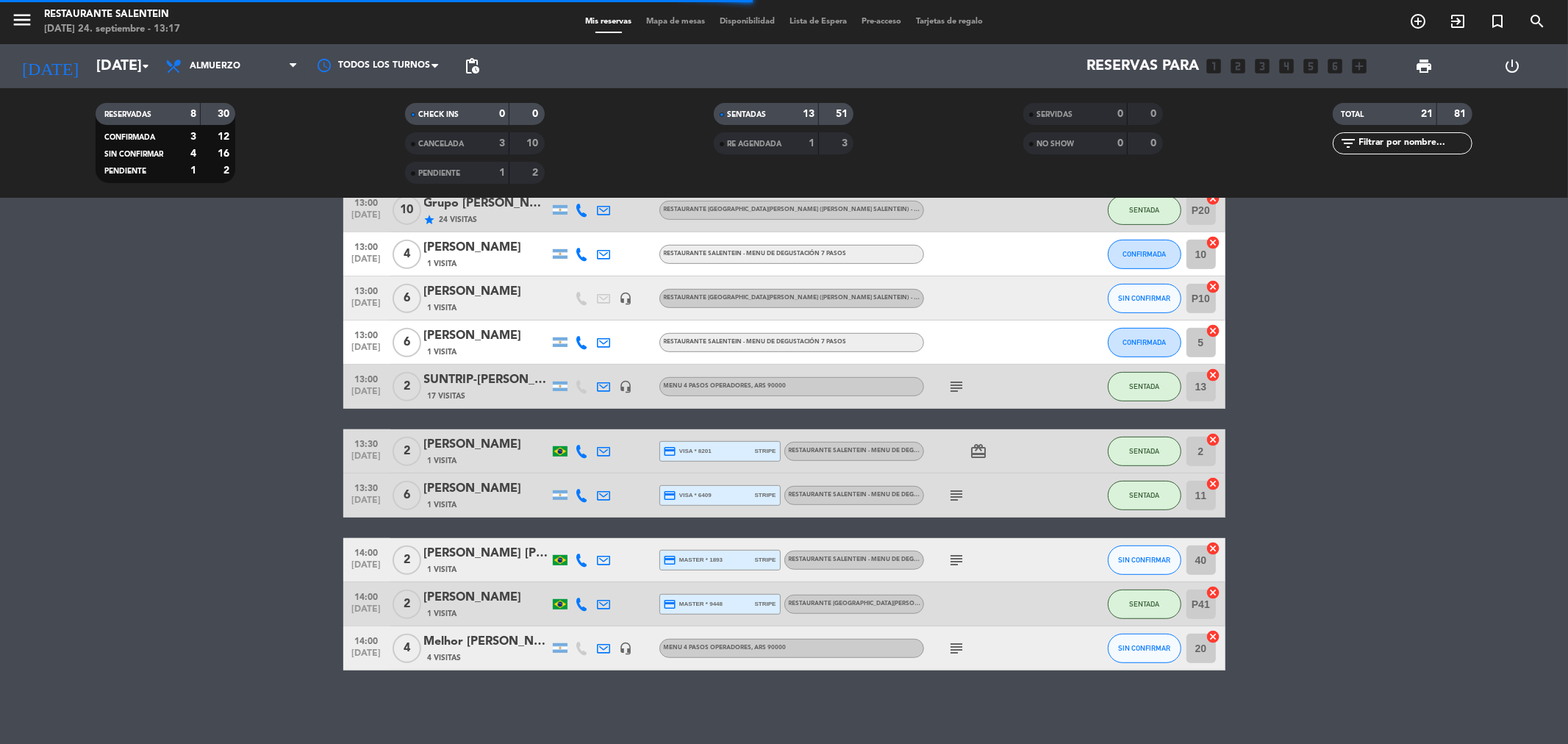
scroll to position [0, 0]
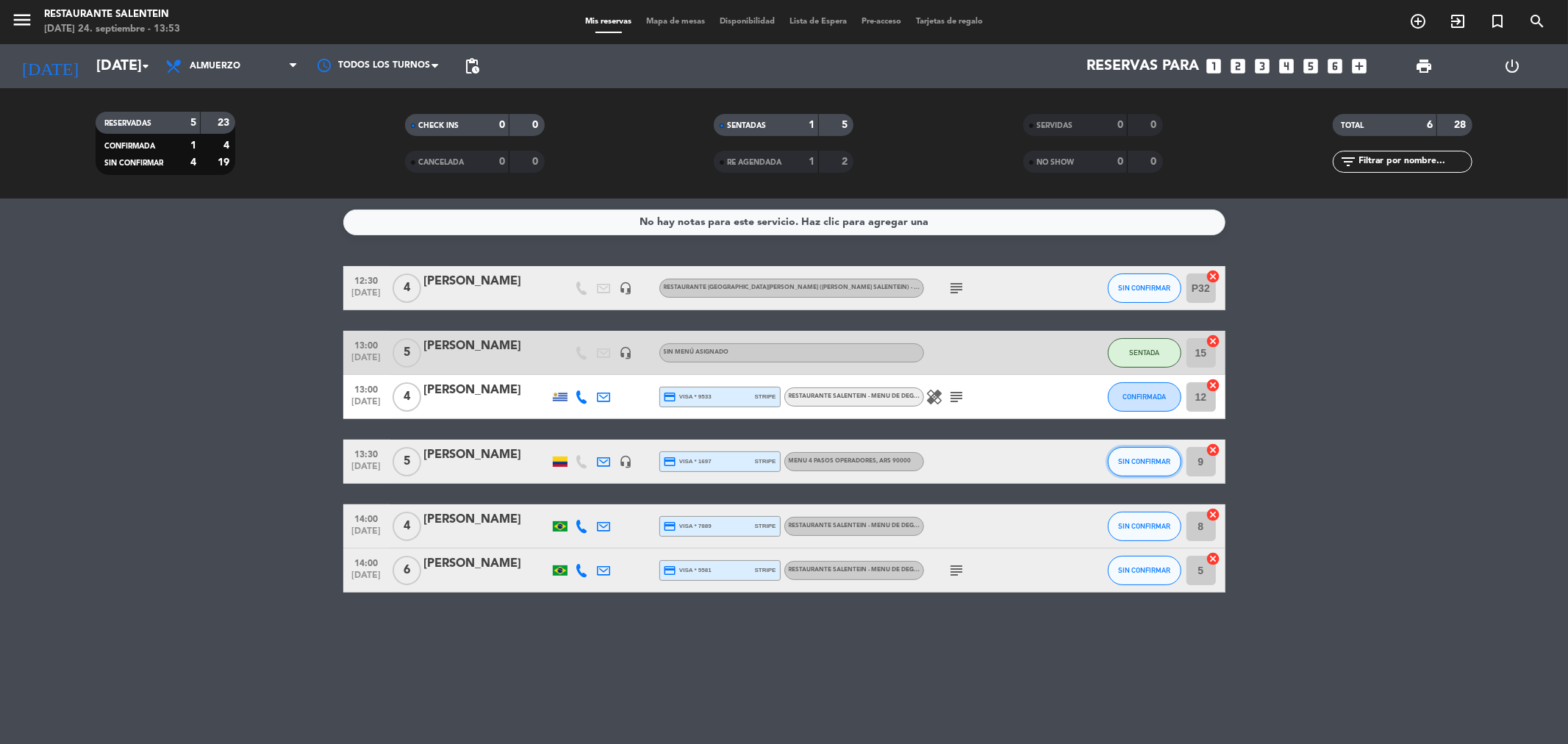
click at [1150, 466] on button "SIN CONFIRMAR" at bounding box center [1144, 462] width 74 height 30
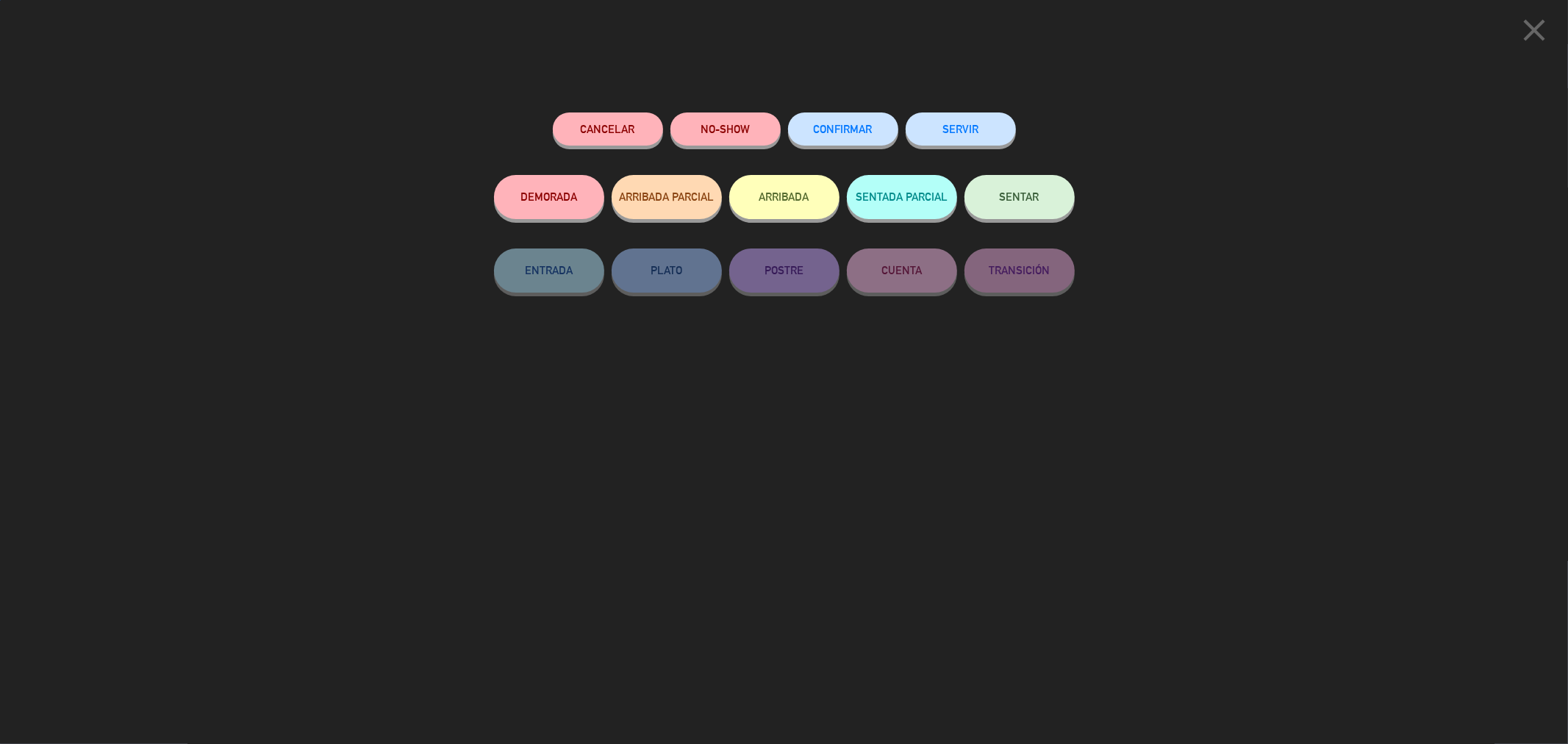
click at [1019, 214] on button "SENTAR" at bounding box center [1019, 196] width 110 height 44
click at [1033, 204] on button "SENTAR" at bounding box center [1019, 196] width 110 height 44
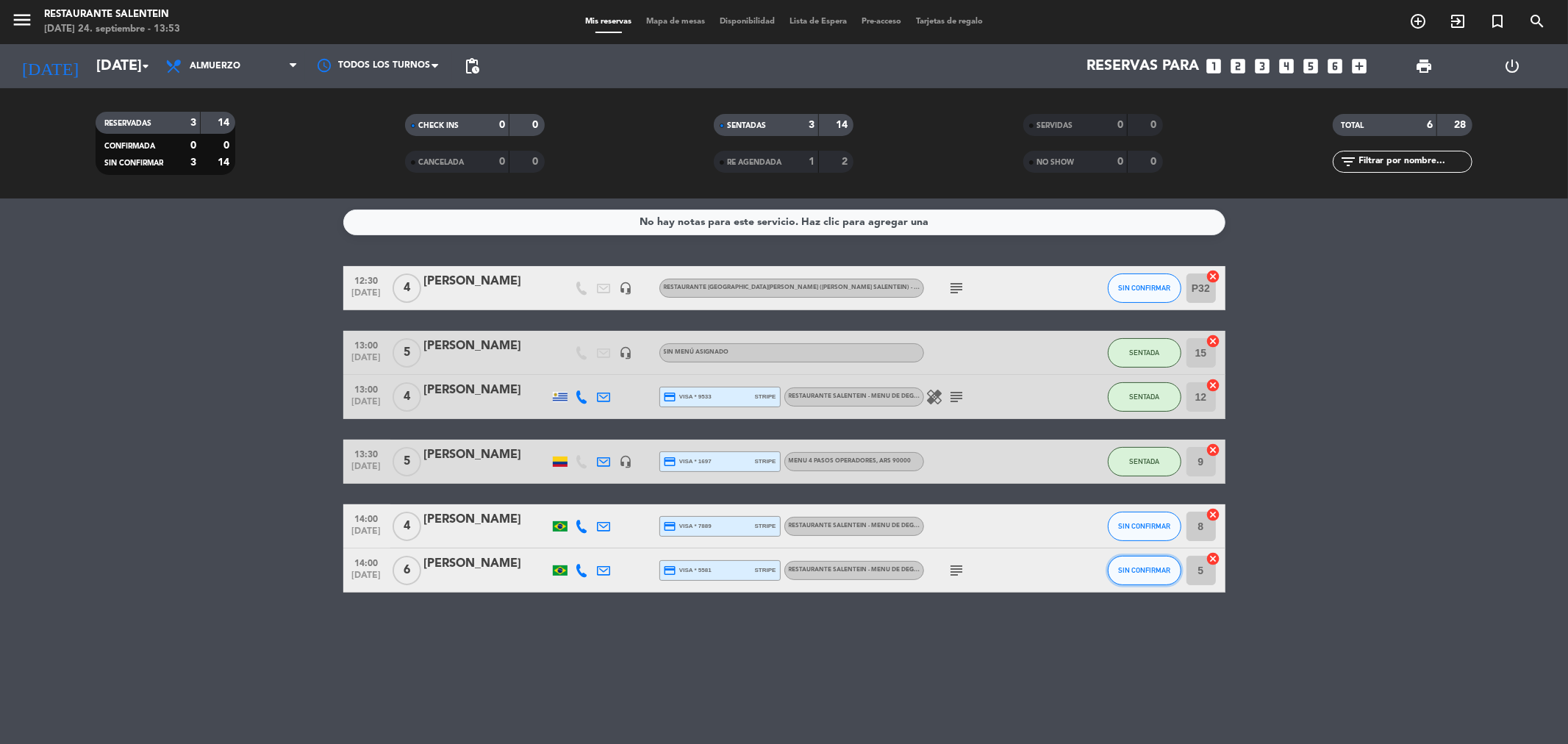
click at [1151, 569] on span "SIN CONFIRMAR" at bounding box center [1144, 569] width 52 height 8
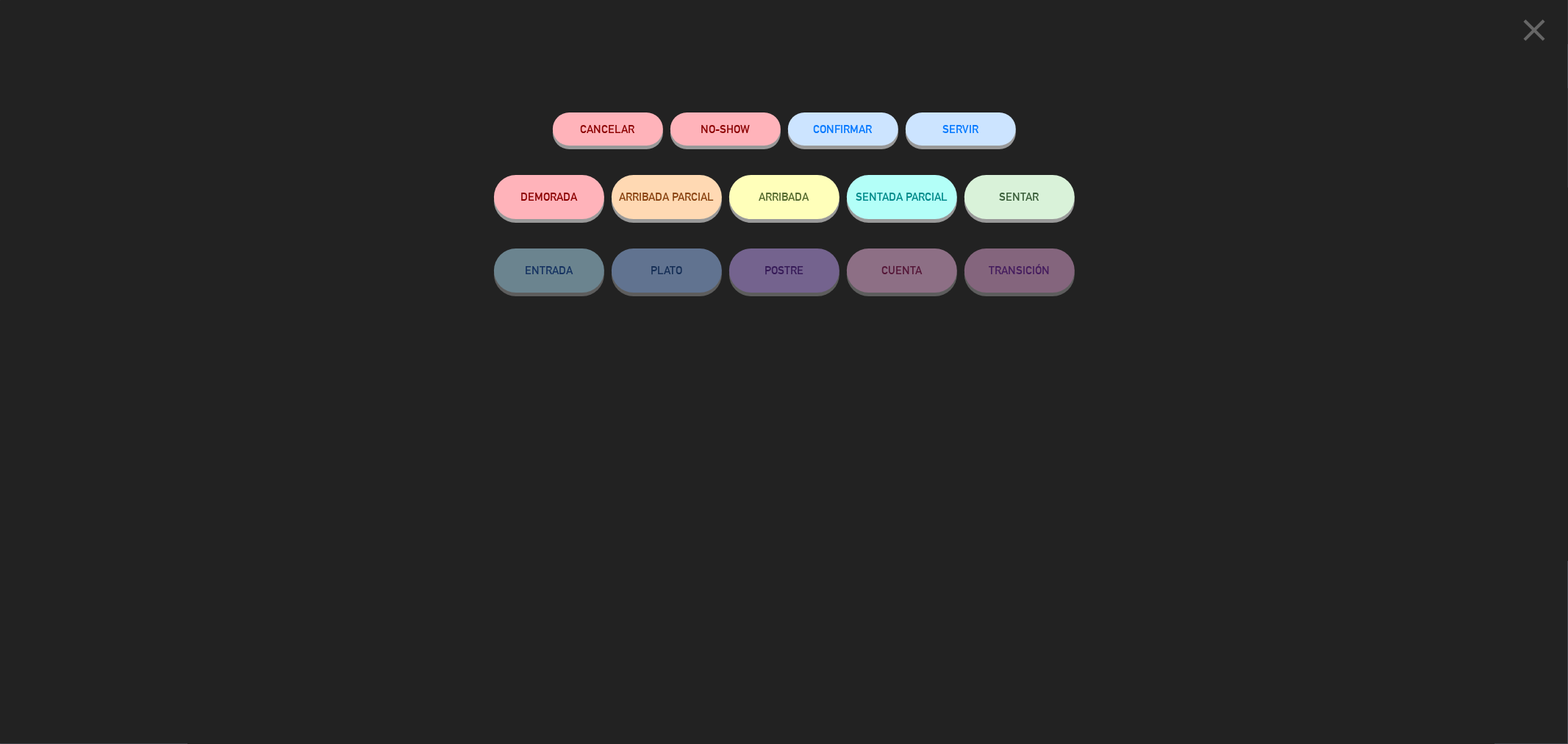
click at [1022, 210] on button "SENTAR" at bounding box center [1019, 196] width 110 height 44
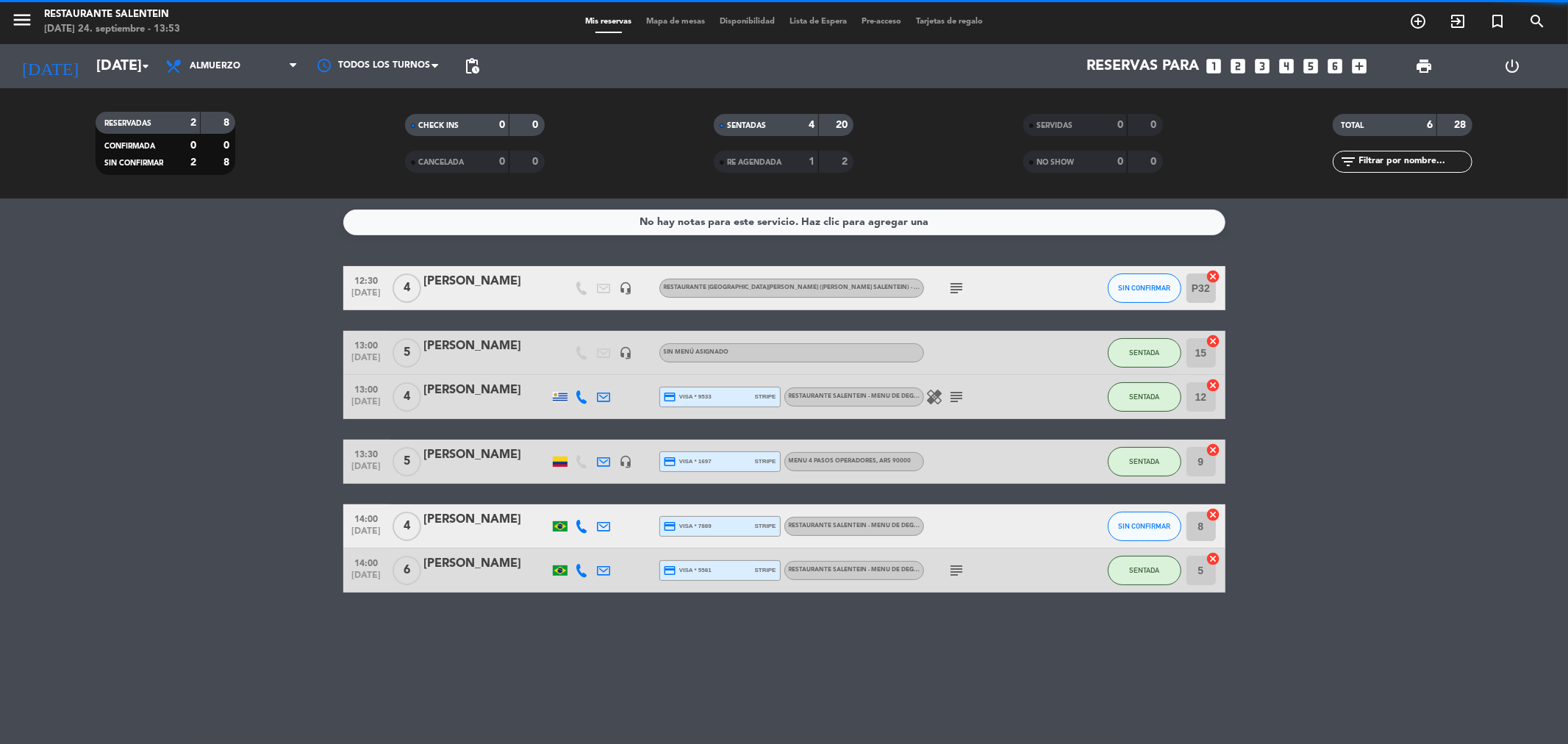
click at [1147, 512] on button "SIN CONFIRMAR" at bounding box center [1144, 526] width 74 height 30
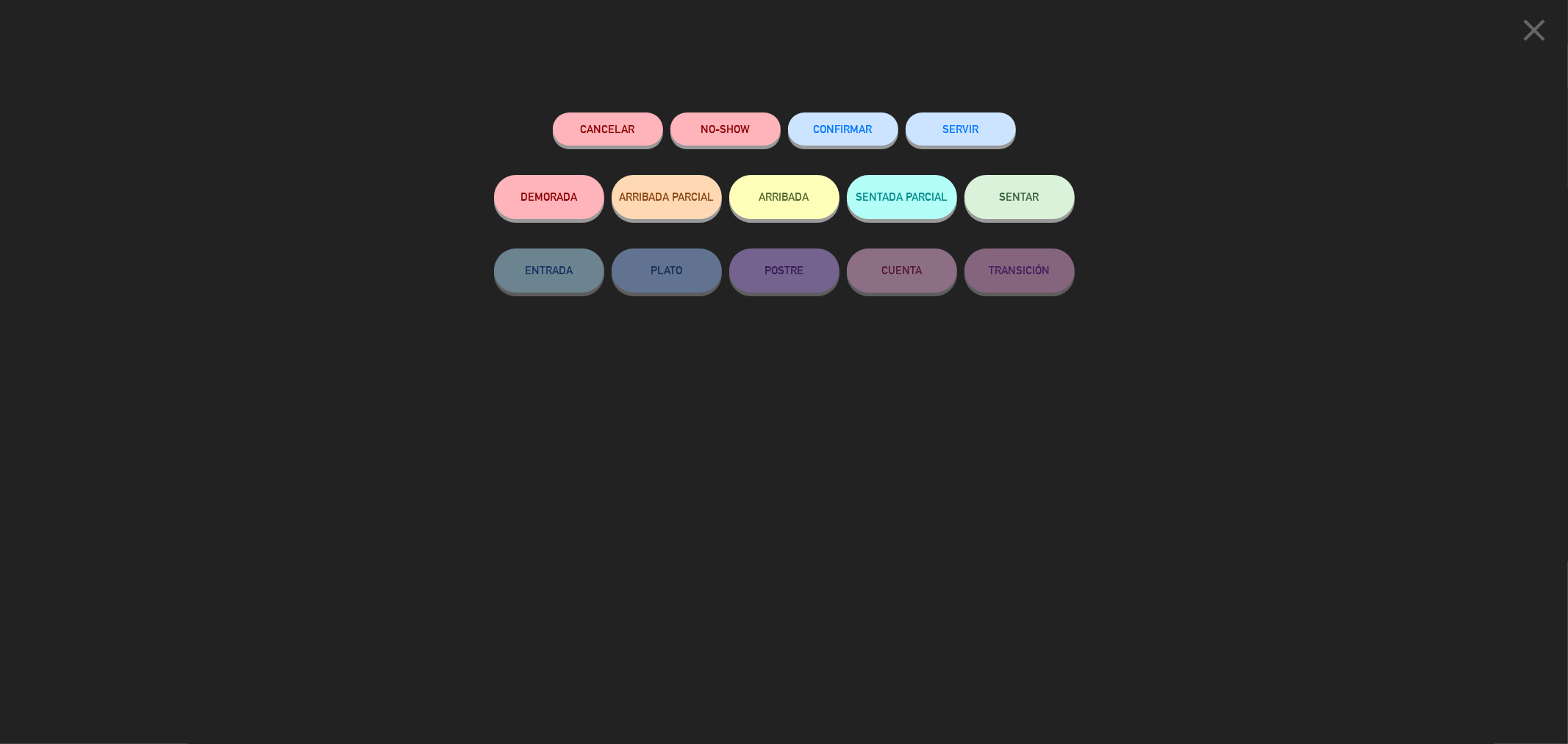
click at [1019, 197] on span "SENTAR" at bounding box center [1019, 196] width 40 height 12
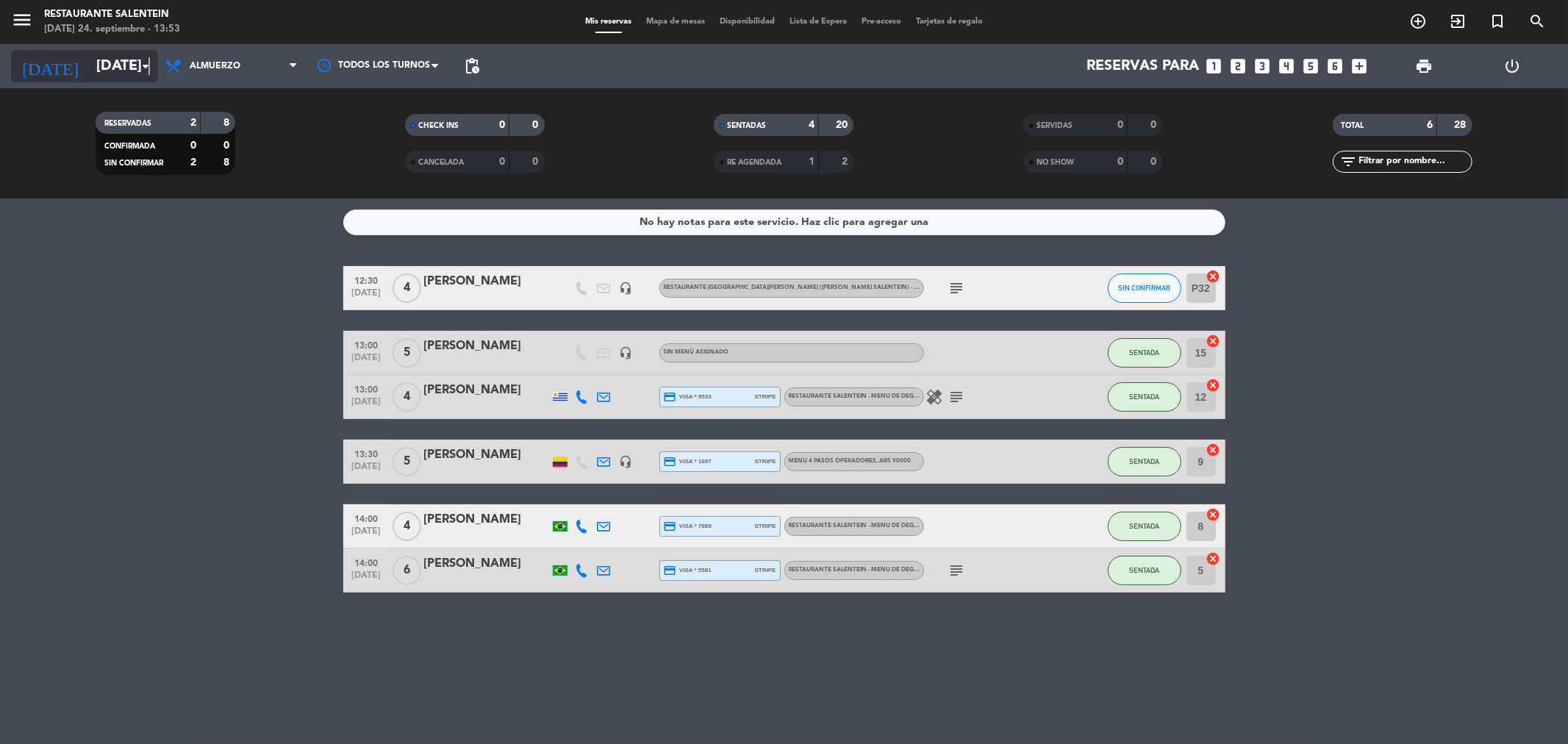
click at [149, 60] on icon "arrow_drop_down" at bounding box center [145, 65] width 18 height 18
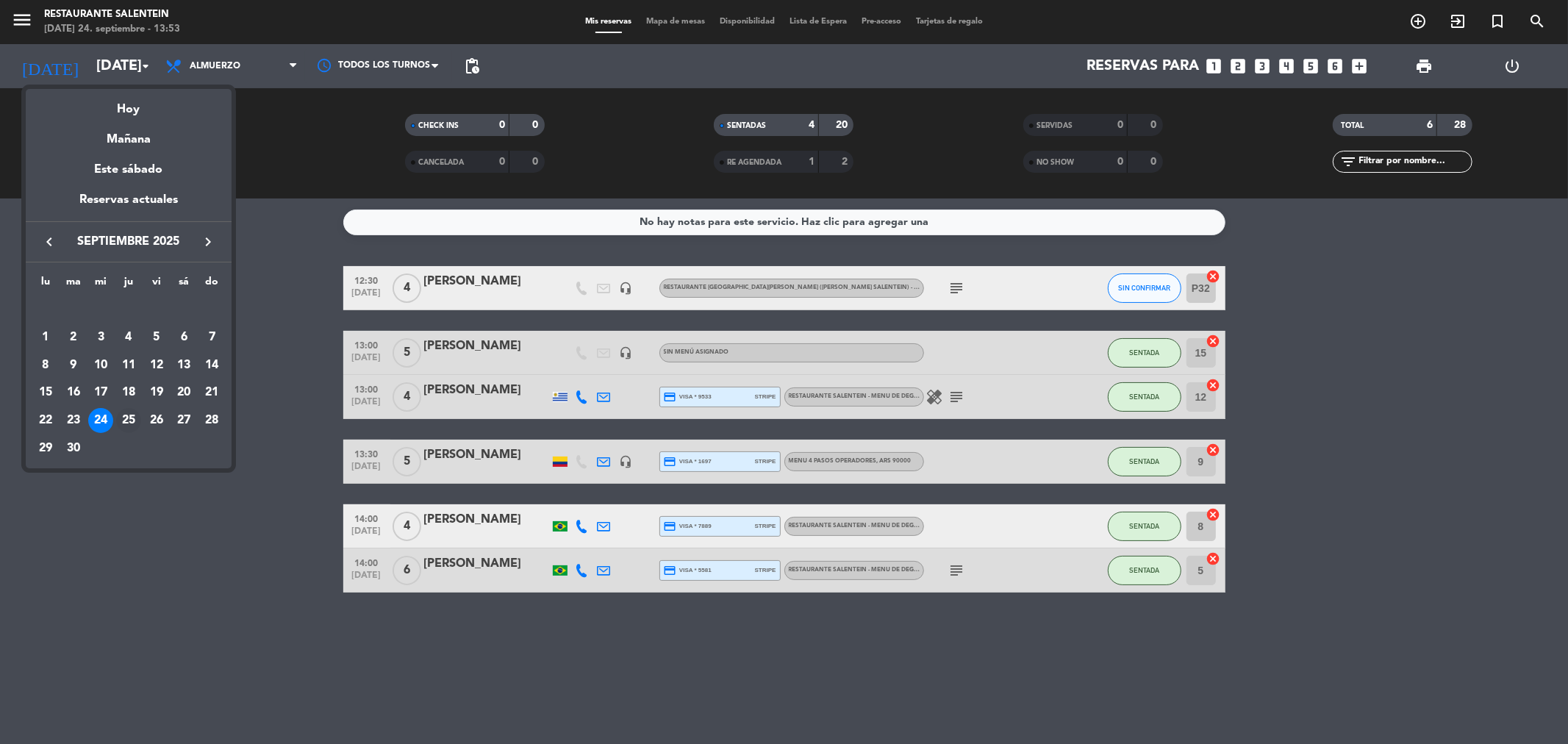
click at [123, 421] on div "25" at bounding box center [128, 420] width 25 height 25
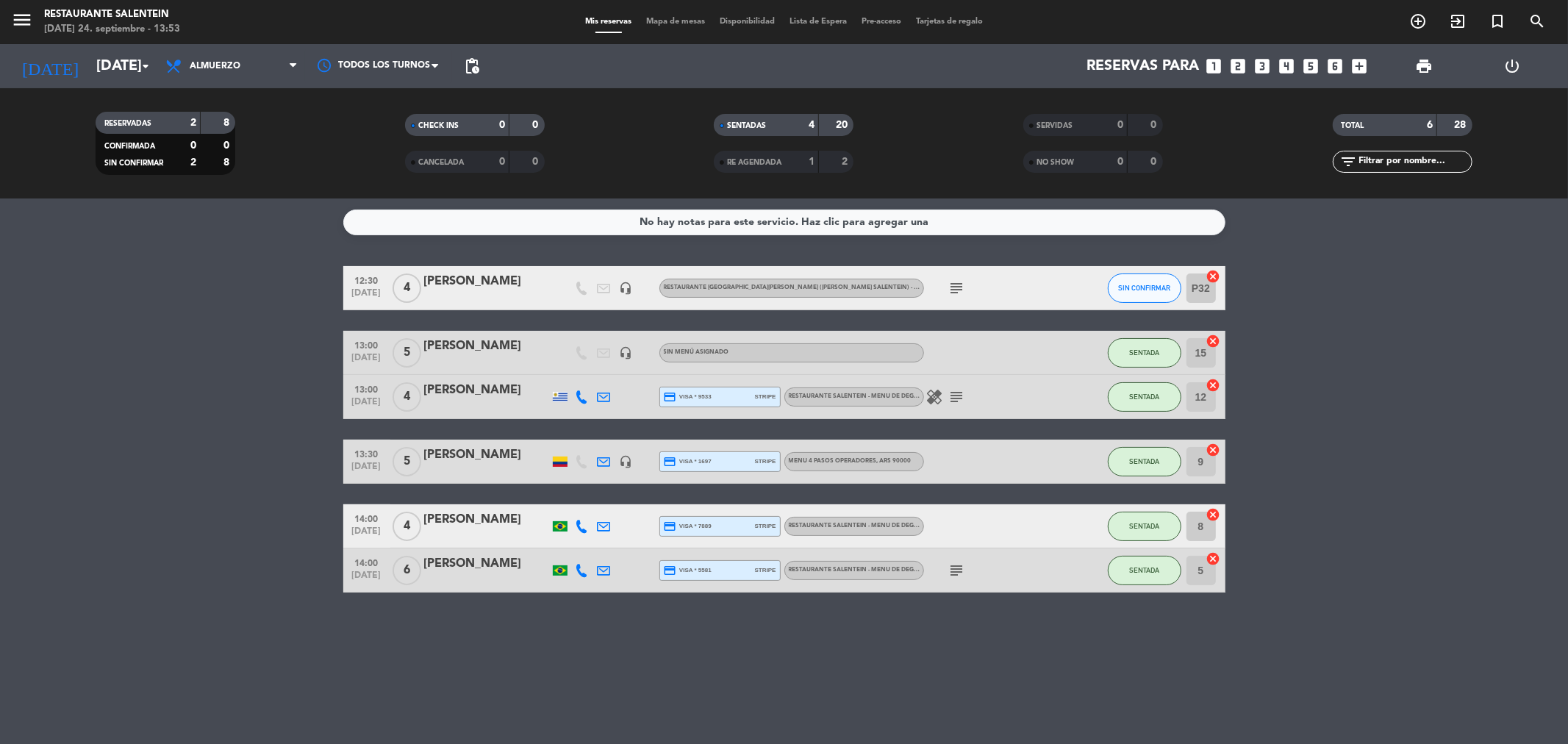
type input "[DEMOGRAPHIC_DATA][DATE]"
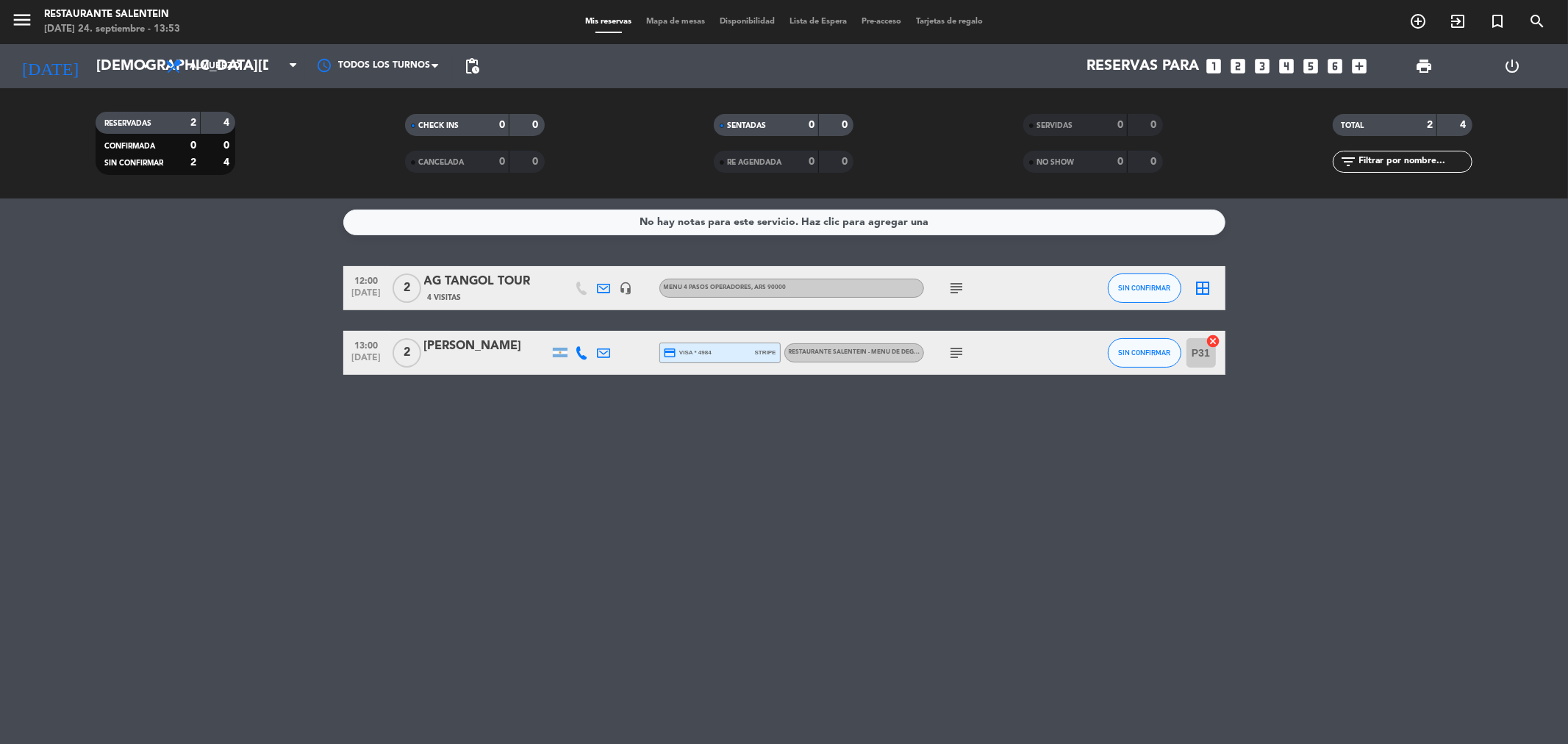
click at [963, 292] on icon "subject" at bounding box center [957, 288] width 18 height 18
click at [1213, 290] on div "border_all" at bounding box center [1203, 288] width 44 height 43
click at [1199, 290] on icon "border_all" at bounding box center [1203, 288] width 18 height 18
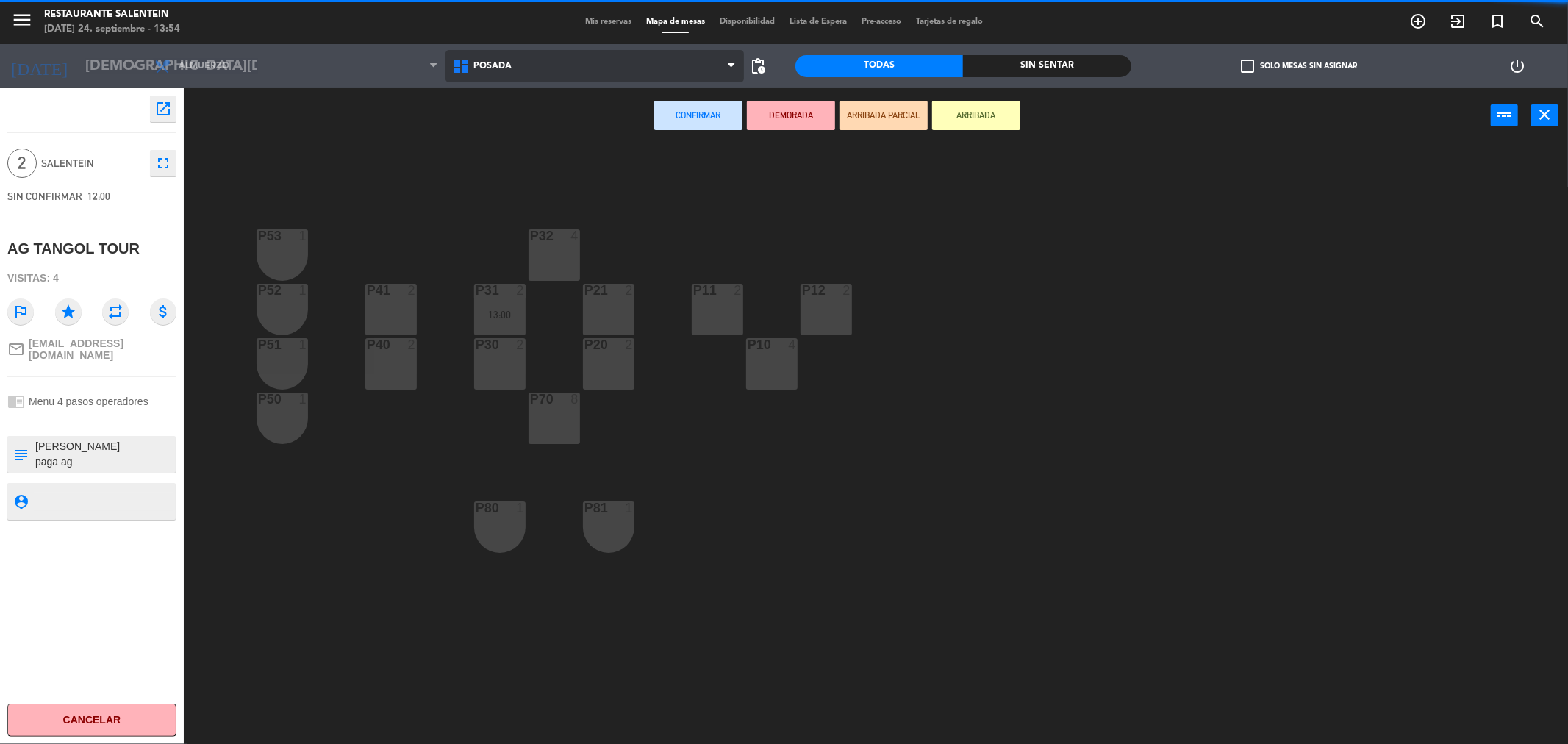
click at [473, 81] on span "Posada" at bounding box center [595, 66] width 299 height 33
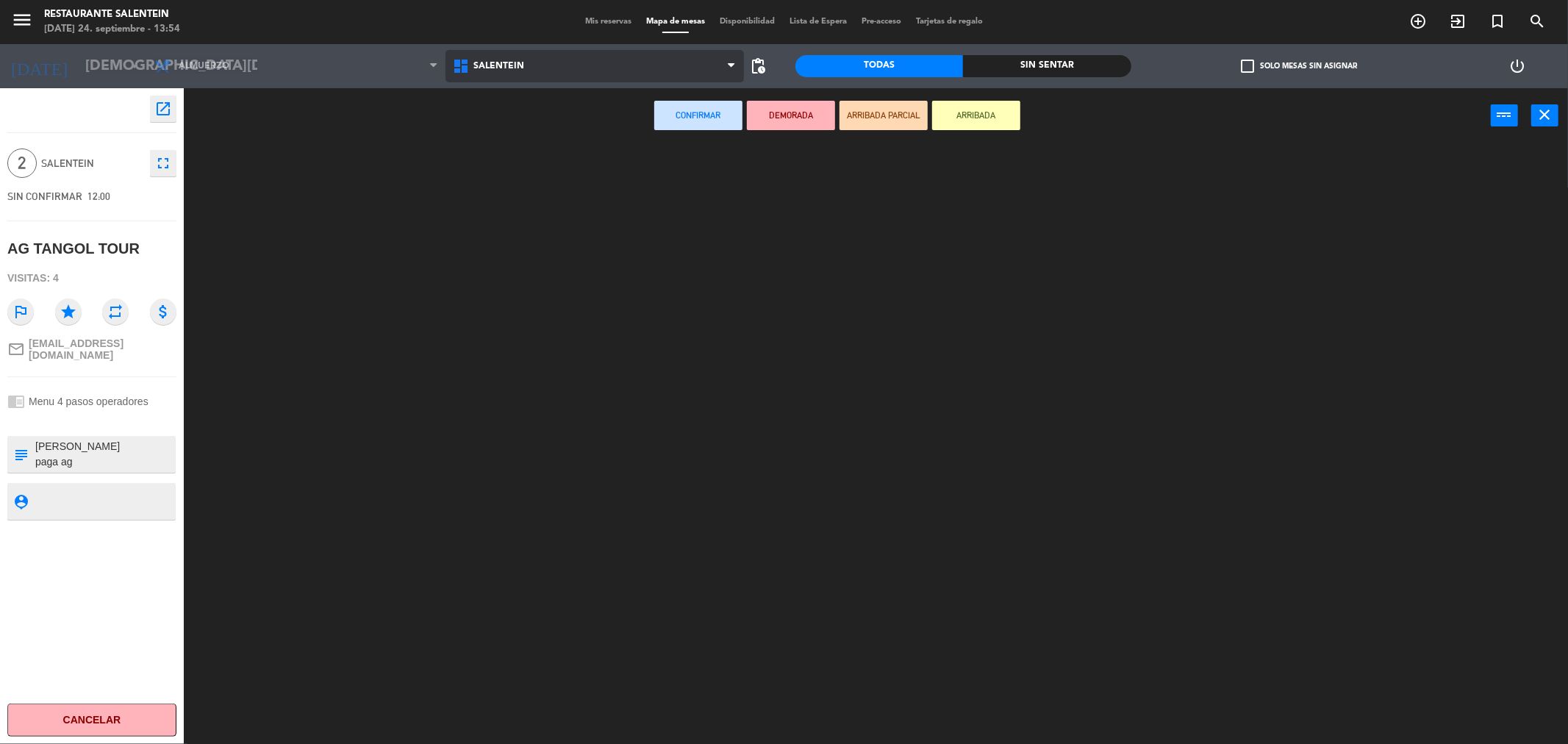
click at [487, 163] on ng-component "menu Restaurante Salentein [DATE] 24. septiembre - 13:54 Mis reservas Mapa de m…" at bounding box center [784, 374] width 1568 height 750
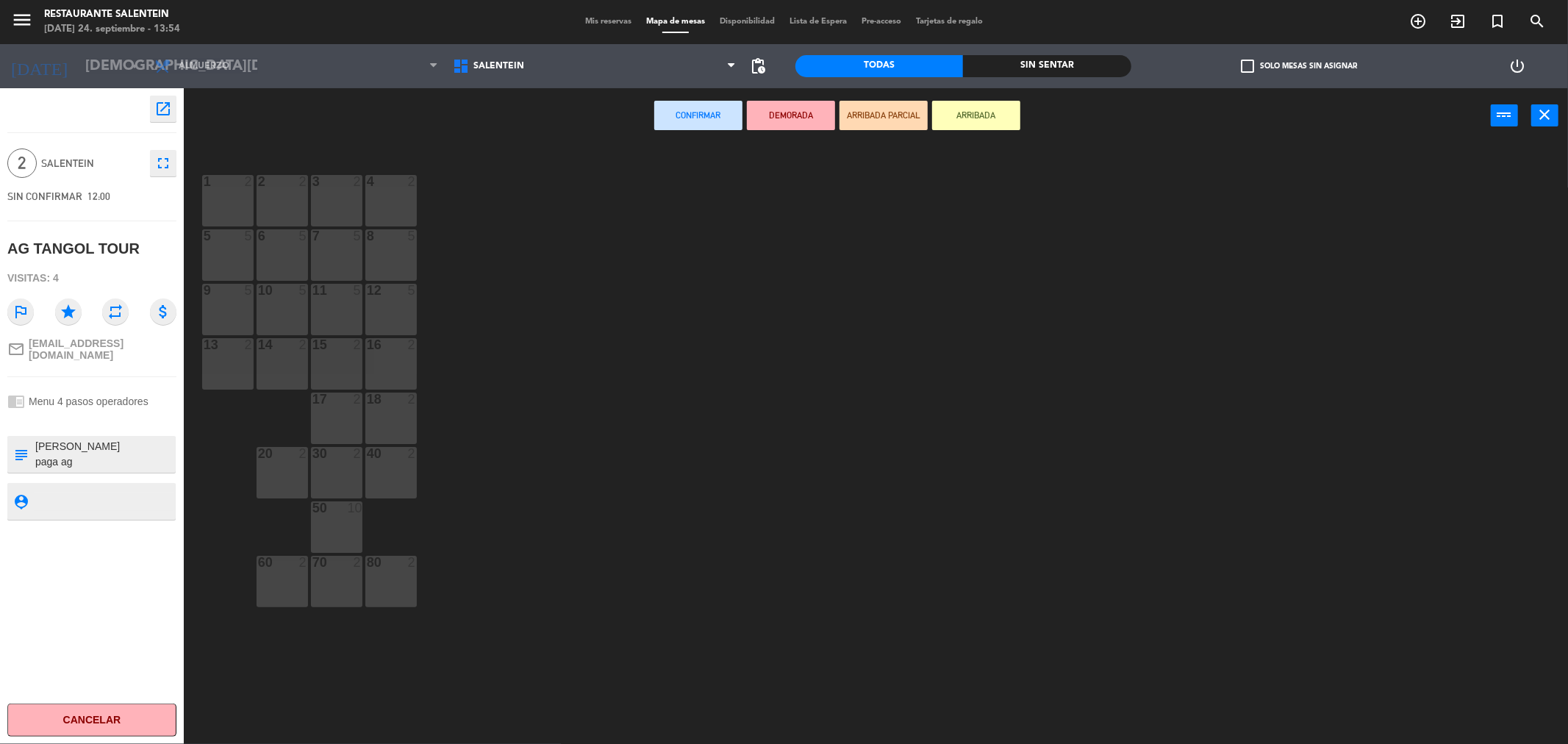
click at [274, 194] on div "2 2" at bounding box center [282, 200] width 51 height 51
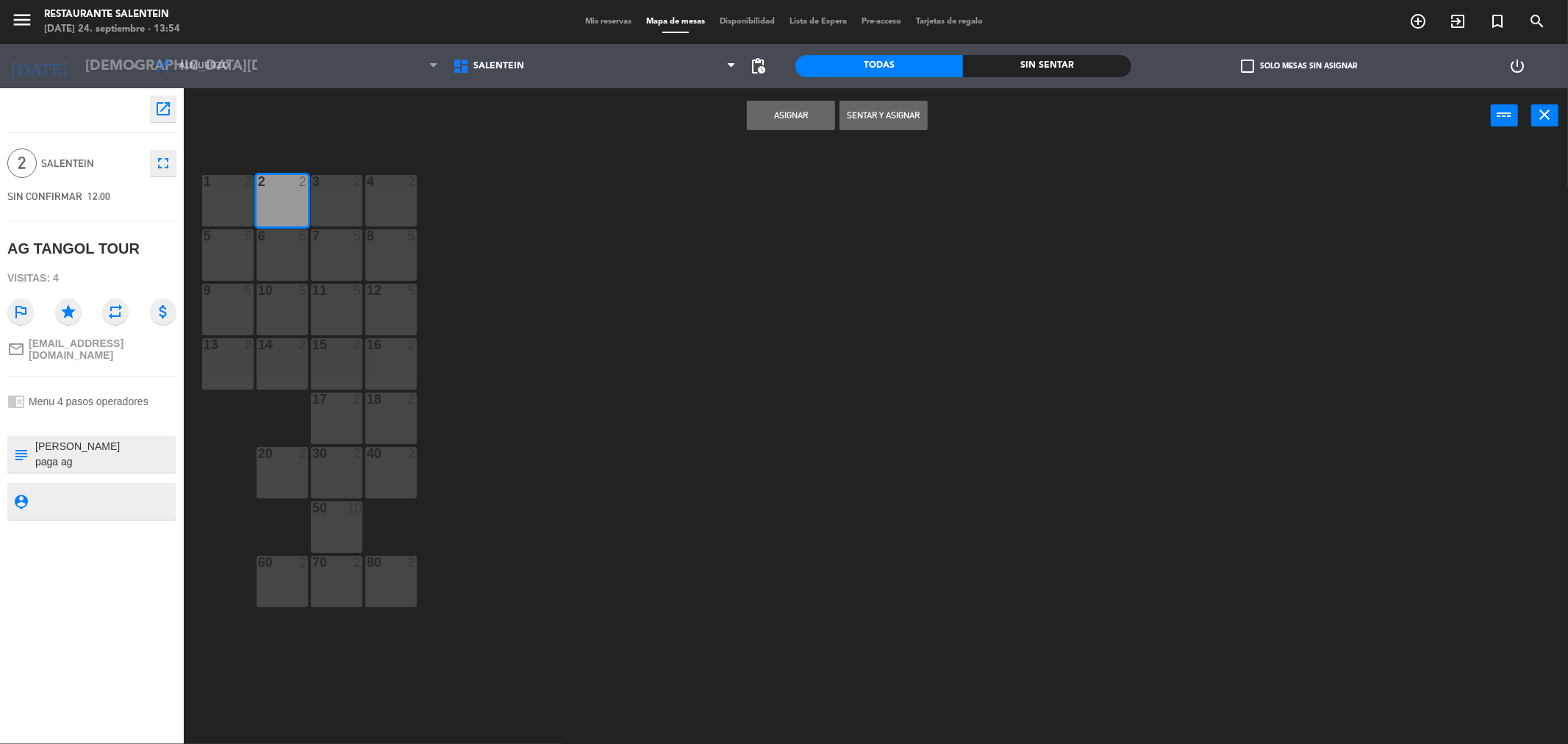
click at [804, 119] on button "Asignar" at bounding box center [791, 116] width 89 height 30
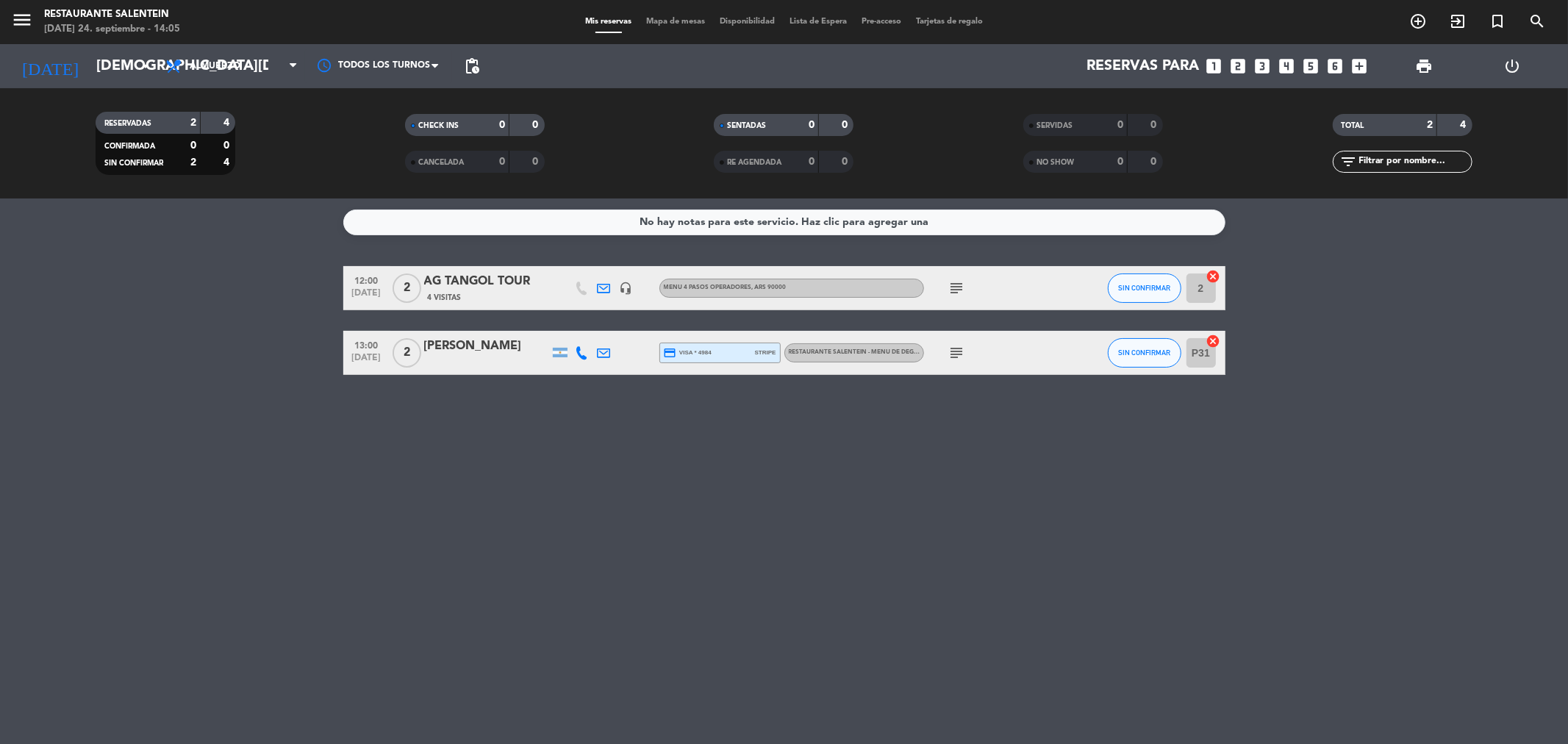
click at [466, 285] on div "AG TANGOL TOUR" at bounding box center [486, 281] width 125 height 19
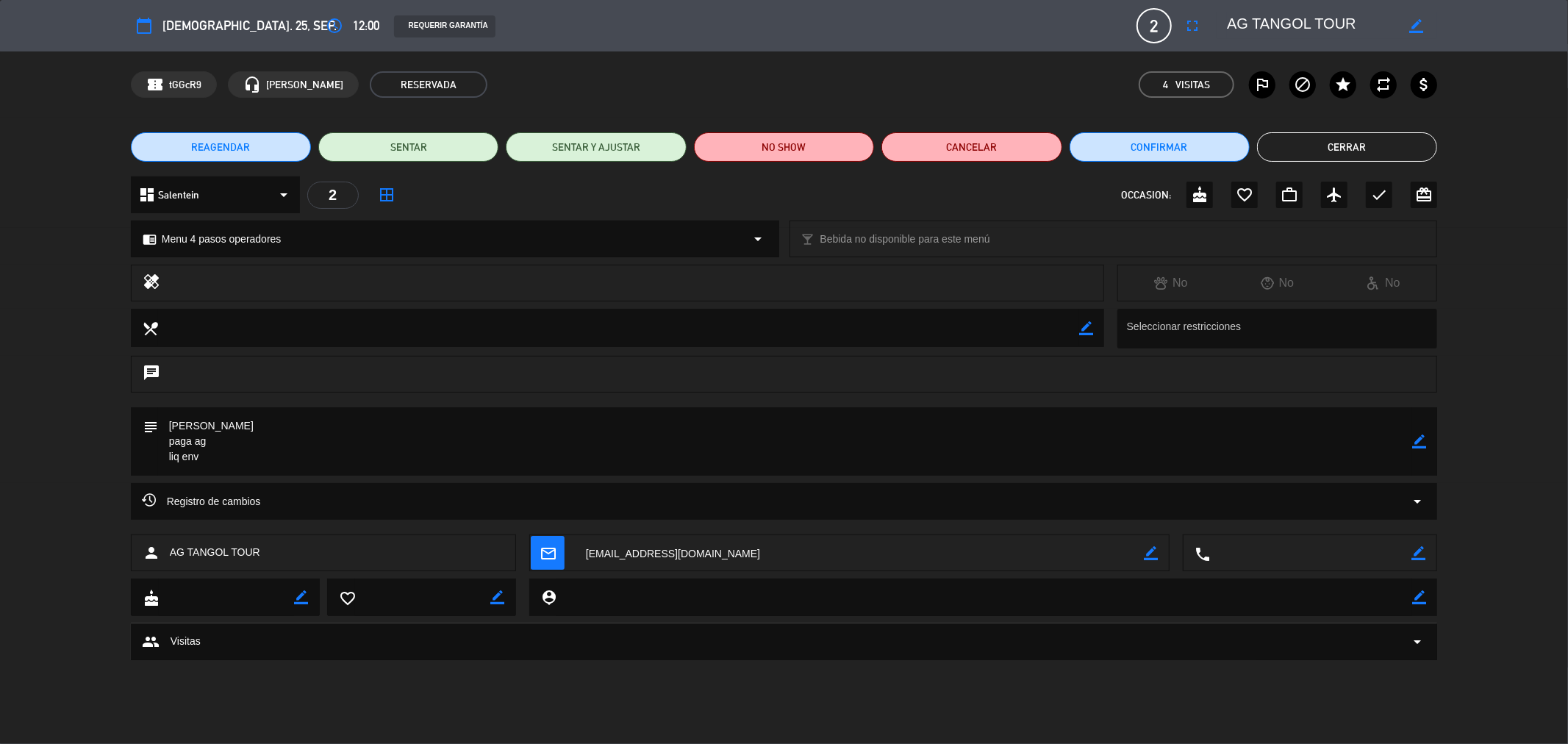
drag, startPoint x: 305, startPoint y: 424, endPoint x: 221, endPoint y: 417, distance: 84.3
click at [221, 417] on textarea at bounding box center [785, 441] width 1254 height 68
click at [223, 417] on textarea at bounding box center [785, 441] width 1254 height 68
drag, startPoint x: 336, startPoint y: 421, endPoint x: 322, endPoint y: 417, distance: 14.6
click at [326, 420] on textarea at bounding box center [785, 441] width 1254 height 68
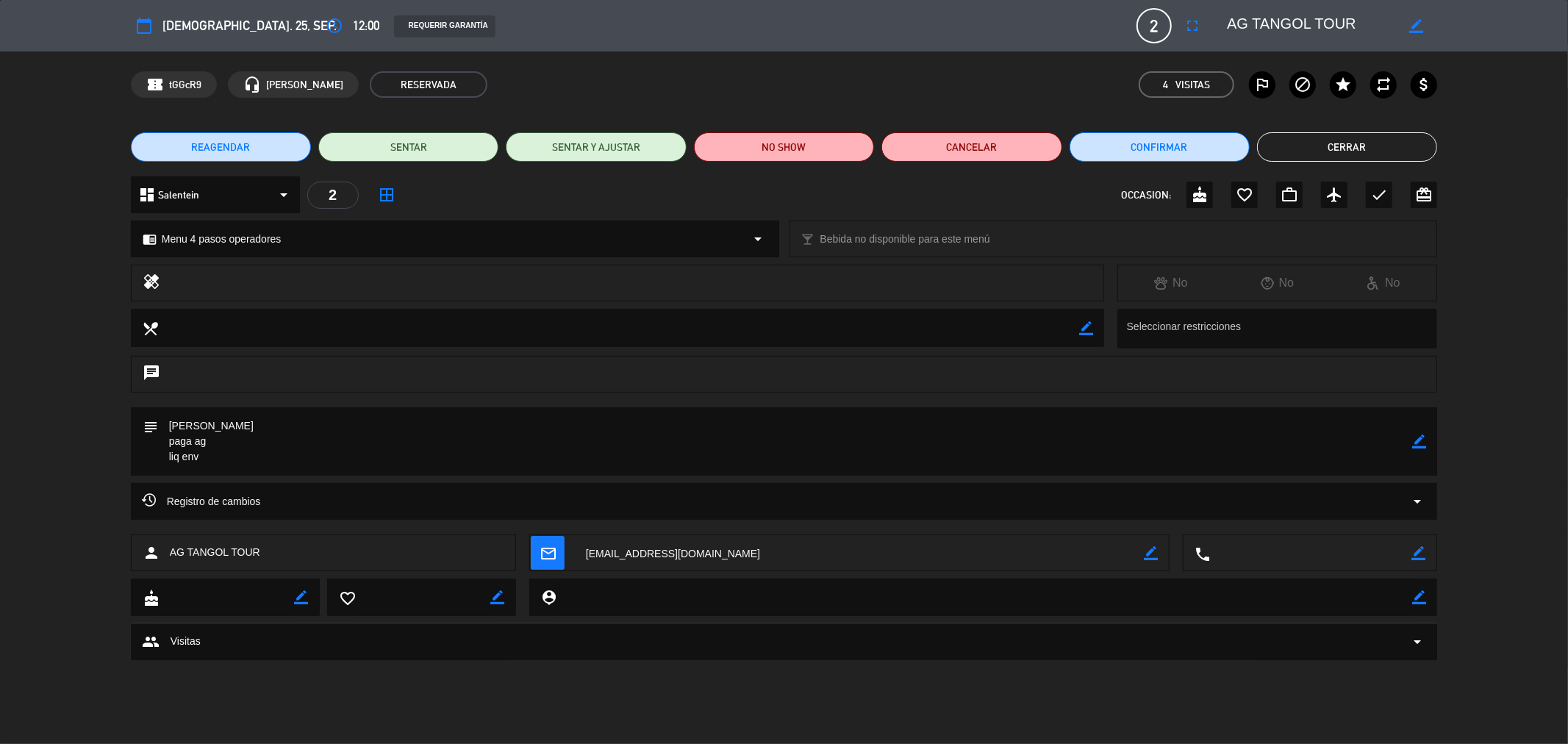
drag, startPoint x: 316, startPoint y: 416, endPoint x: 146, endPoint y: 410, distance: 170.1
click at [141, 417] on div "subject border_color" at bounding box center [784, 441] width 1307 height 68
click at [1379, 145] on button "Cerrar" at bounding box center [1347, 147] width 180 height 30
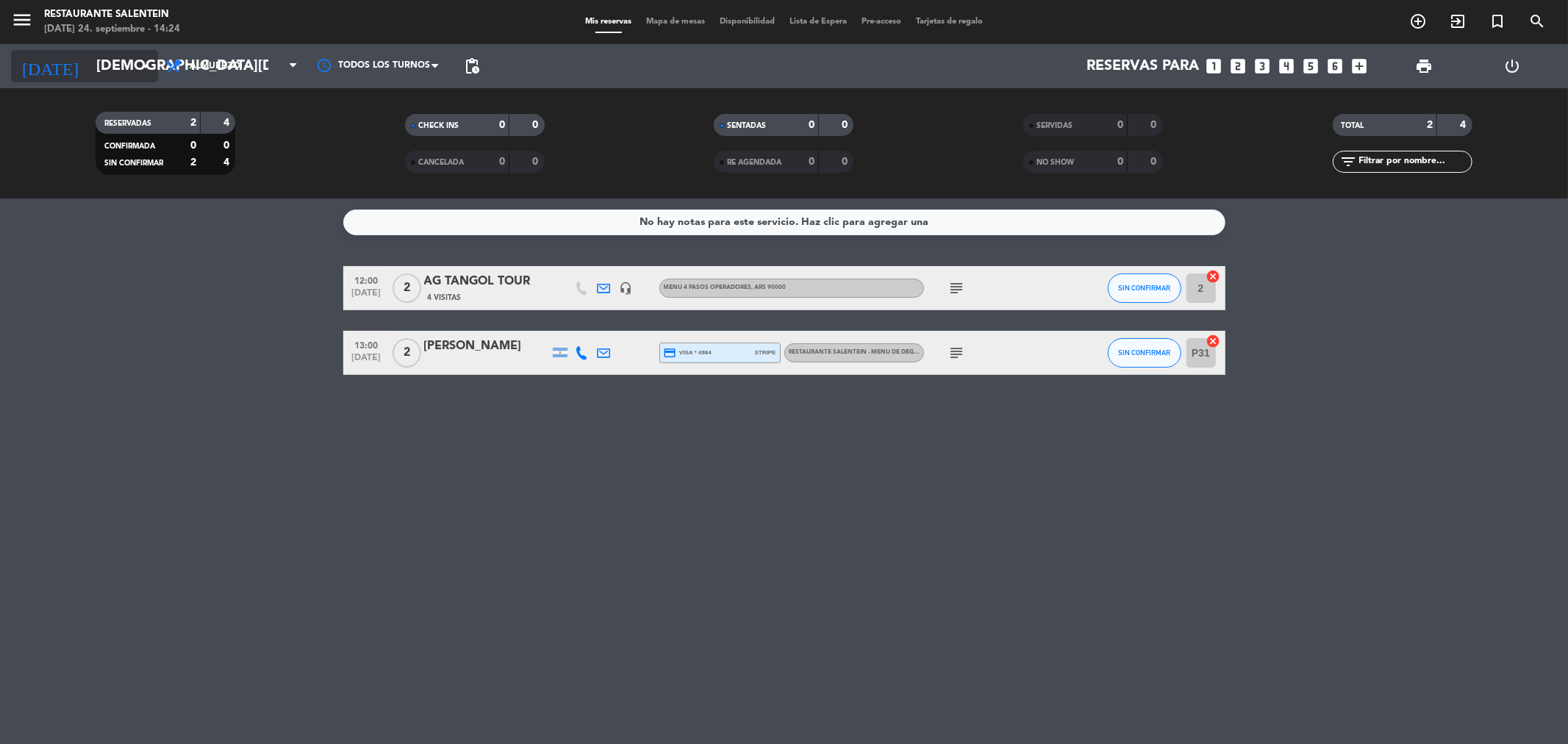
click at [109, 70] on input "[DEMOGRAPHIC_DATA][DATE]" at bounding box center [182, 66] width 187 height 33
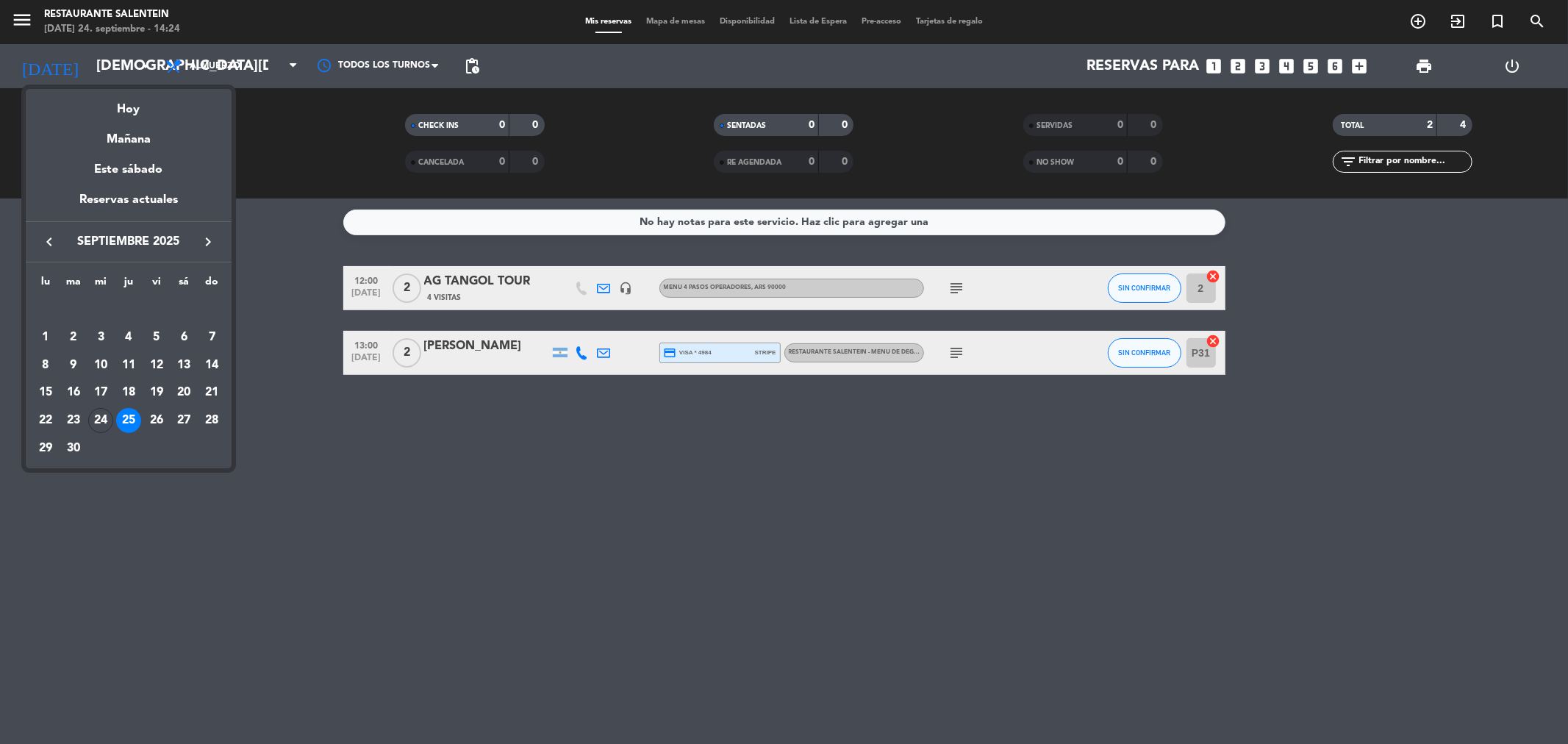
drag, startPoint x: 105, startPoint y: 416, endPoint x: 177, endPoint y: 393, distance: 75.6
click at [105, 416] on div "24" at bounding box center [101, 420] width 25 height 25
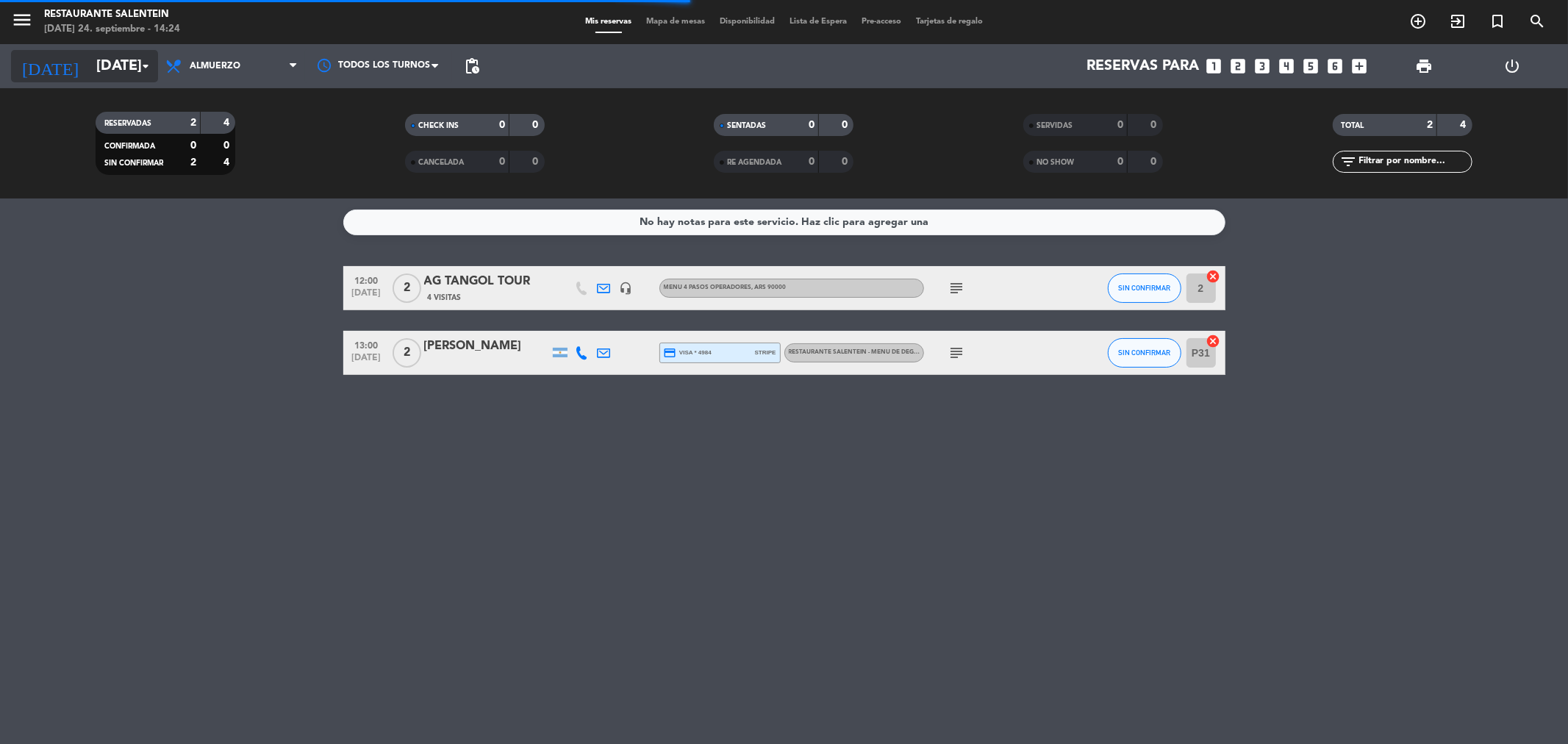
click at [94, 53] on input "[DATE]" at bounding box center [182, 66] width 187 height 33
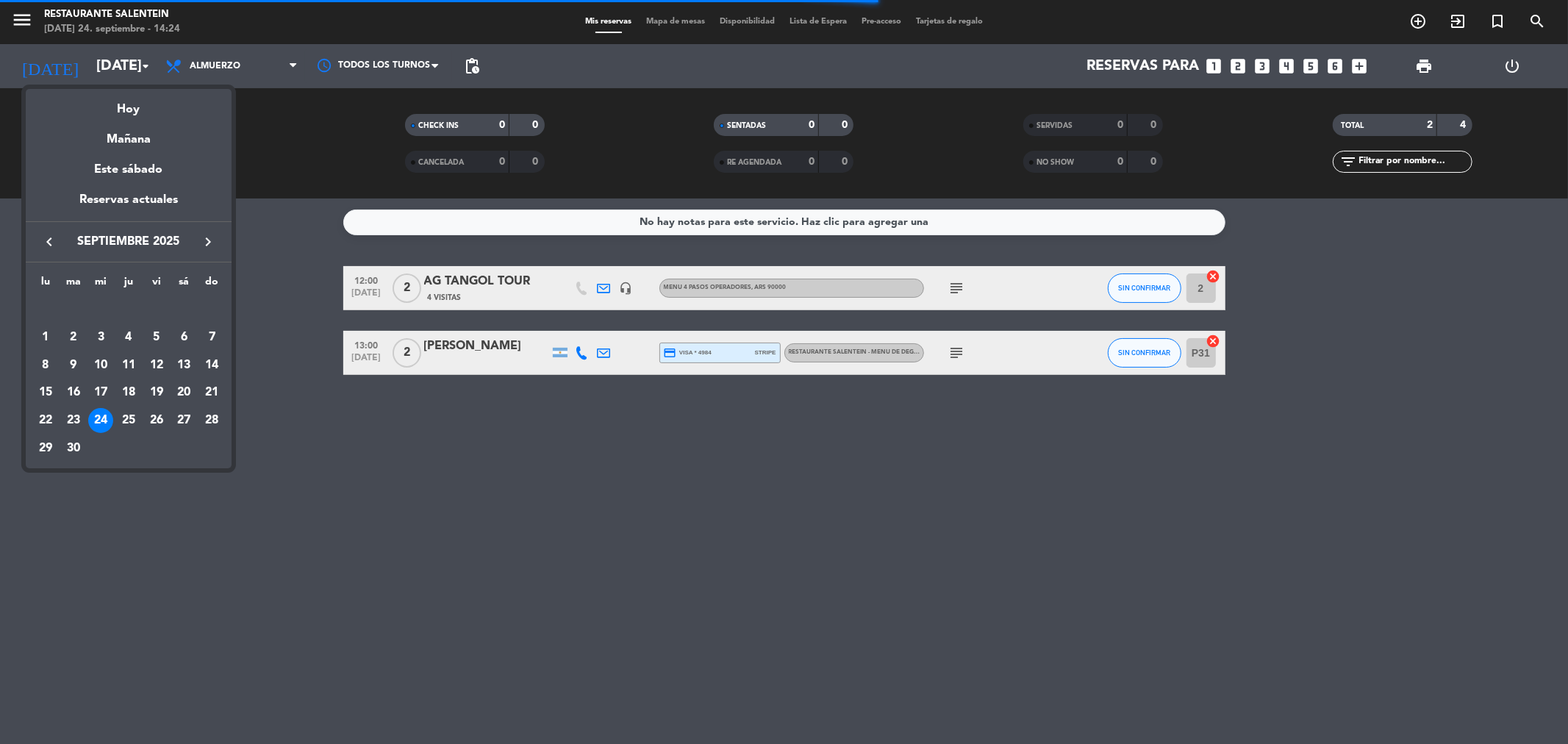
click at [76, 423] on div "23" at bounding box center [73, 420] width 25 height 25
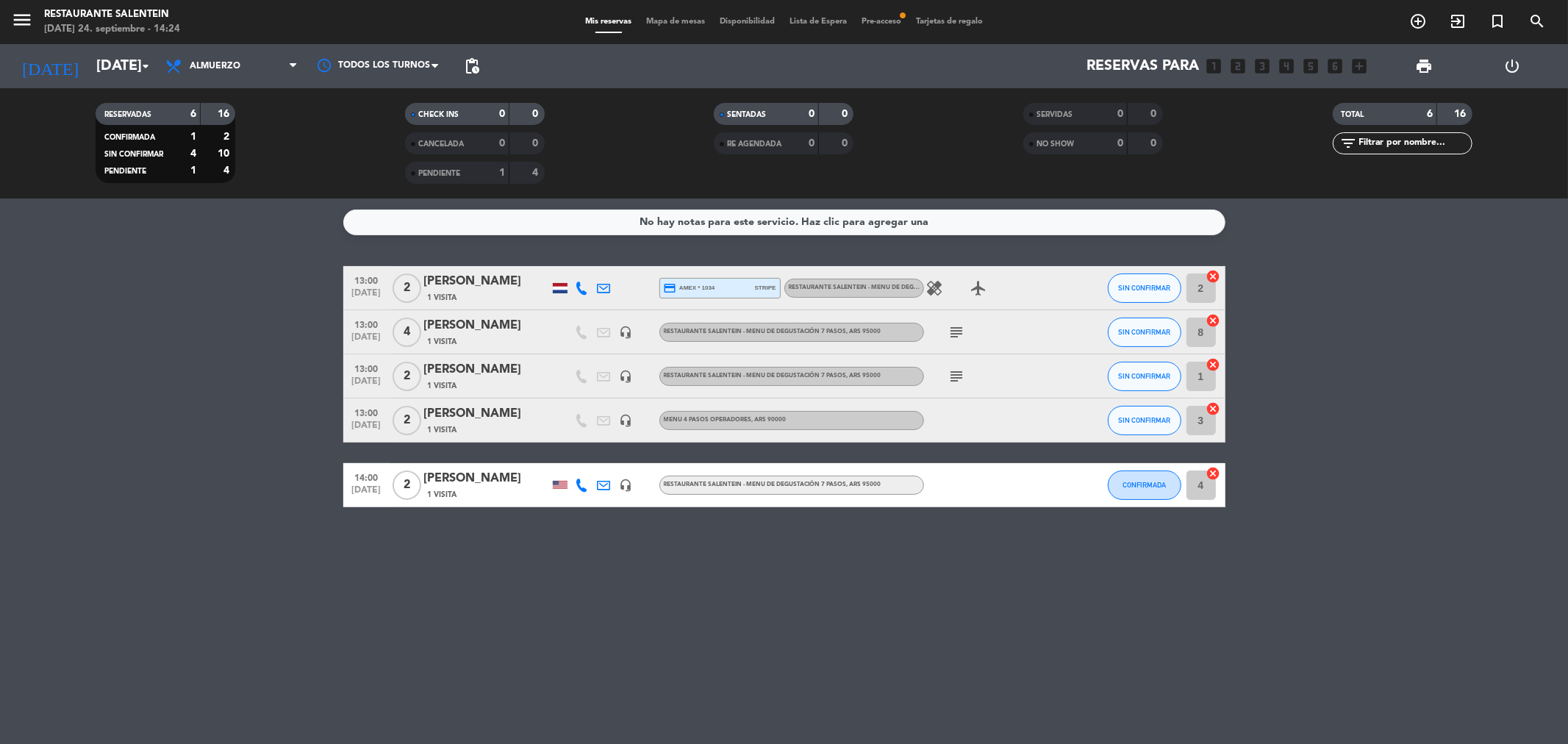
click at [464, 414] on div "[PERSON_NAME]" at bounding box center [486, 414] width 125 height 19
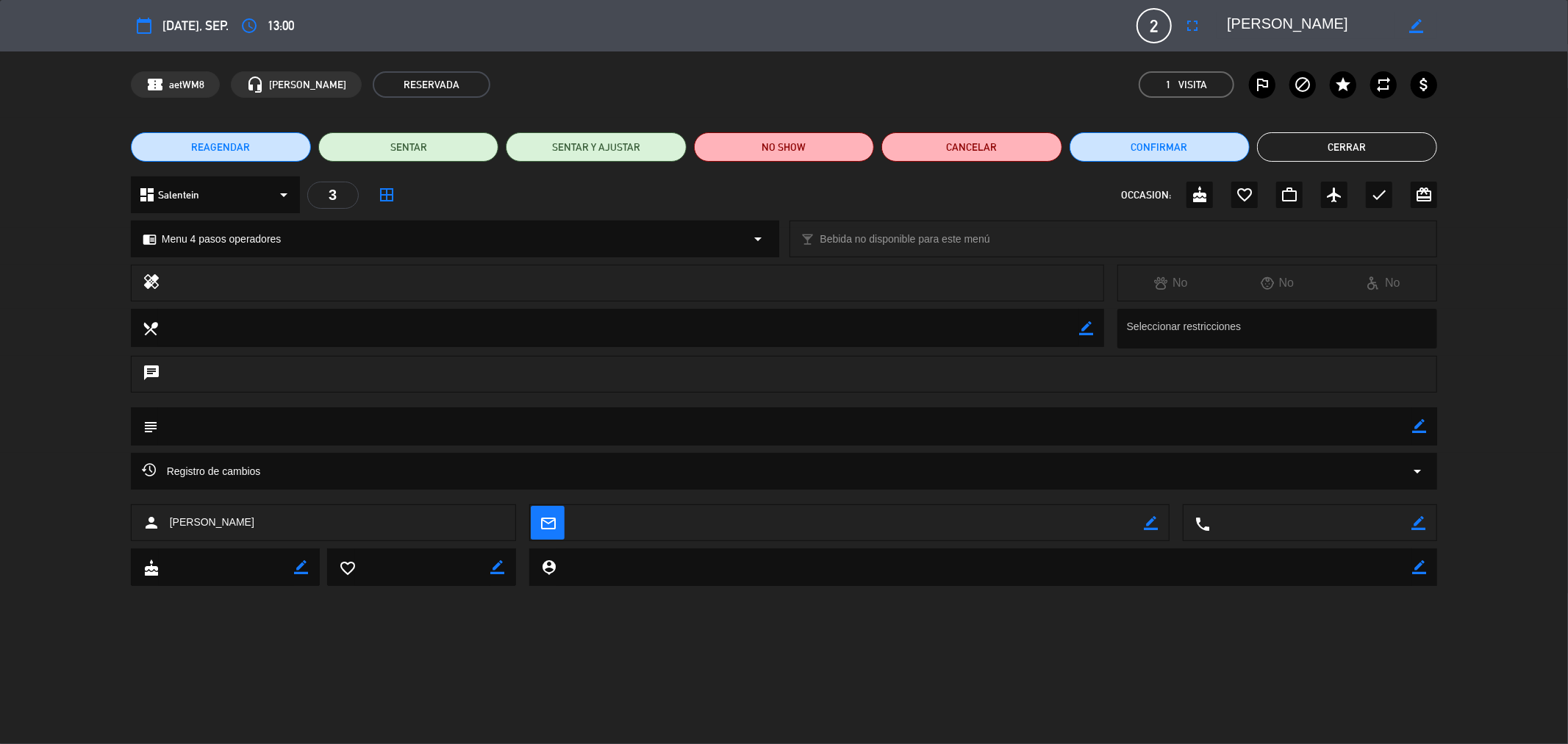
drag, startPoint x: 1222, startPoint y: 18, endPoint x: 1334, endPoint y: 18, distance: 112.0
click at [1334, 18] on div "border_color" at bounding box center [1327, 25] width 220 height 26
drag, startPoint x: 1320, startPoint y: 19, endPoint x: 1225, endPoint y: 19, distance: 95.0
click at [1225, 19] on div "border_color" at bounding box center [1327, 25] width 220 height 26
click at [1323, 130] on div "REAGENDAR SENTAR SENTAR Y AJUSTAR NO SHOW Cancelar Confirmar Cerrar" at bounding box center [784, 147] width 1568 height 59
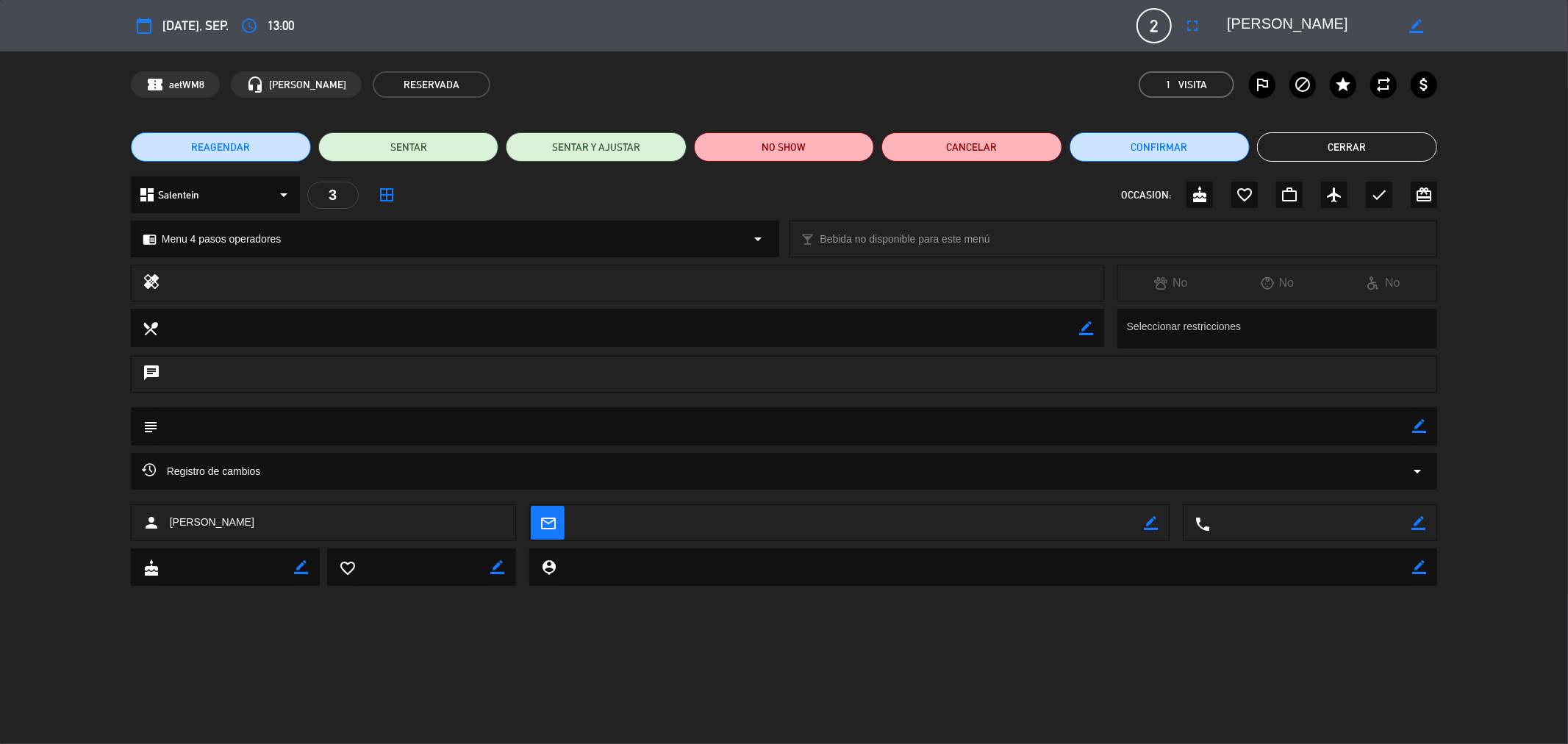
click at [1326, 150] on button "Cerrar" at bounding box center [1347, 147] width 180 height 30
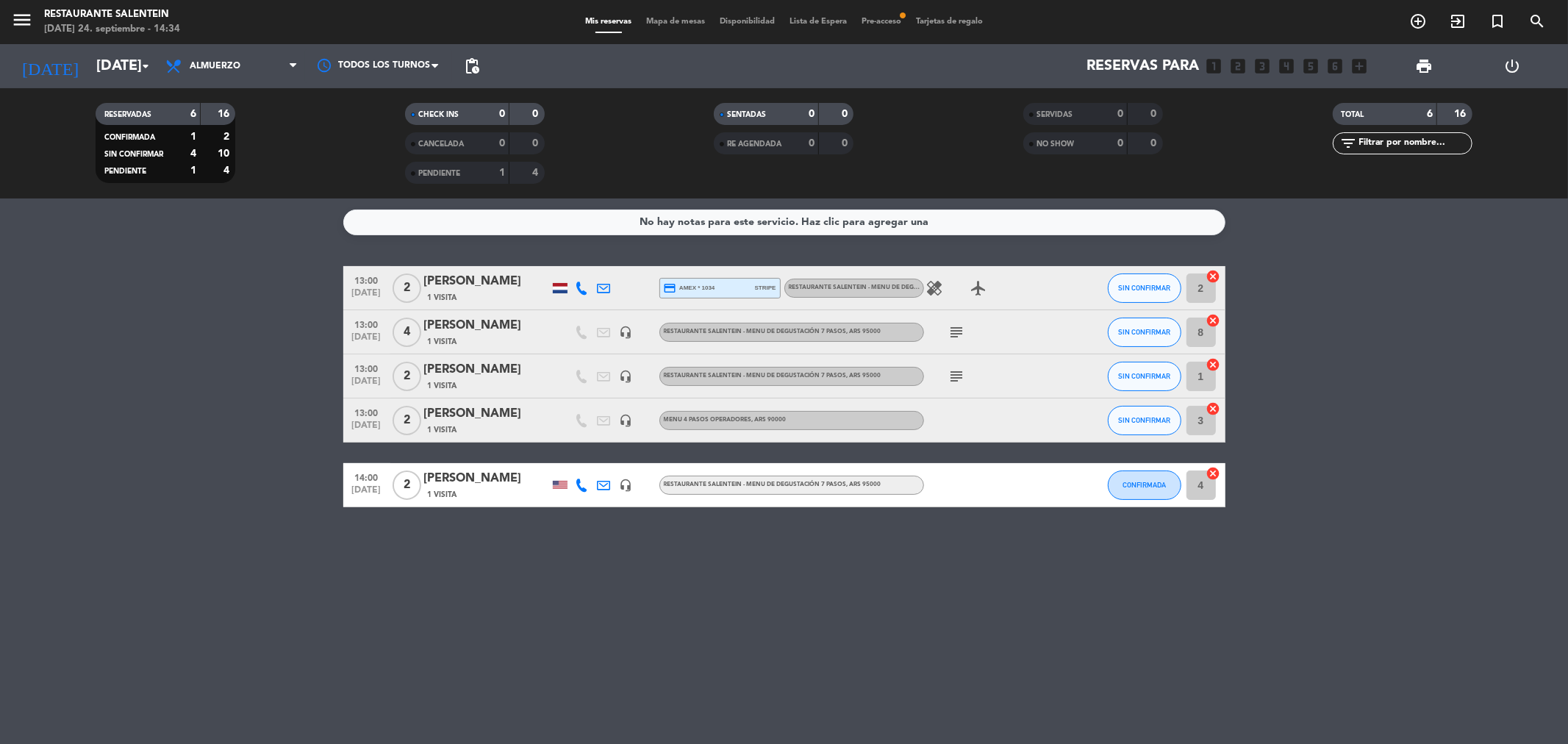
click at [415, 420] on span "2" at bounding box center [407, 421] width 29 height 30
click at [449, 423] on div "[PERSON_NAME] 1 Visita" at bounding box center [486, 420] width 125 height 32
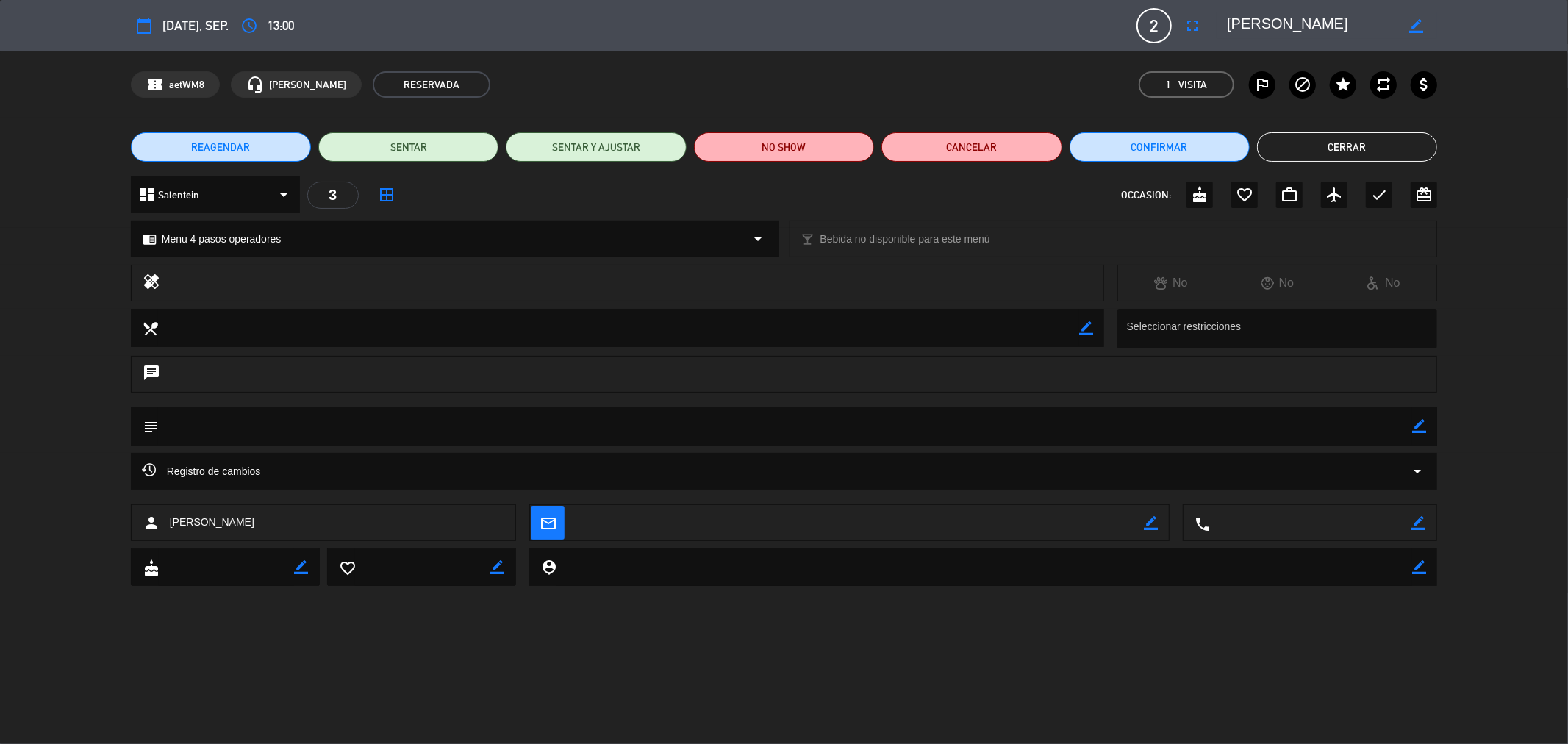
click at [1341, 147] on button "Cerrar" at bounding box center [1347, 147] width 180 height 30
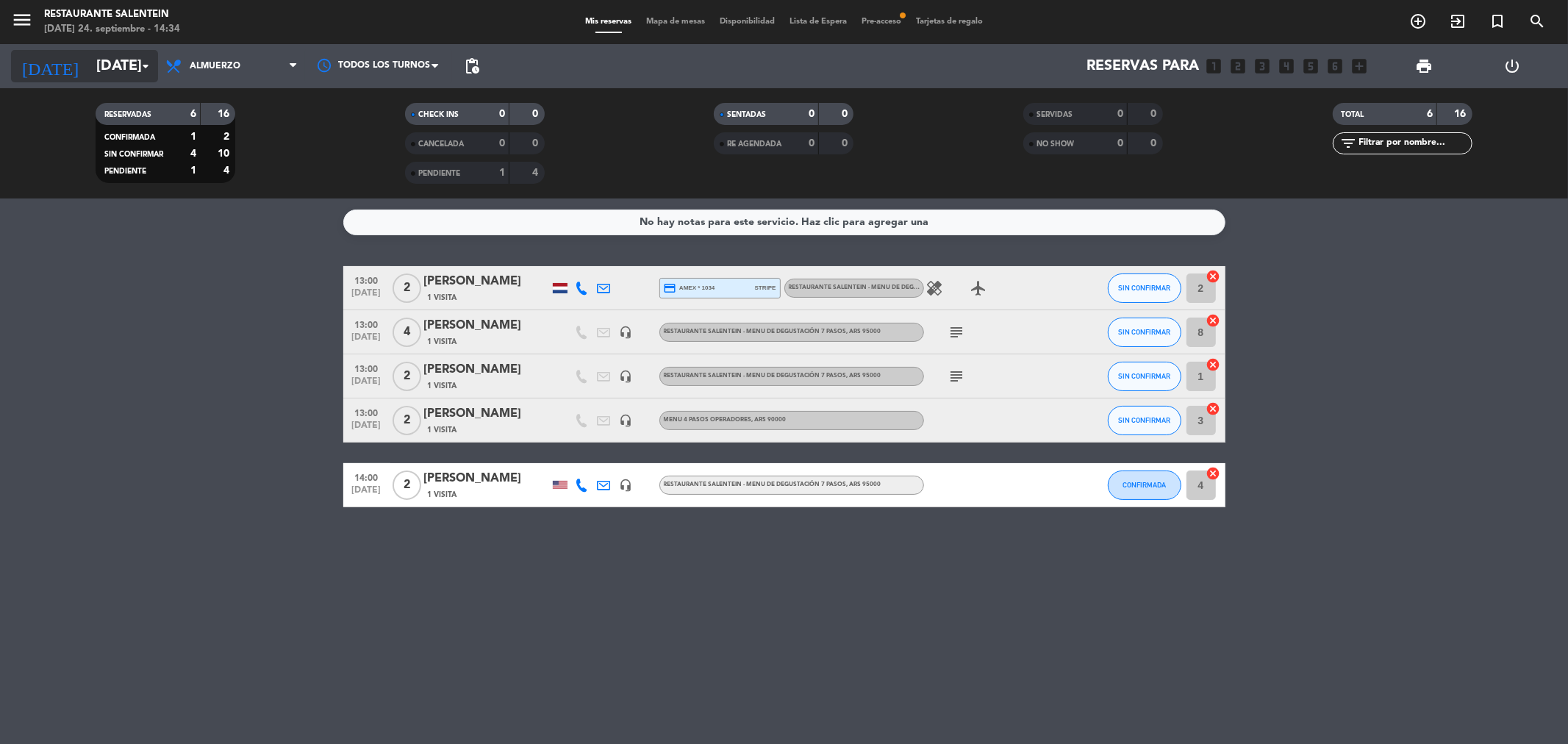
click at [119, 63] on input "[DATE]" at bounding box center [182, 66] width 187 height 33
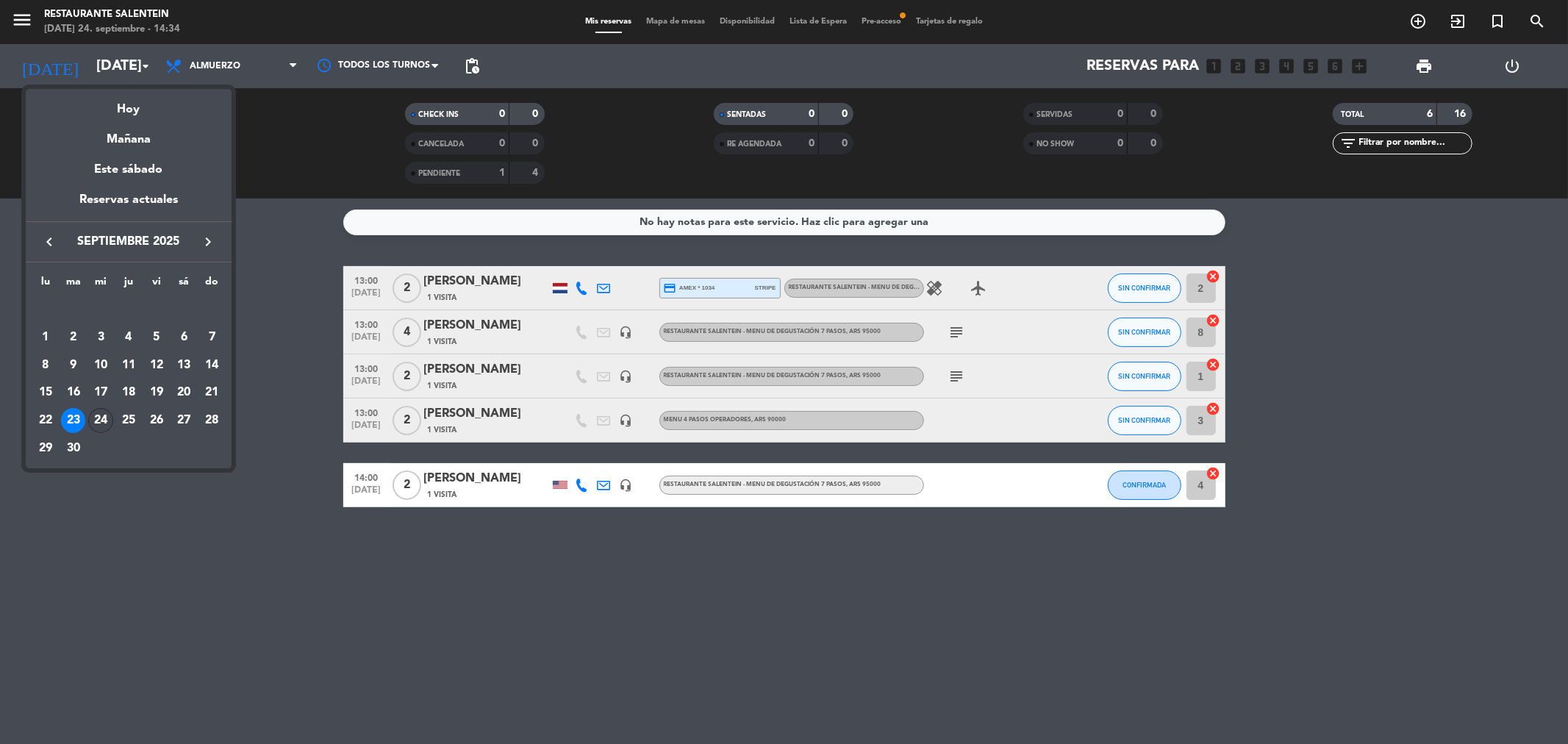
click at [92, 416] on div "24" at bounding box center [101, 420] width 25 height 25
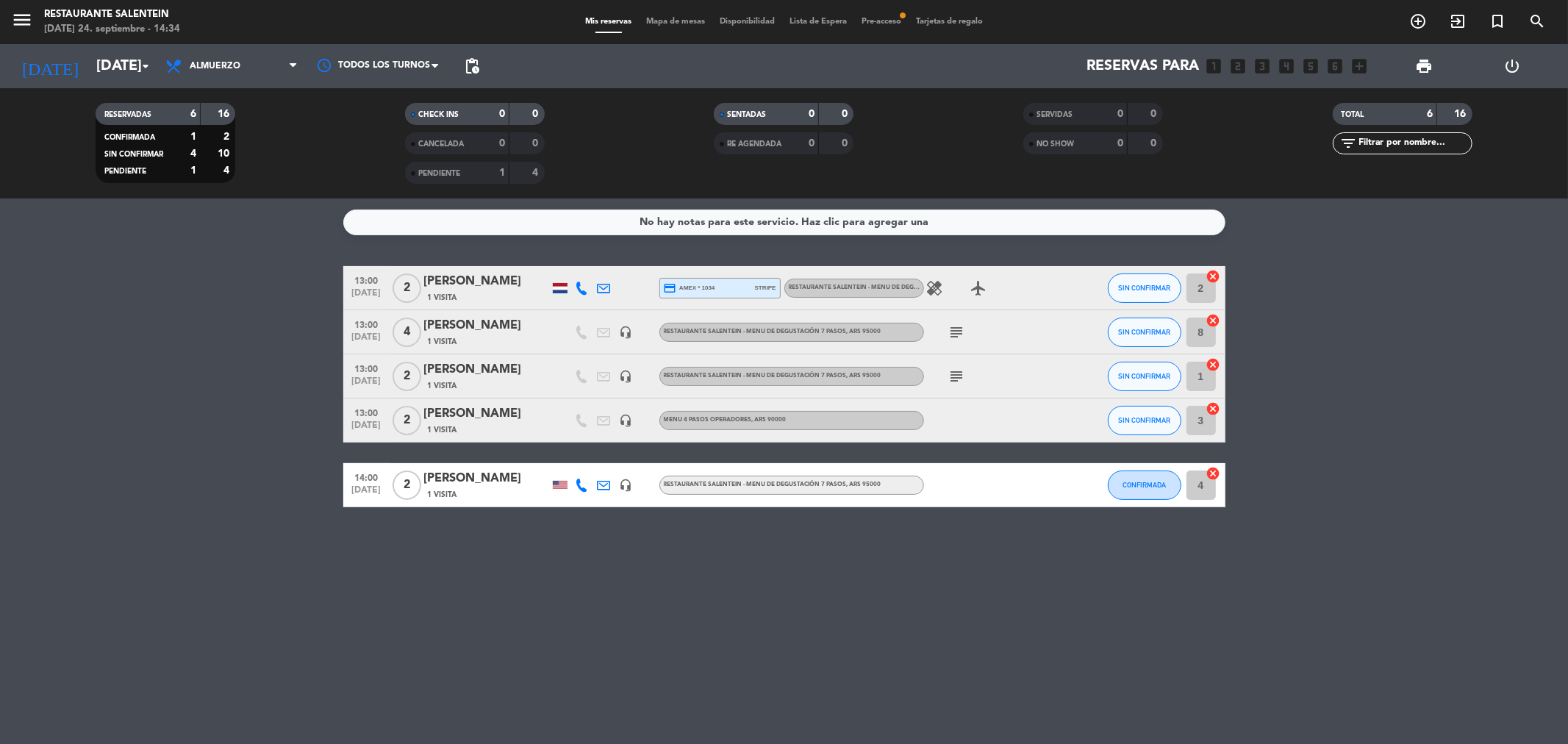
type input "[DATE]"
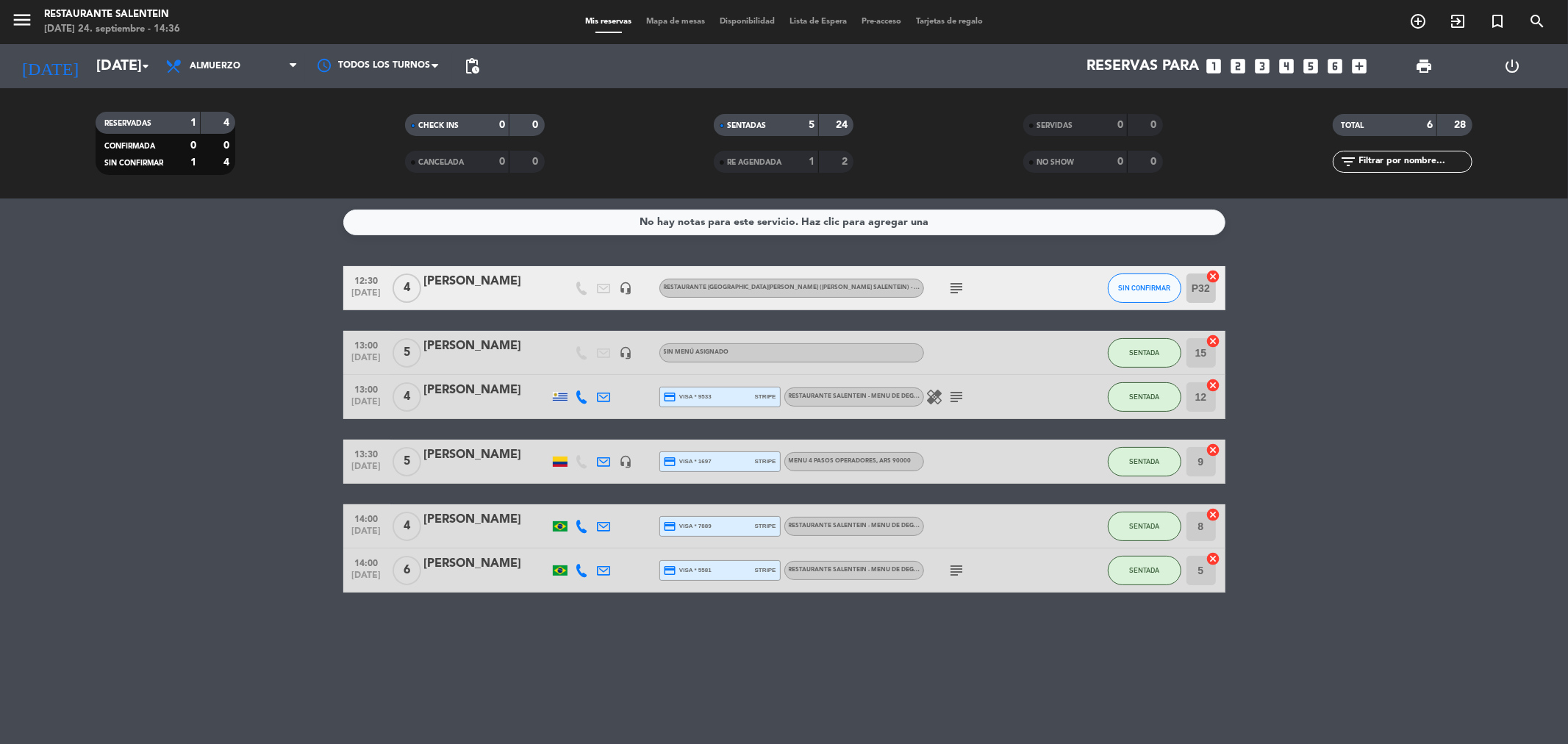
drag, startPoint x: 1501, startPoint y: 363, endPoint x: 1483, endPoint y: 351, distance: 21.6
click at [1496, 360] on bookings-row "12:30 [DATE] 4 [PERSON_NAME] headset_mic RESTAURANTE [GEOGRAPHIC_DATA][PERSON_N…" at bounding box center [784, 429] width 1568 height 327
click at [483, 396] on div "[PERSON_NAME]" at bounding box center [486, 390] width 125 height 19
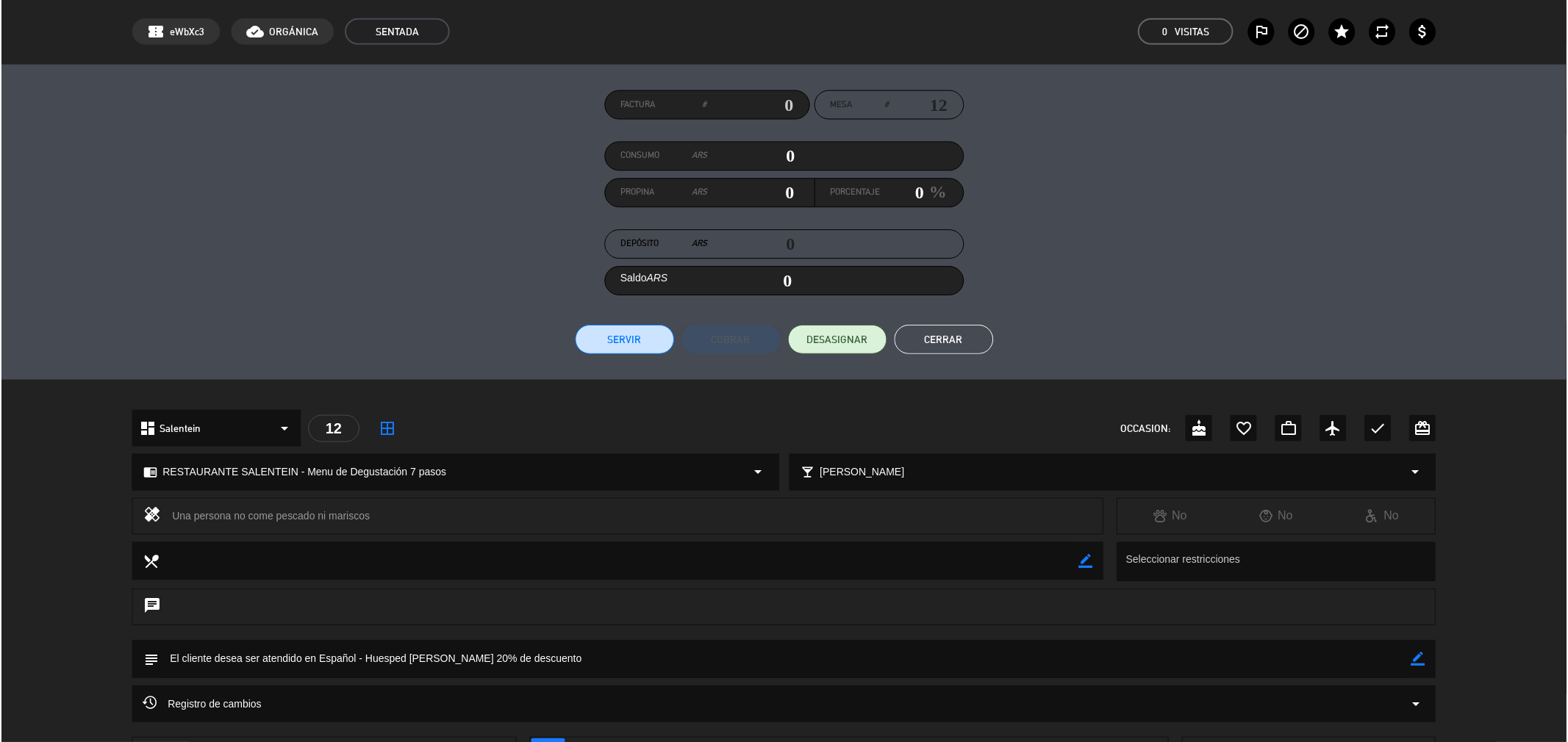
scroll to position [81, 0]
